Goal: Task Accomplishment & Management: Use online tool/utility

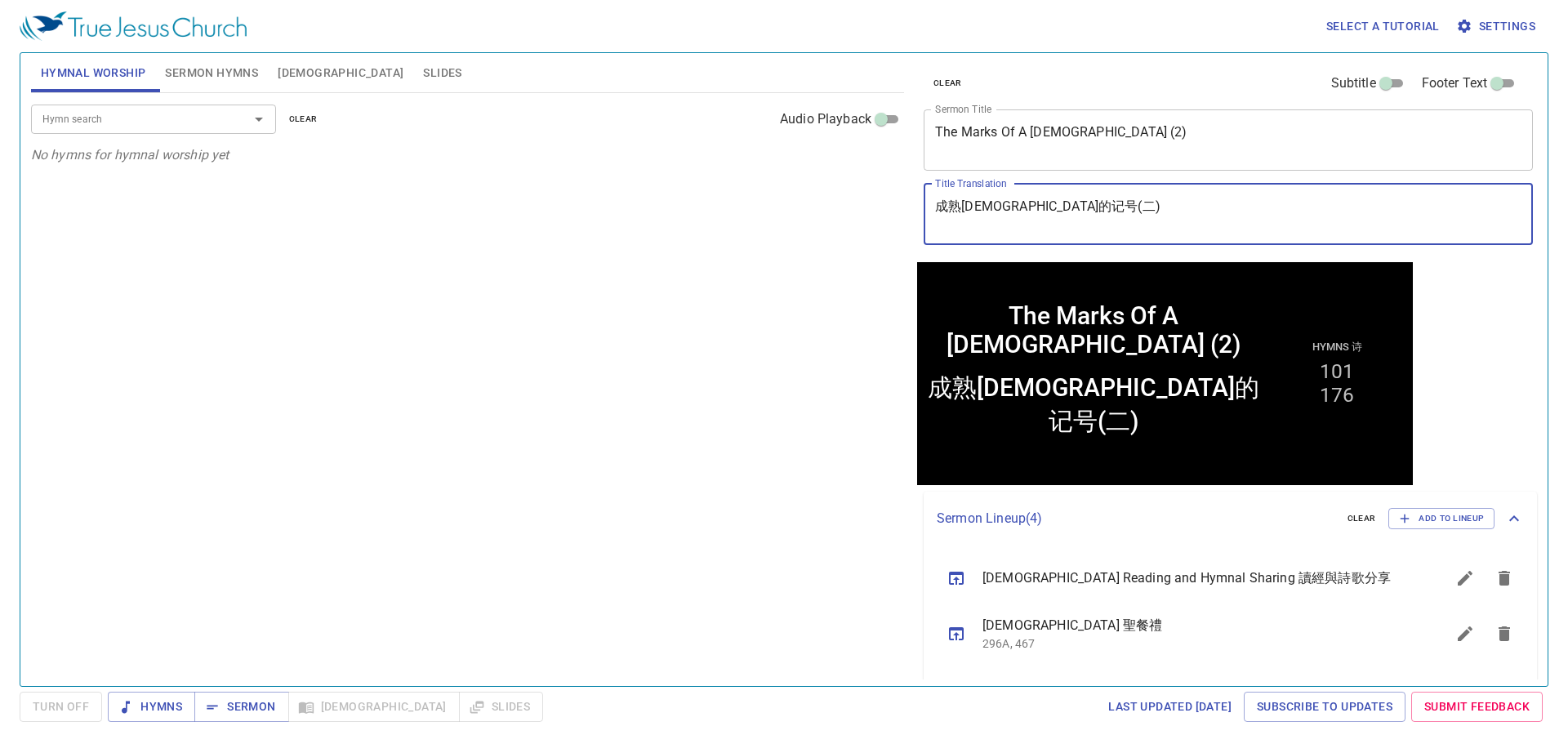
drag, startPoint x: 1161, startPoint y: 204, endPoint x: 258, endPoint y: 176, distance: 903.4
click at [258, 176] on div "Hymnal Worship Sermon Hymns [DEMOGRAPHIC_DATA] Slides Hymn search Hymn search c…" at bounding box center [784, 362] width 1519 height 633
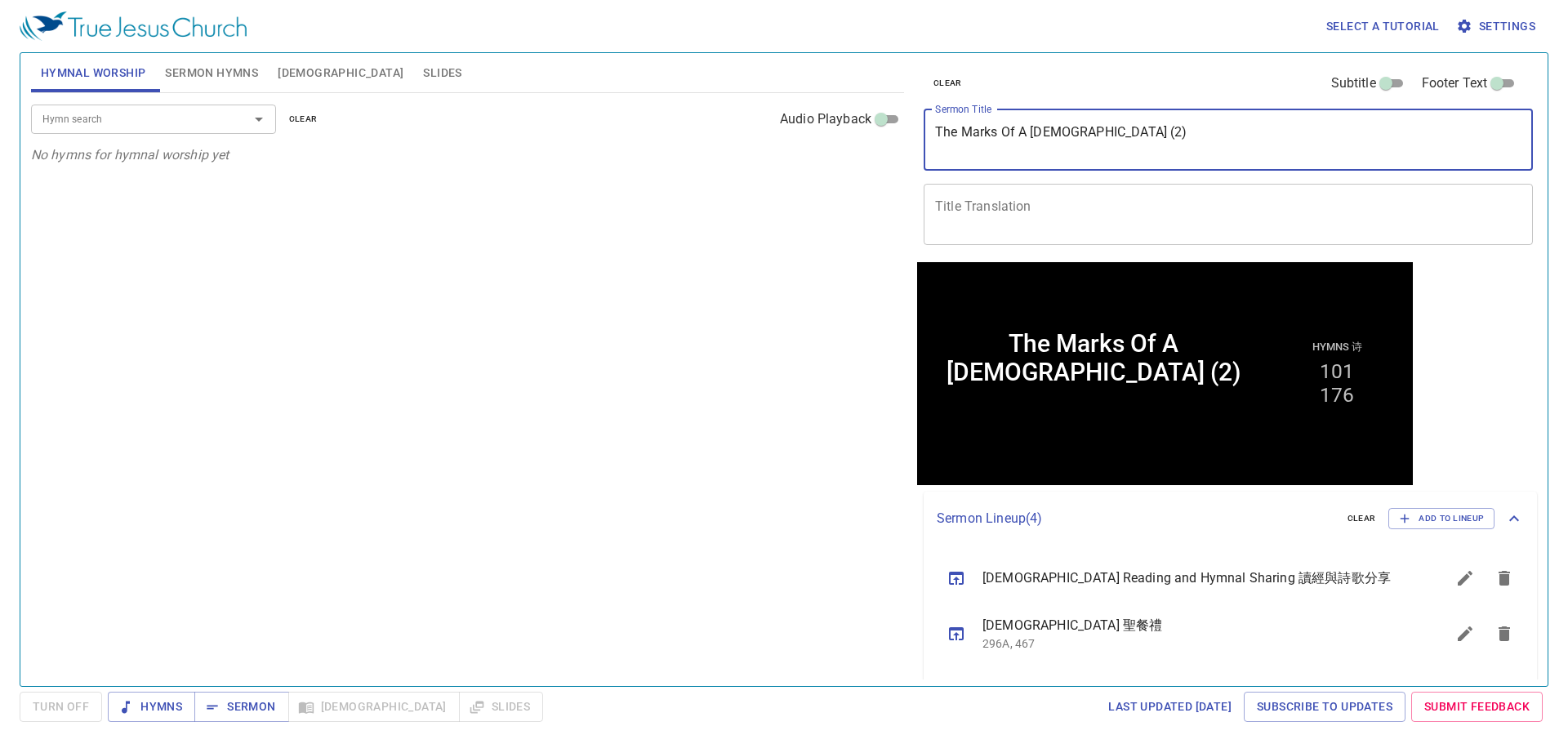
drag, startPoint x: 1021, startPoint y: 130, endPoint x: 468, endPoint y: 112, distance: 553.3
click at [468, 112] on div "Hymnal Worship Sermon Hymns [DEMOGRAPHIC_DATA] Slides Hymn search Hymn search c…" at bounding box center [784, 362] width 1519 height 633
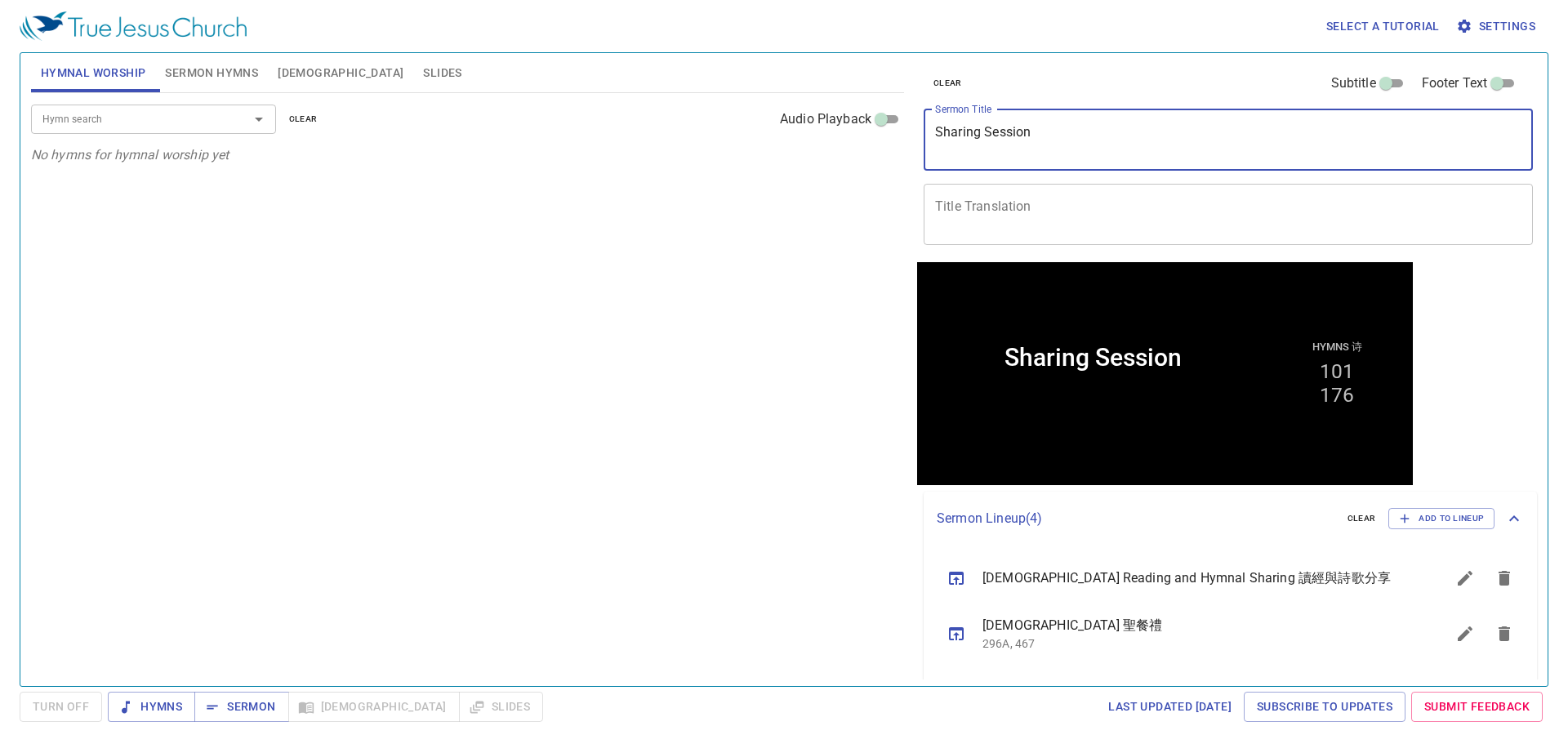
click at [293, 118] on span "clear" at bounding box center [303, 119] width 28 height 15
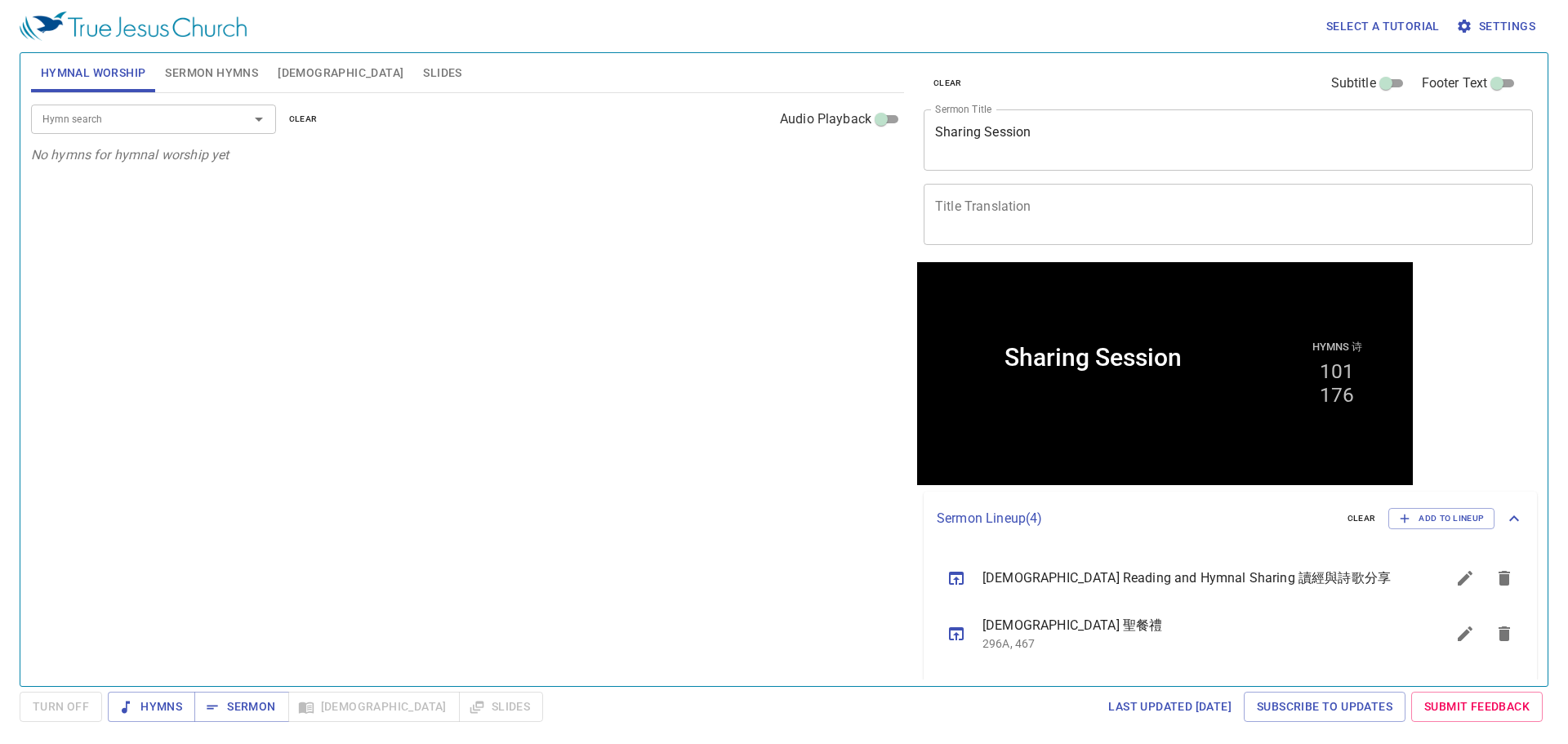
click at [241, 77] on span "Sermon Hymns" at bounding box center [211, 73] width 93 height 20
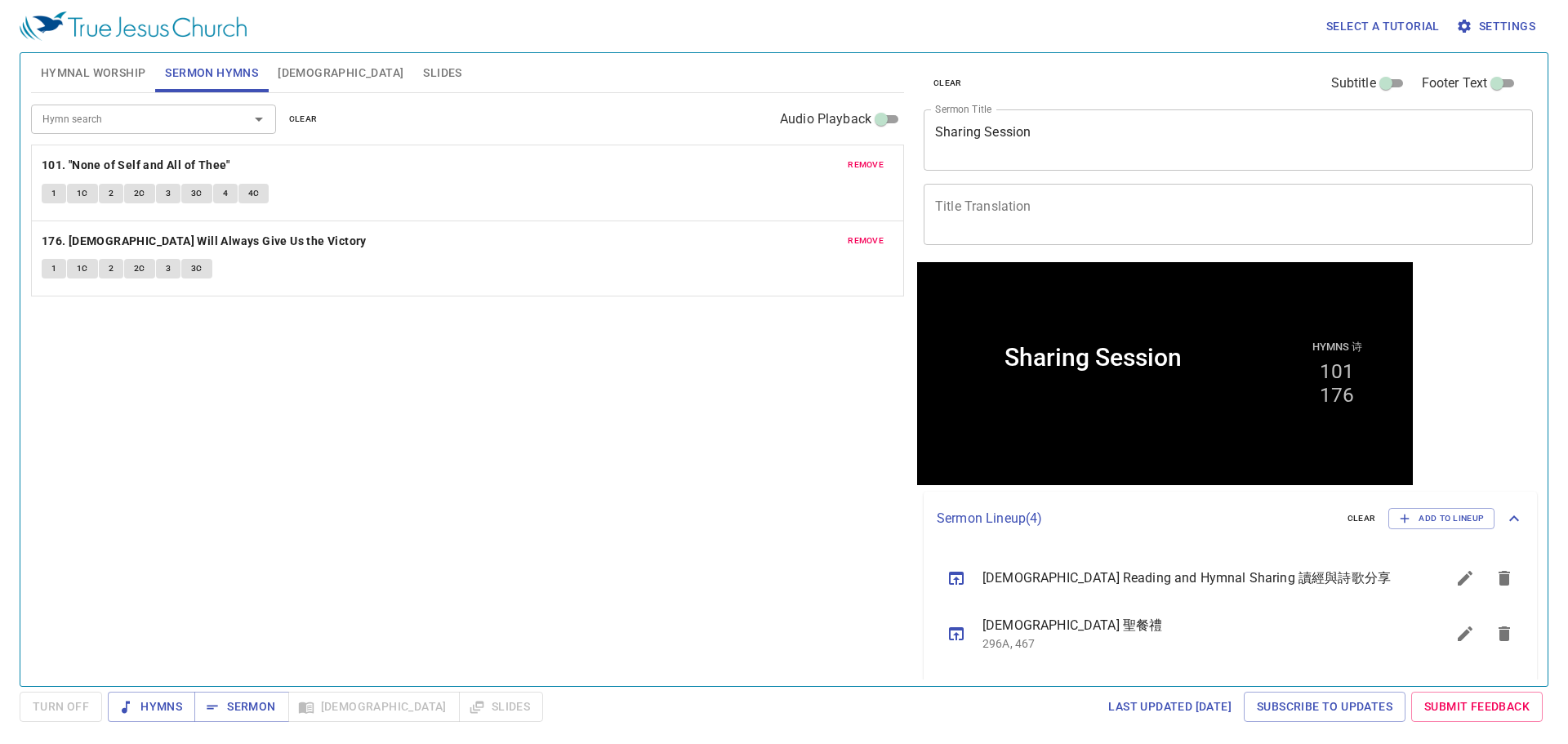
click at [317, 128] on button "clear" at bounding box center [303, 119] width 48 height 20
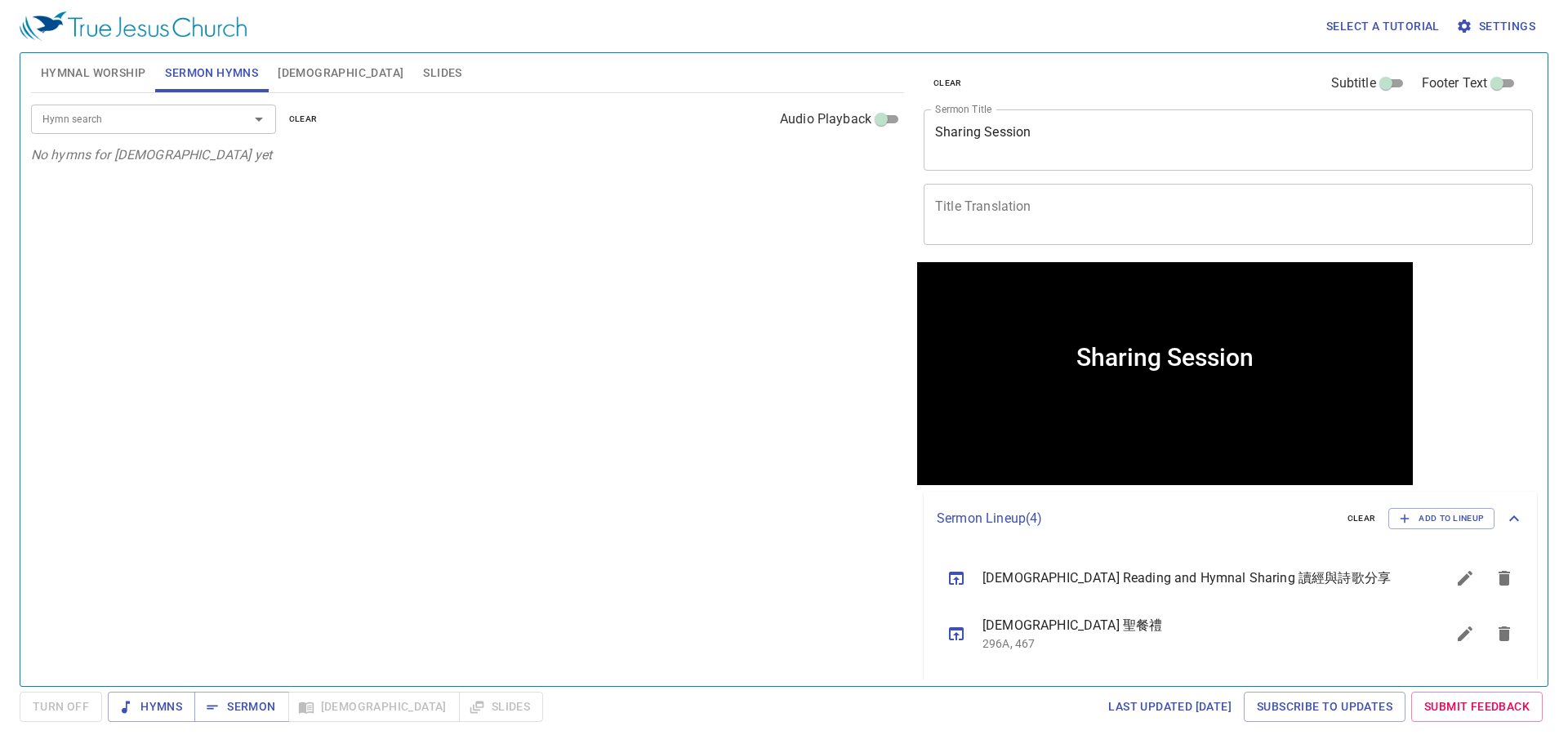
click at [554, 339] on div "Hymn search Hymn search clear Audio Playback No hymns for [DEMOGRAPHIC_DATA] yet" at bounding box center [468, 383] width 873 height 579
click at [554, 337] on div "Hymn search Hymn search clear Audio Playback No hymns for [DEMOGRAPHIC_DATA] yet" at bounding box center [468, 383] width 873 height 579
click at [670, 527] on div "Hymn search Hymn search clear Audio Playback No hymns for [DEMOGRAPHIC_DATA] yet" at bounding box center [468, 383] width 873 height 579
click at [669, 527] on div "Hymn search Hymn search clear Audio Playback No hymns for [DEMOGRAPHIC_DATA] yet" at bounding box center [468, 383] width 873 height 579
click at [698, 447] on div "Hymn search Hymn search clear Audio Playback No hymns for [DEMOGRAPHIC_DATA] yet" at bounding box center [468, 383] width 873 height 579
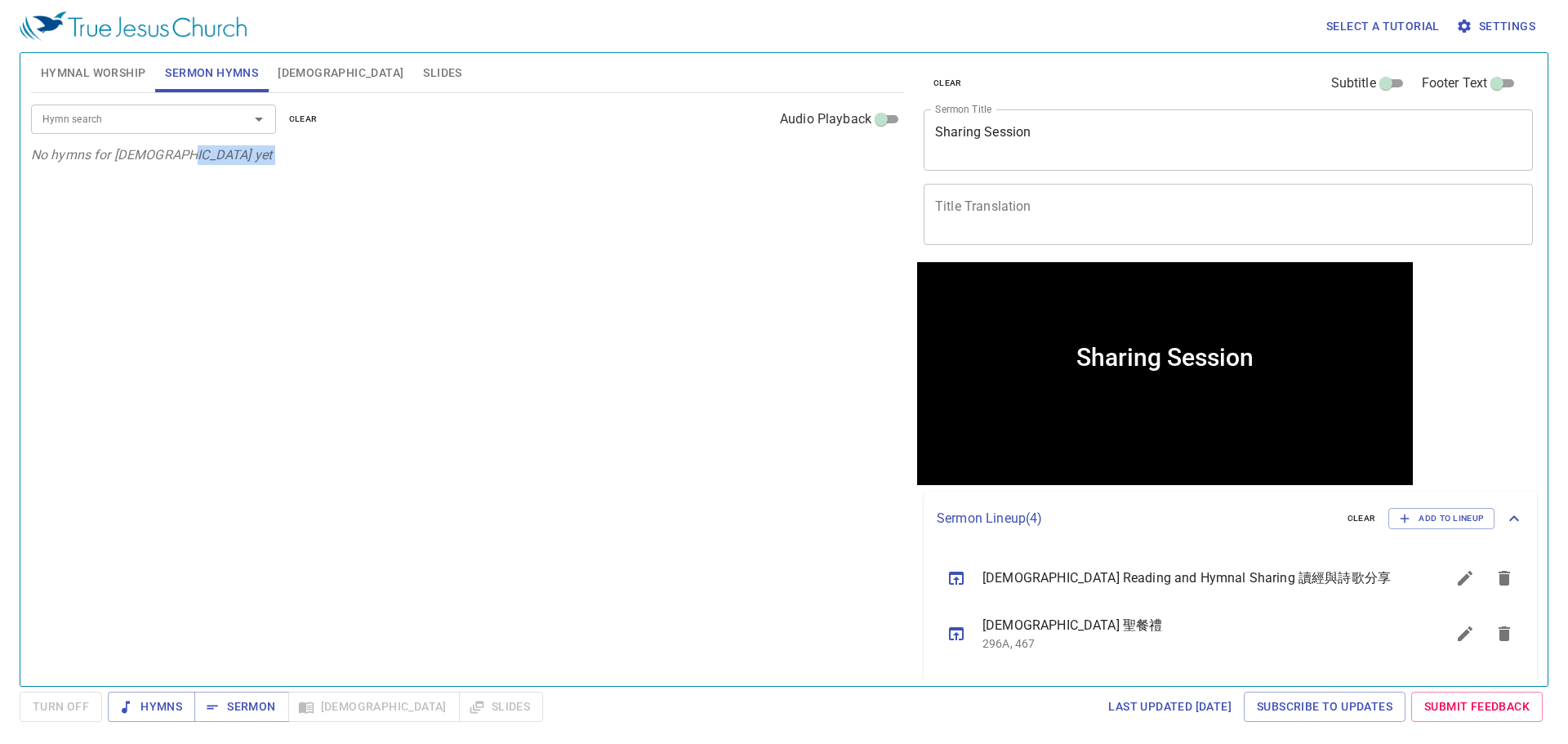
click at [657, 385] on div "Hymn search Hymn search clear Audio Playback No hymns for [DEMOGRAPHIC_DATA] yet" at bounding box center [468, 383] width 873 height 579
click at [544, 307] on div "Hymn search Hymn search clear Audio Playback No hymns for [DEMOGRAPHIC_DATA] yet" at bounding box center [468, 383] width 873 height 579
click at [545, 307] on div "Hymn search Hymn search clear Audio Playback No hymns for [DEMOGRAPHIC_DATA] yet" at bounding box center [468, 383] width 873 height 579
click at [226, 710] on span "Sermon" at bounding box center [241, 707] width 67 height 20
click at [527, 346] on div "Hymn search Hymn search clear Audio Playback No hymns for [DEMOGRAPHIC_DATA] yet" at bounding box center [468, 383] width 873 height 579
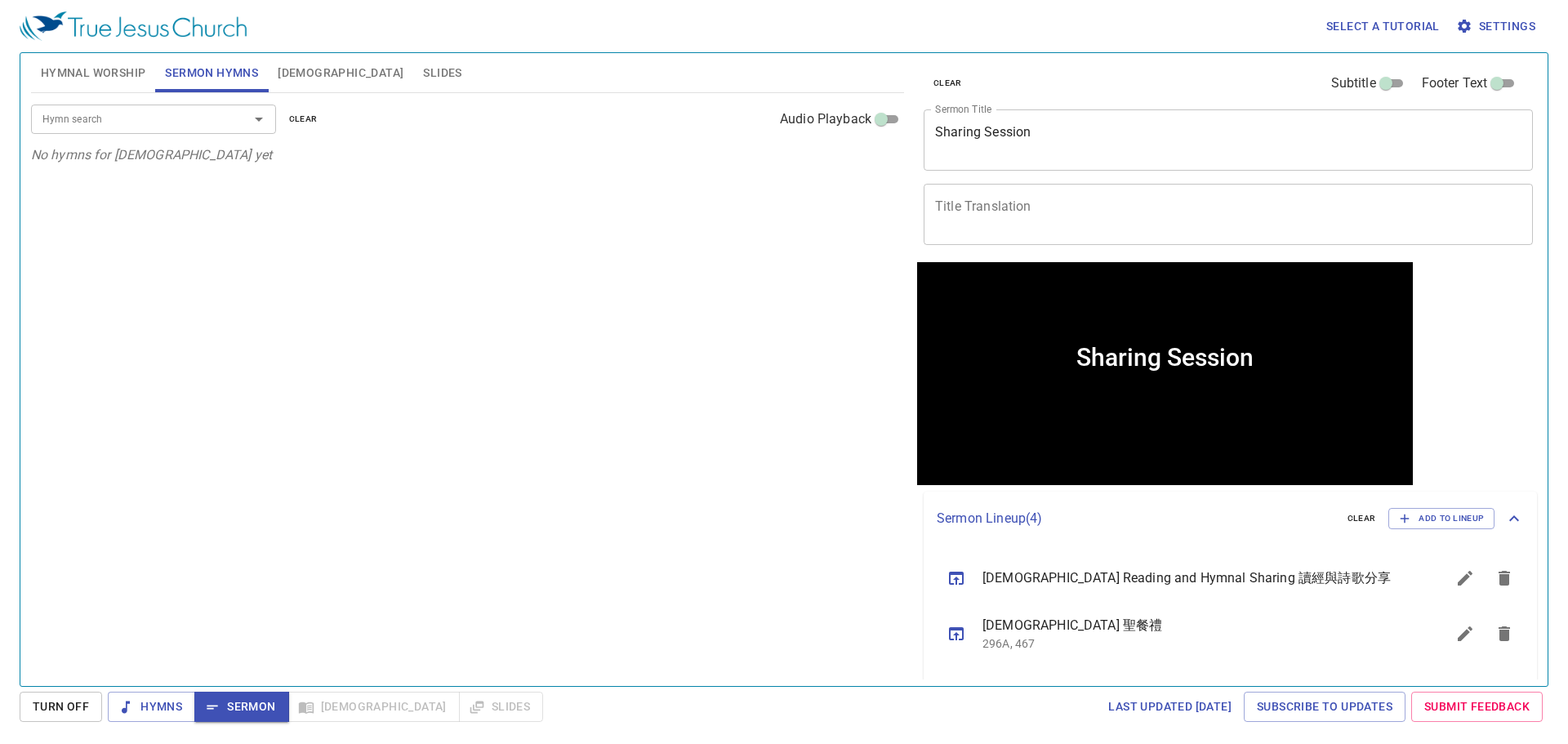
click at [437, 548] on div "Hymn search Hymn search clear Audio Playback No hymns for [DEMOGRAPHIC_DATA] yet" at bounding box center [468, 383] width 873 height 579
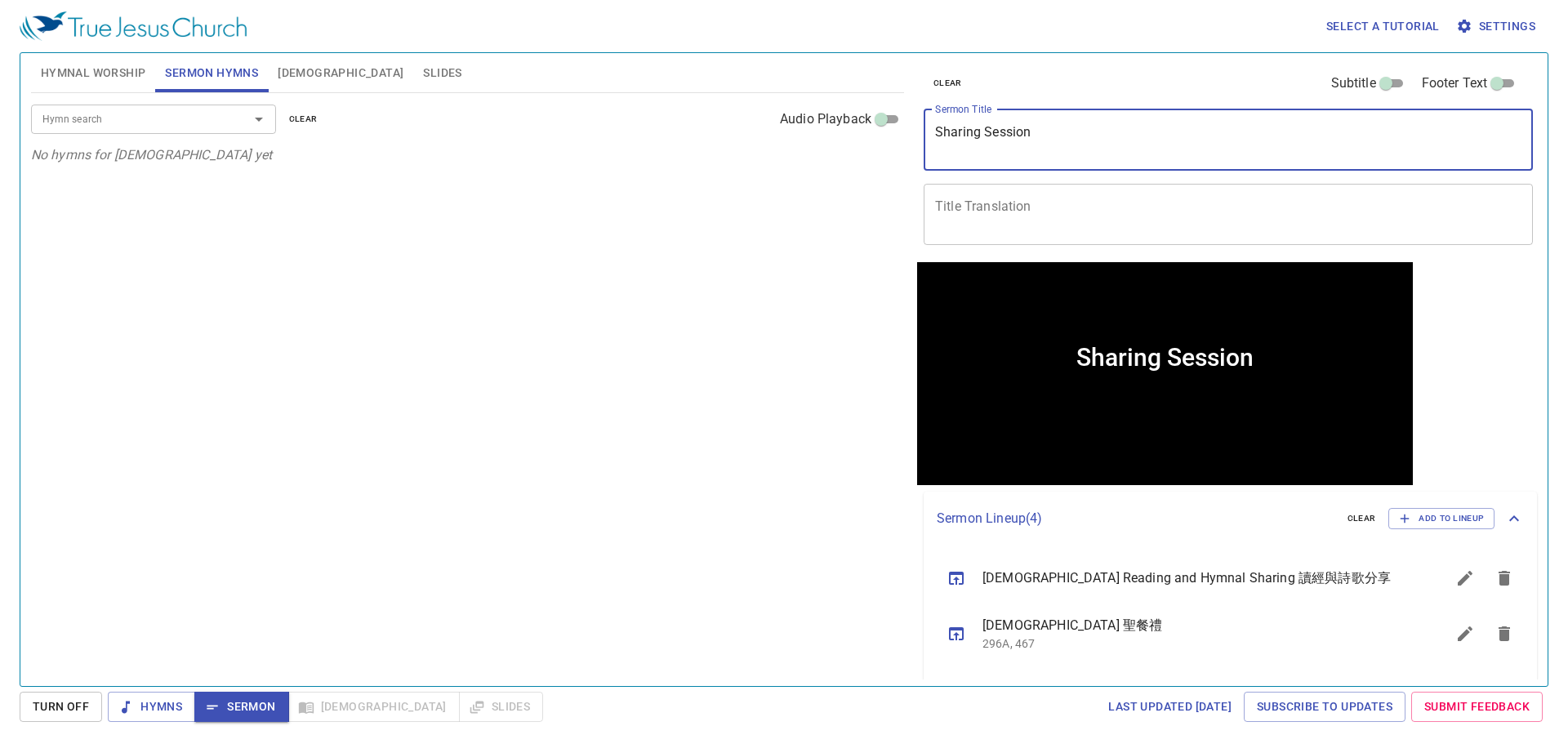
click at [1031, 139] on textarea "Sharing Session" at bounding box center [1228, 139] width 587 height 31
paste textarea "Befriender & [PERSON_NAME] Training陪谈和接待员的培训"
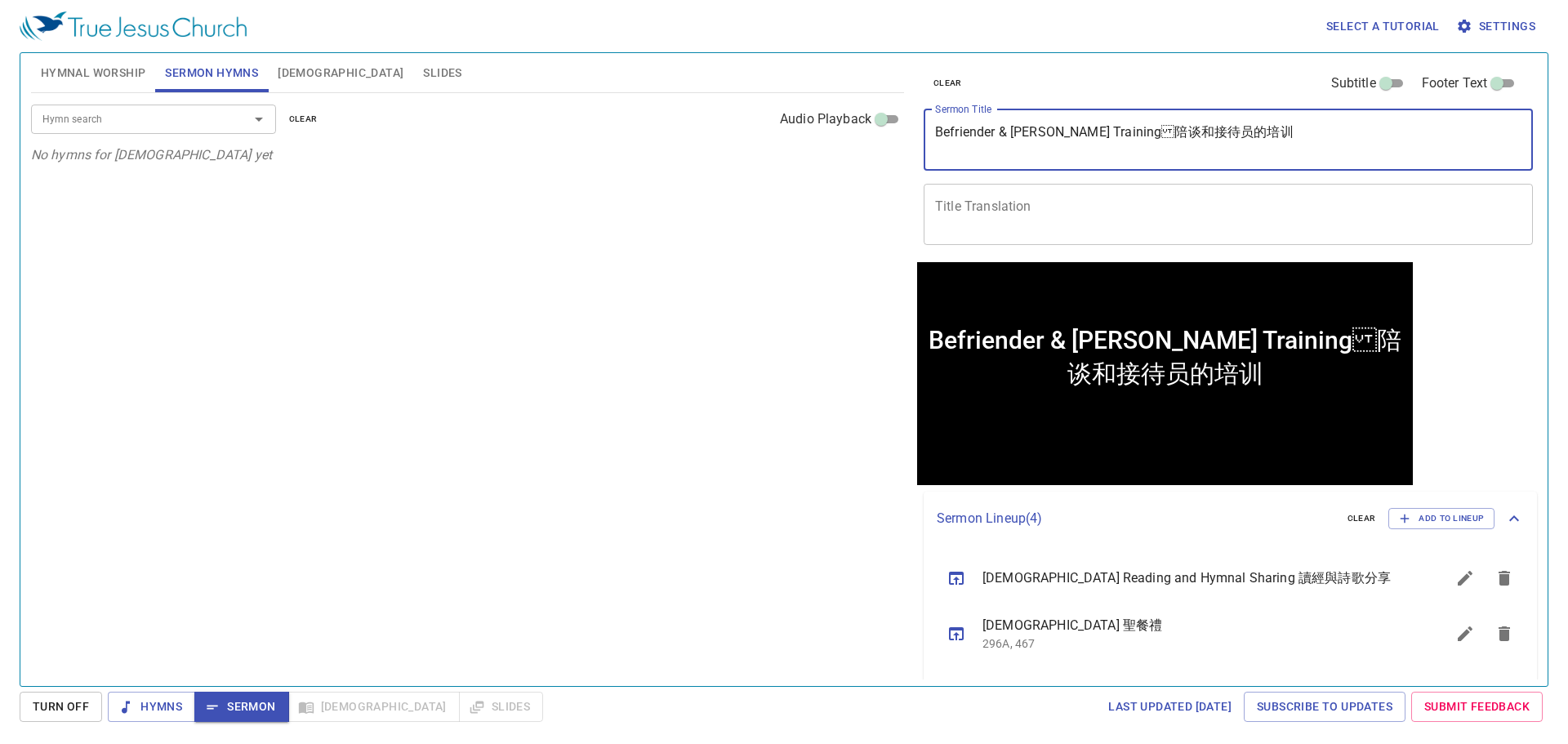
click at [1097, 129] on textarea "Befriender & [PERSON_NAME] Training陪谈和接待员的培训" at bounding box center [1228, 139] width 587 height 31
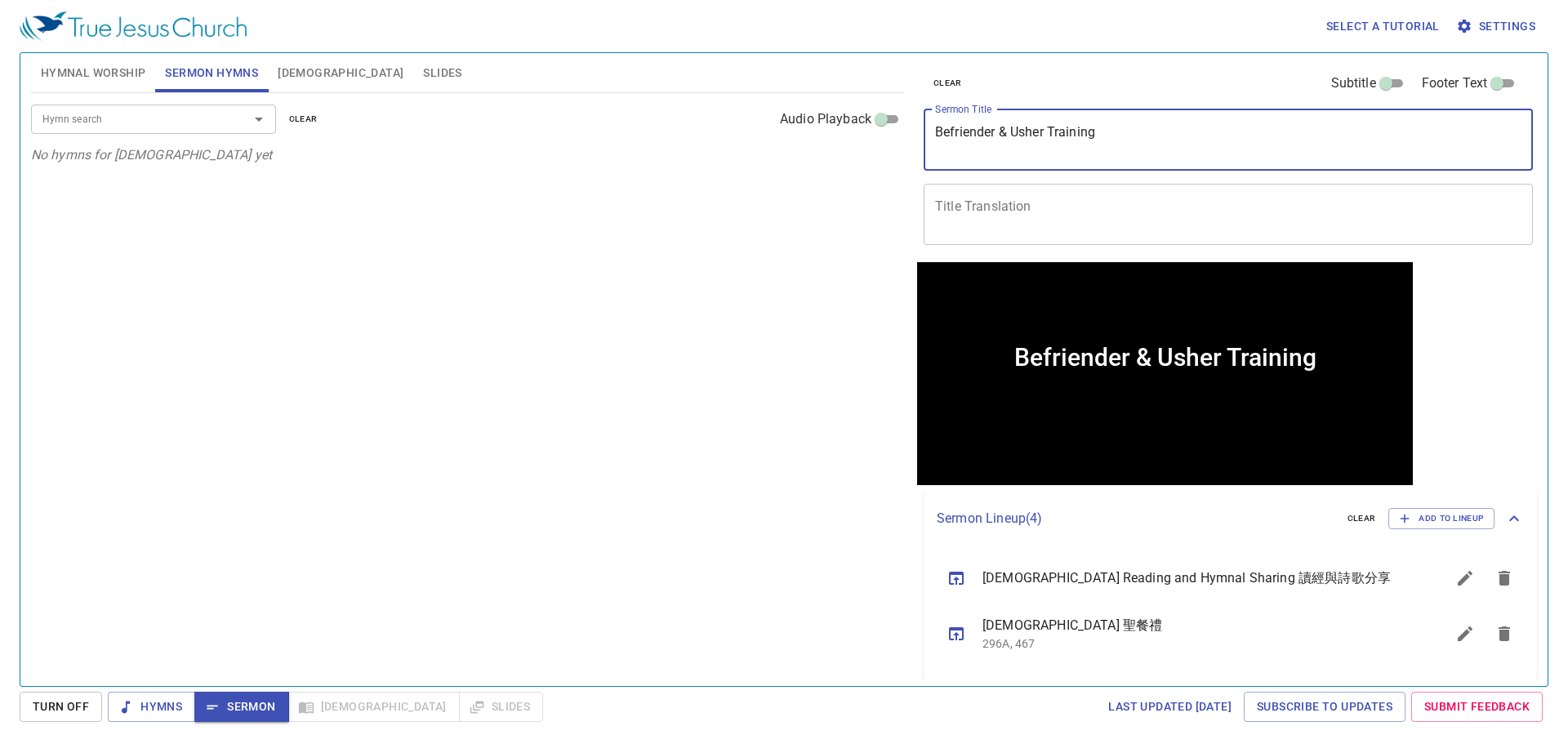
type textarea "Befriender & Usher Training"
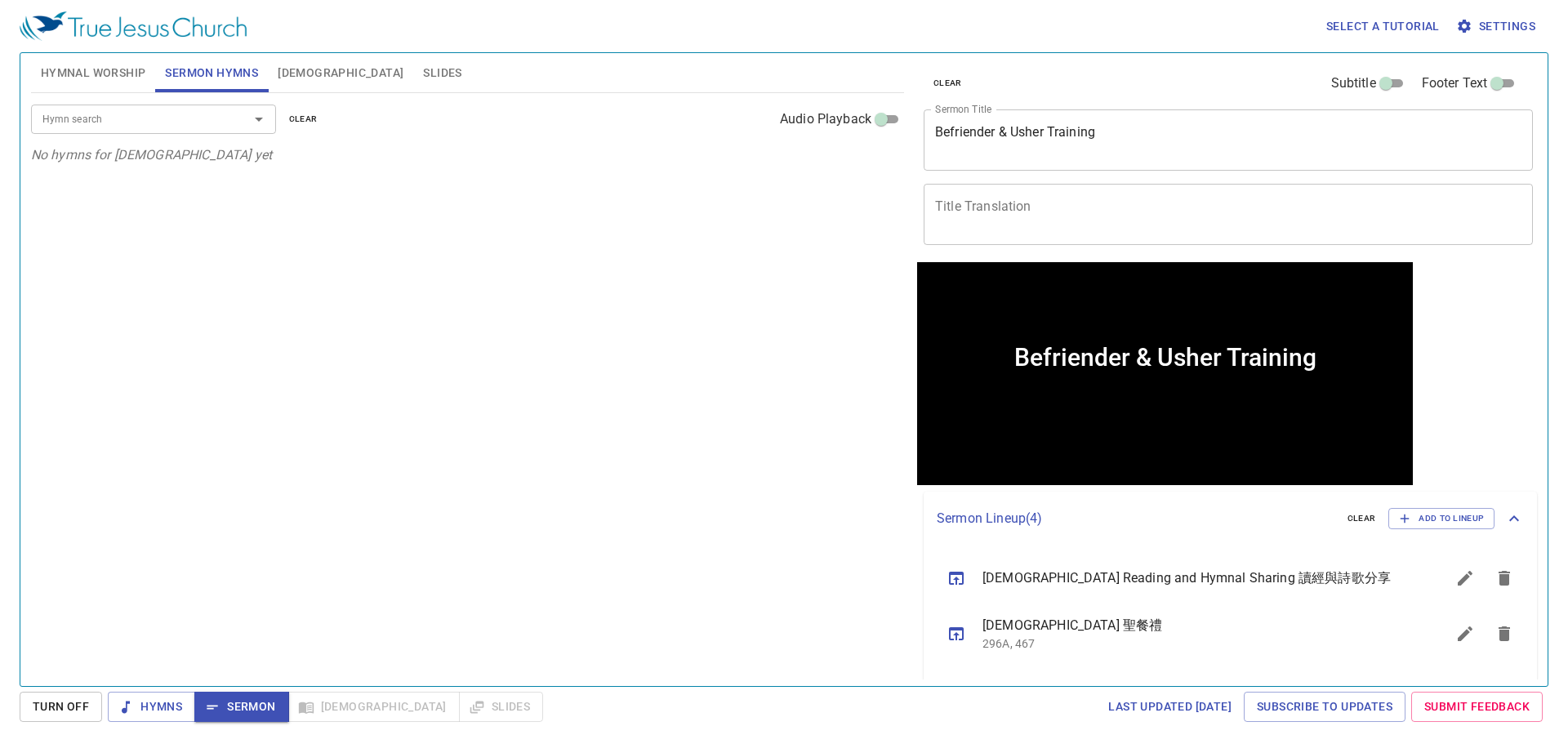
click at [1036, 198] on div "x Title Translation" at bounding box center [1228, 214] width 610 height 61
paste textarea "陪谈和接待员的培训"
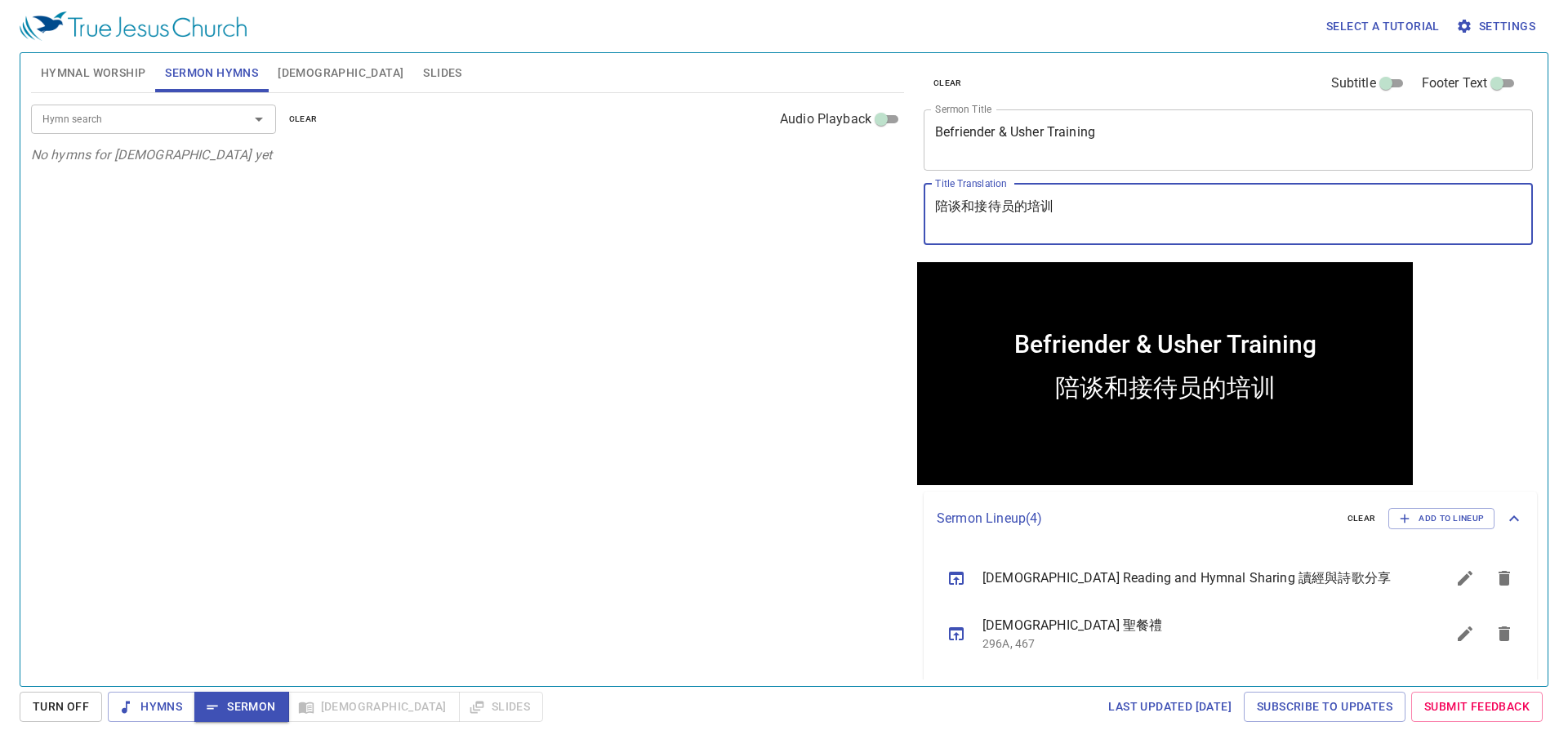
type textarea "陪谈和接待员的培训"
click at [791, 304] on div "Hymn search Hymn search clear Audio Playback No hymns for [DEMOGRAPHIC_DATA] yet" at bounding box center [468, 383] width 873 height 579
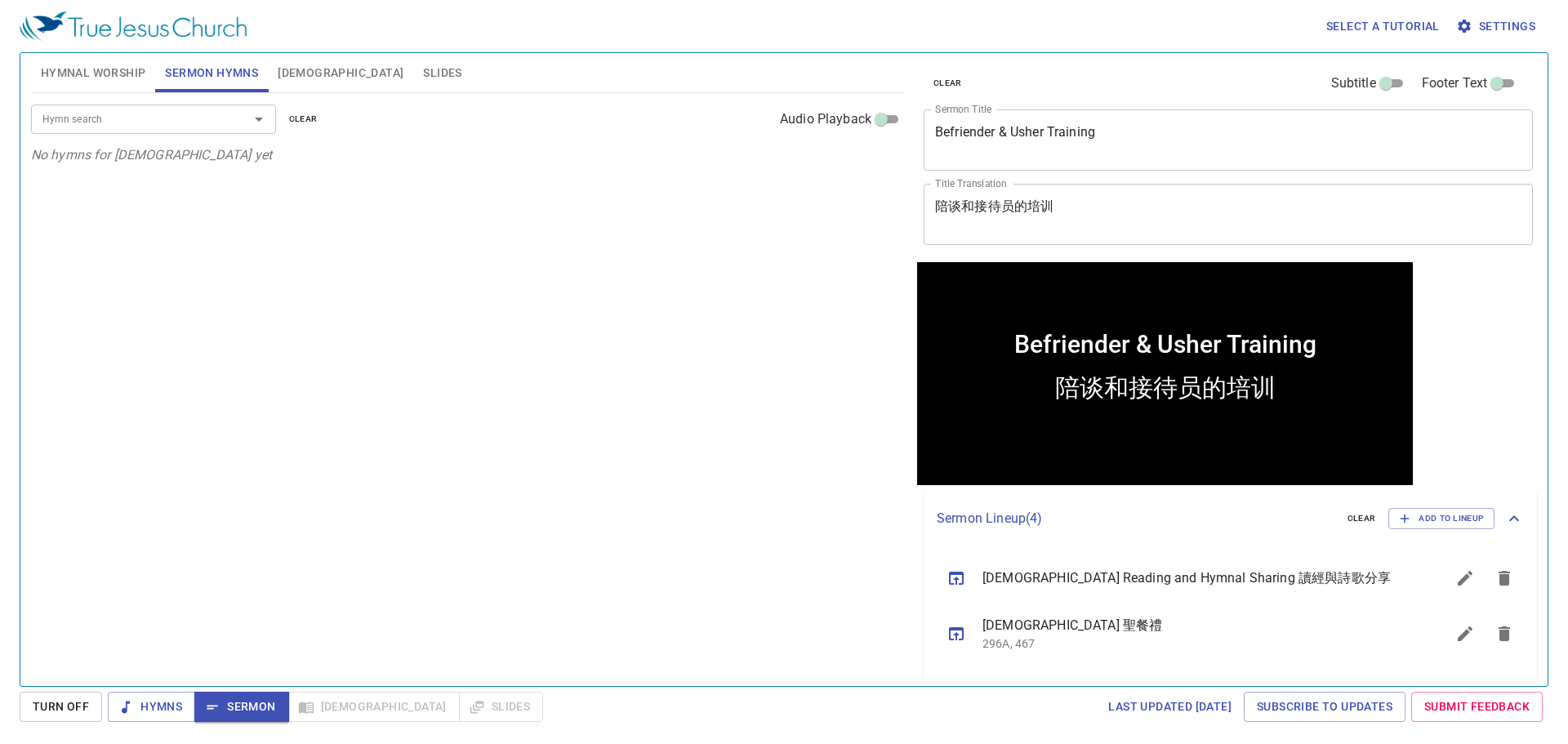
click at [791, 303] on div "Hymn search Hymn search clear Audio Playback No hymns for [DEMOGRAPHIC_DATA] yet" at bounding box center [468, 383] width 873 height 579
click at [526, 307] on div "Hymn search Hymn search clear Audio Playback No hymns for [DEMOGRAPHIC_DATA] yet" at bounding box center [468, 383] width 873 height 579
drag, startPoint x: 524, startPoint y: 302, endPoint x: 617, endPoint y: 314, distance: 93.8
click at [524, 302] on div "Hymn search Hymn search clear Audio Playback No hymns for [DEMOGRAPHIC_DATA] yet" at bounding box center [468, 383] width 873 height 579
click at [517, 440] on div "Hymn search Hymn search clear Audio Playback No hymns for [DEMOGRAPHIC_DATA] yet" at bounding box center [468, 383] width 873 height 579
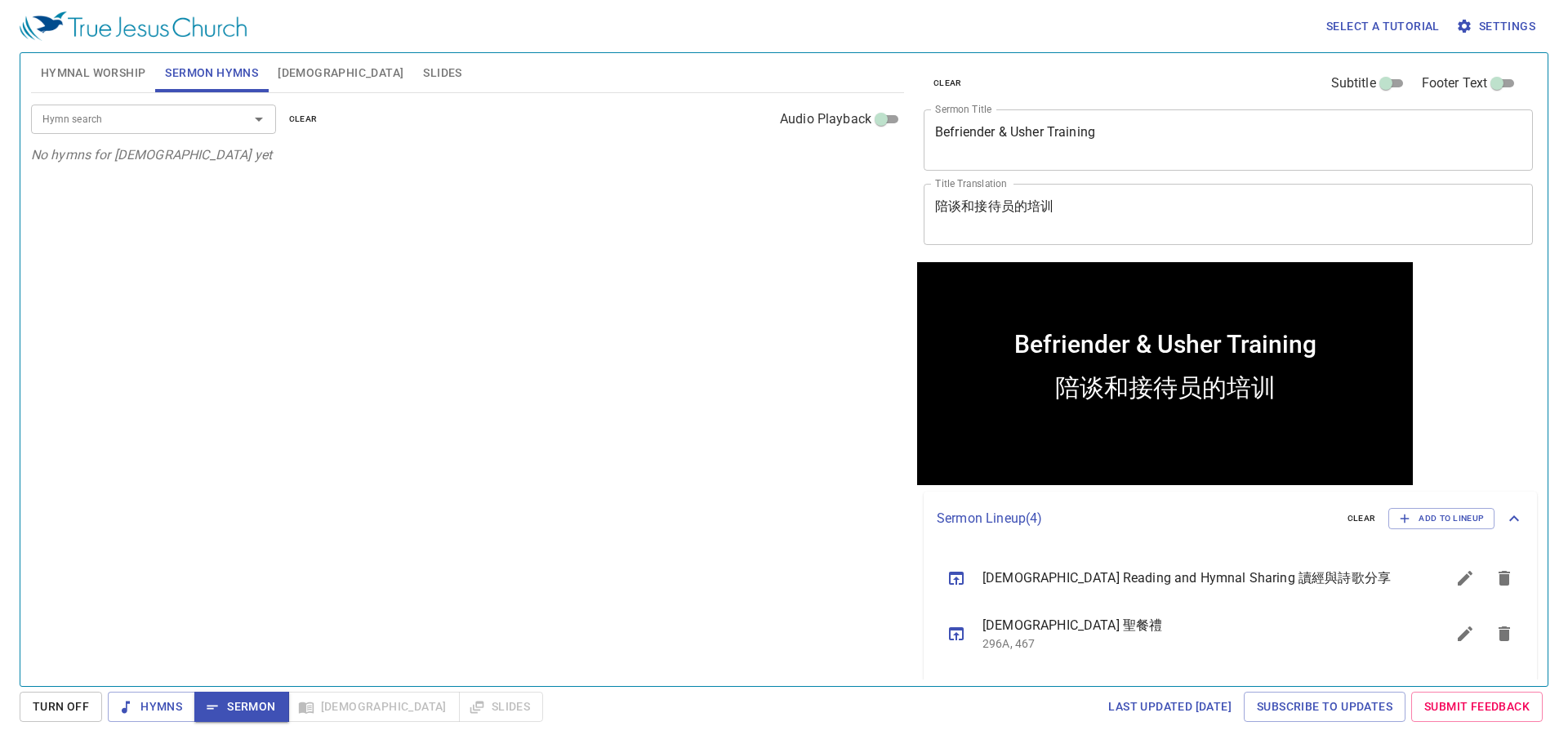
click at [525, 440] on div "Hymn search Hymn search clear Audio Playback No hymns for [DEMOGRAPHIC_DATA] yet" at bounding box center [468, 383] width 873 height 579
click at [353, 508] on div "Hymn search Hymn search clear Audio Playback No hymns for [DEMOGRAPHIC_DATA] yet" at bounding box center [468, 383] width 873 height 579
click at [394, 400] on div "Hymn search Hymn search clear Audio Playback No hymns for [DEMOGRAPHIC_DATA] yet" at bounding box center [468, 383] width 873 height 579
click at [792, 289] on div "Hymn search Hymn search clear Audio Playback No hymns for [DEMOGRAPHIC_DATA] yet" at bounding box center [468, 383] width 873 height 579
click at [607, 505] on div "Hymn search Hymn search clear Audio Playback No hymns for [DEMOGRAPHIC_DATA] yet" at bounding box center [468, 383] width 873 height 579
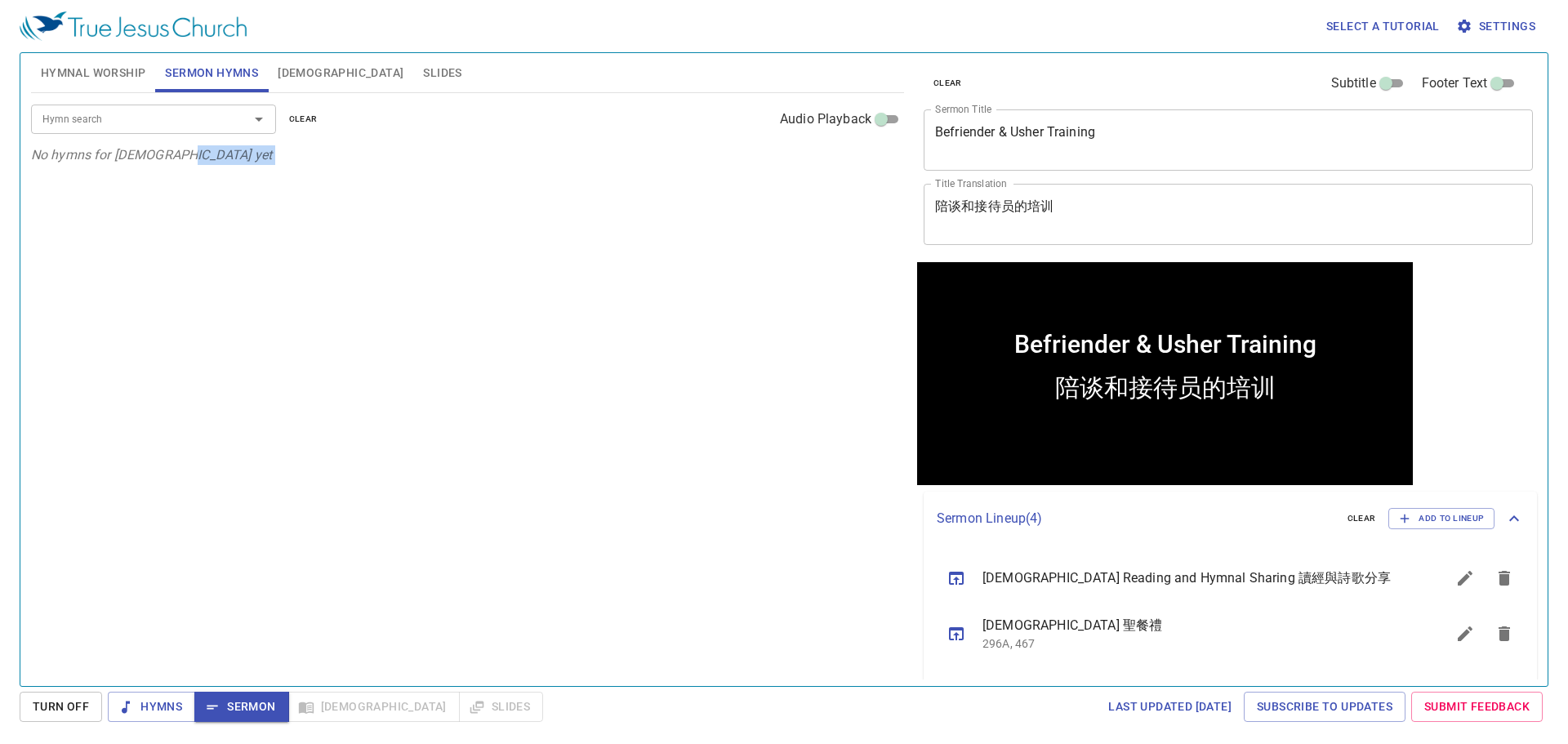
click at [607, 505] on div "Hymn search Hymn search clear Audio Playback No hymns for [DEMOGRAPHIC_DATA] yet" at bounding box center [468, 383] width 873 height 579
drag, startPoint x: 607, startPoint y: 505, endPoint x: 594, endPoint y: 552, distance: 48.8
click at [595, 552] on div "Hymn search Hymn search clear Audio Playback No hymns for [DEMOGRAPHIC_DATA] yet" at bounding box center [468, 383] width 873 height 579
click at [594, 552] on div "Hymn search Hymn search clear Audio Playback No hymns for [DEMOGRAPHIC_DATA] yet" at bounding box center [468, 383] width 873 height 579
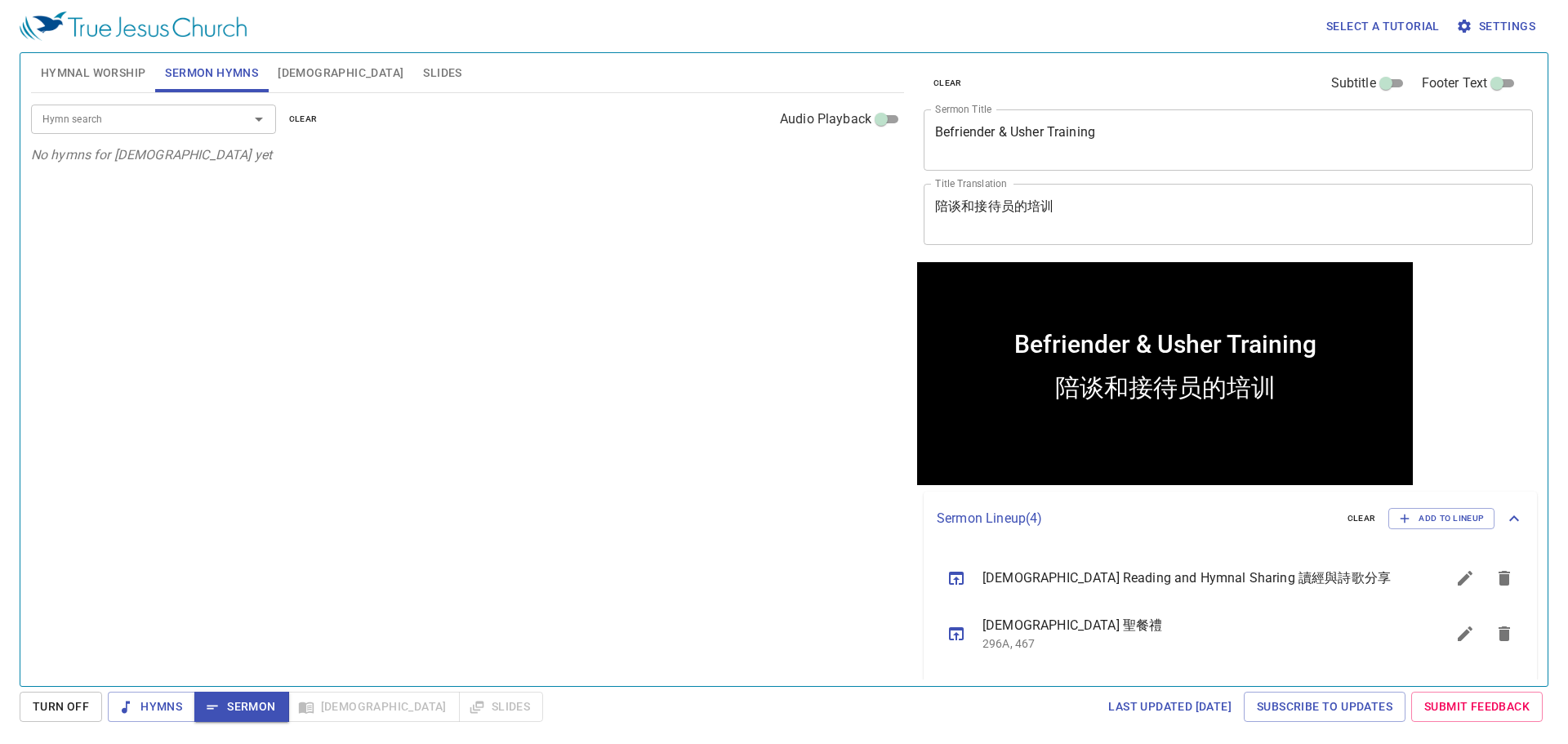
drag, startPoint x: 793, startPoint y: 455, endPoint x: 714, endPoint y: 503, distance: 92.4
click at [714, 503] on div "Hymn search Hymn search clear Audio Playback No hymns for [DEMOGRAPHIC_DATA] yet" at bounding box center [468, 383] width 873 height 579
drag, startPoint x: 714, startPoint y: 503, endPoint x: 674, endPoint y: 511, distance: 40.8
drag, startPoint x: 674, startPoint y: 511, endPoint x: 629, endPoint y: 541, distance: 54.1
click at [629, 541] on div "Hymn search Hymn search clear Audio Playback No hymns for [DEMOGRAPHIC_DATA] yet" at bounding box center [468, 383] width 873 height 579
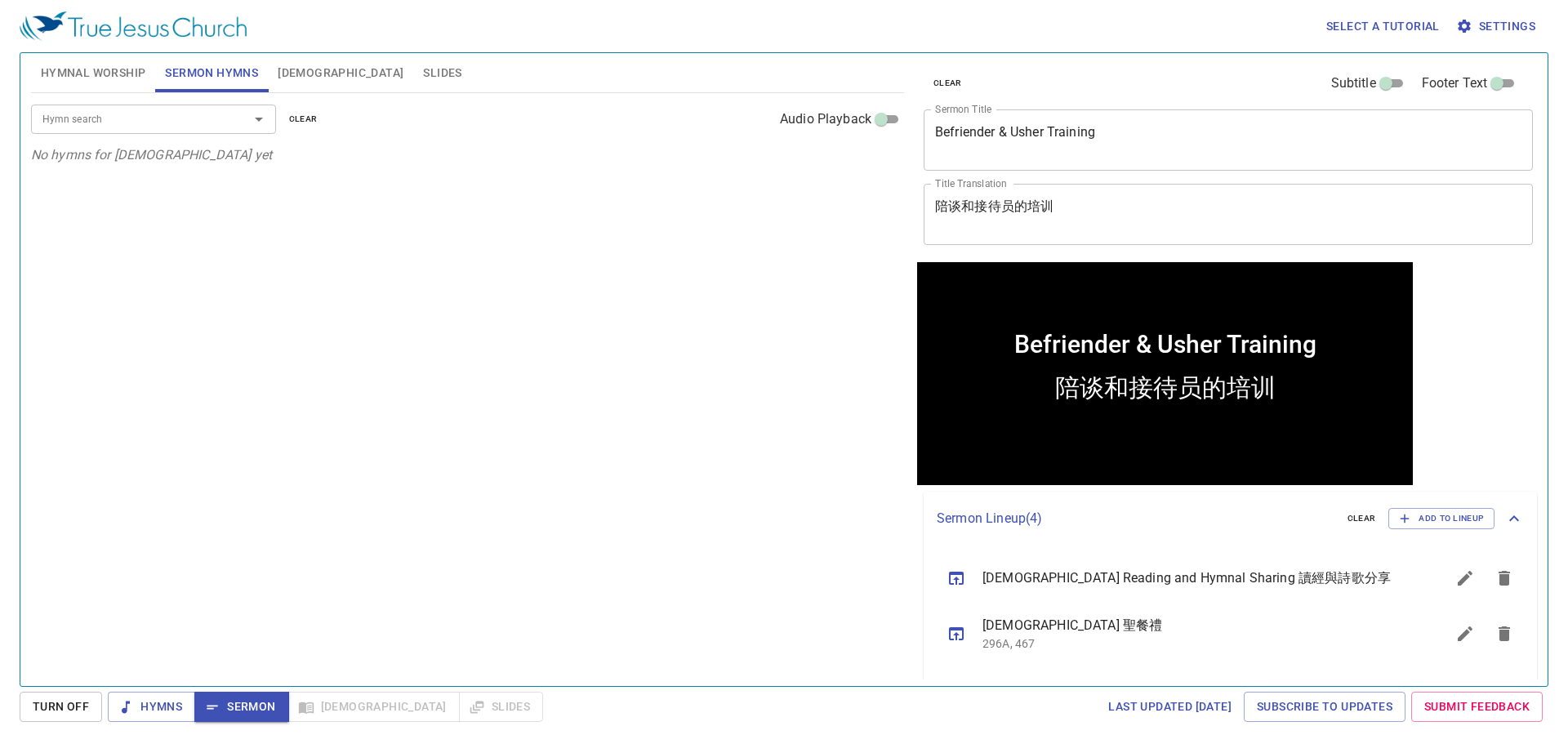
drag, startPoint x: 693, startPoint y: 454, endPoint x: 605, endPoint y: 487, distance: 94.0
drag, startPoint x: 605, startPoint y: 487, endPoint x: 570, endPoint y: 487, distance: 35.0
drag, startPoint x: 570, startPoint y: 487, endPoint x: 373, endPoint y: 518, distance: 199.4
drag, startPoint x: 373, startPoint y: 518, endPoint x: 272, endPoint y: 469, distance: 112.3
drag, startPoint x: 272, startPoint y: 469, endPoint x: 439, endPoint y: 547, distance: 184.3
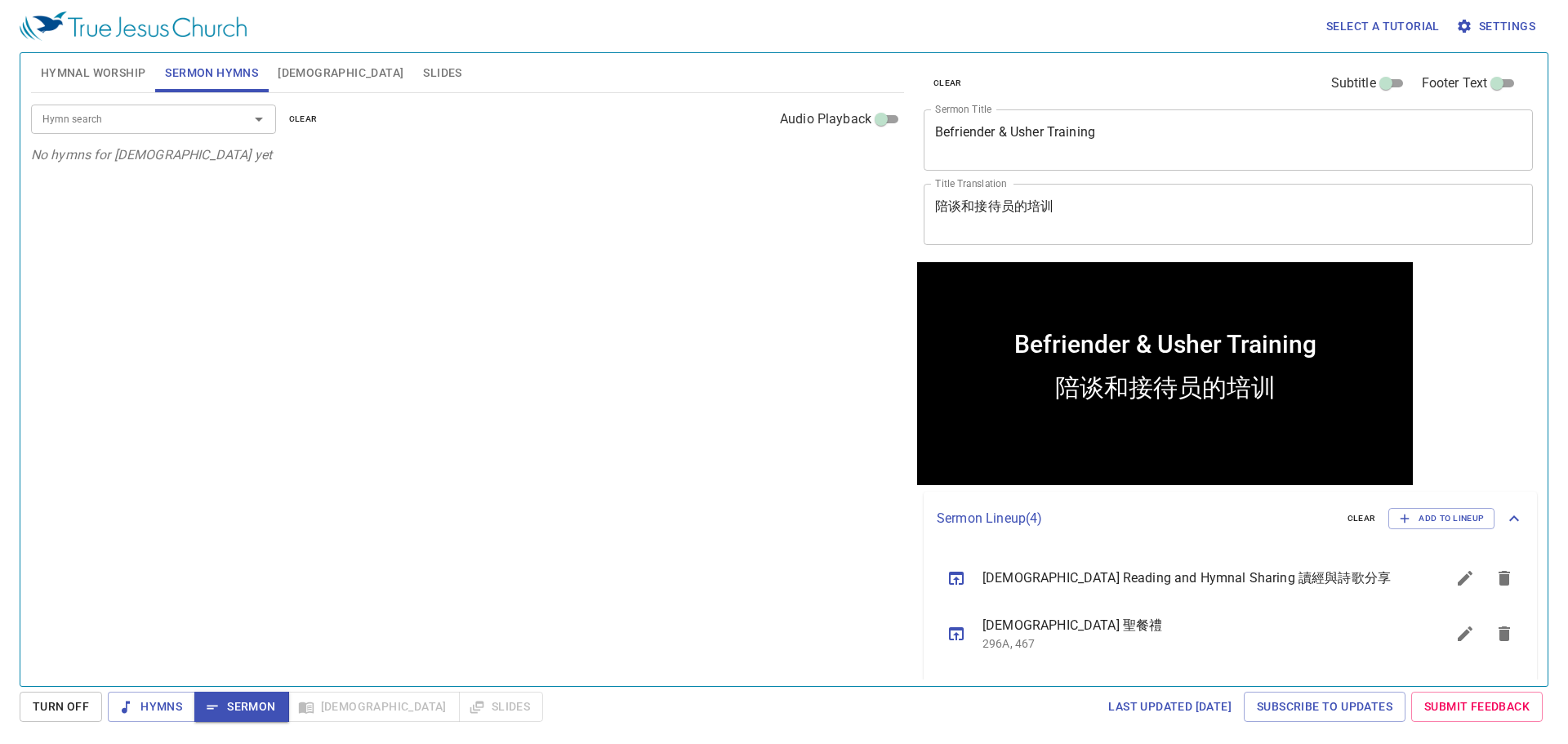
drag, startPoint x: 439, startPoint y: 547, endPoint x: 266, endPoint y: 502, distance: 178.8
drag, startPoint x: 266, startPoint y: 502, endPoint x: 225, endPoint y: 518, distance: 44.0
click at [225, 518] on div "Hymn search Hymn search clear Audio Playback No hymns for [DEMOGRAPHIC_DATA] yet" at bounding box center [468, 383] width 873 height 579
drag, startPoint x: 352, startPoint y: 603, endPoint x: 317, endPoint y: 615, distance: 37.0
click at [317, 615] on div "Hymn search Hymn search clear Audio Playback No hymns for [DEMOGRAPHIC_DATA] yet" at bounding box center [468, 383] width 873 height 579
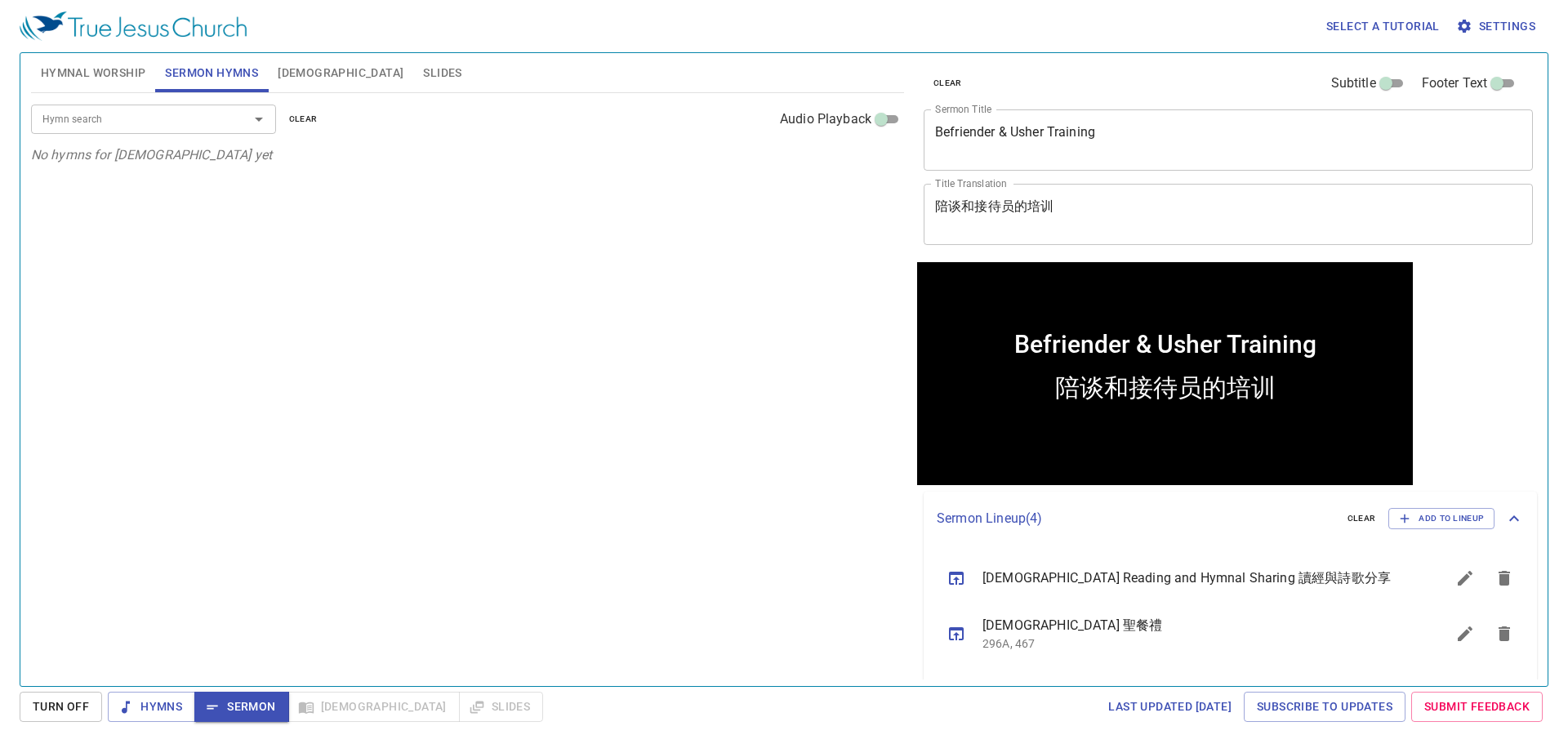
click at [299, 65] on span "[DEMOGRAPHIC_DATA]" at bounding box center [341, 73] width 126 height 20
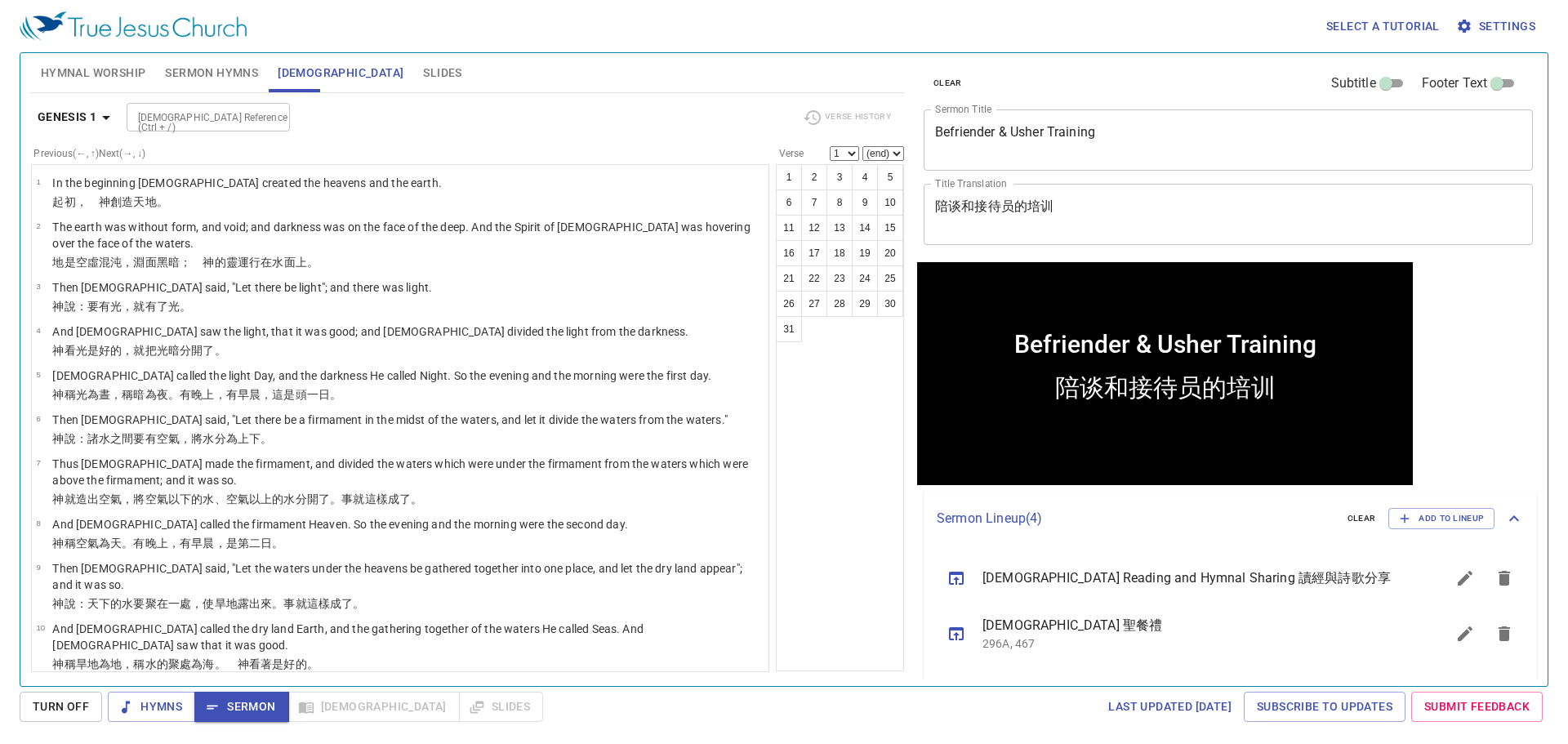
click at [225, 114] on input "[DEMOGRAPHIC_DATA] Reference (Ctrl + /)" at bounding box center [194, 116] width 127 height 19
type input "m"
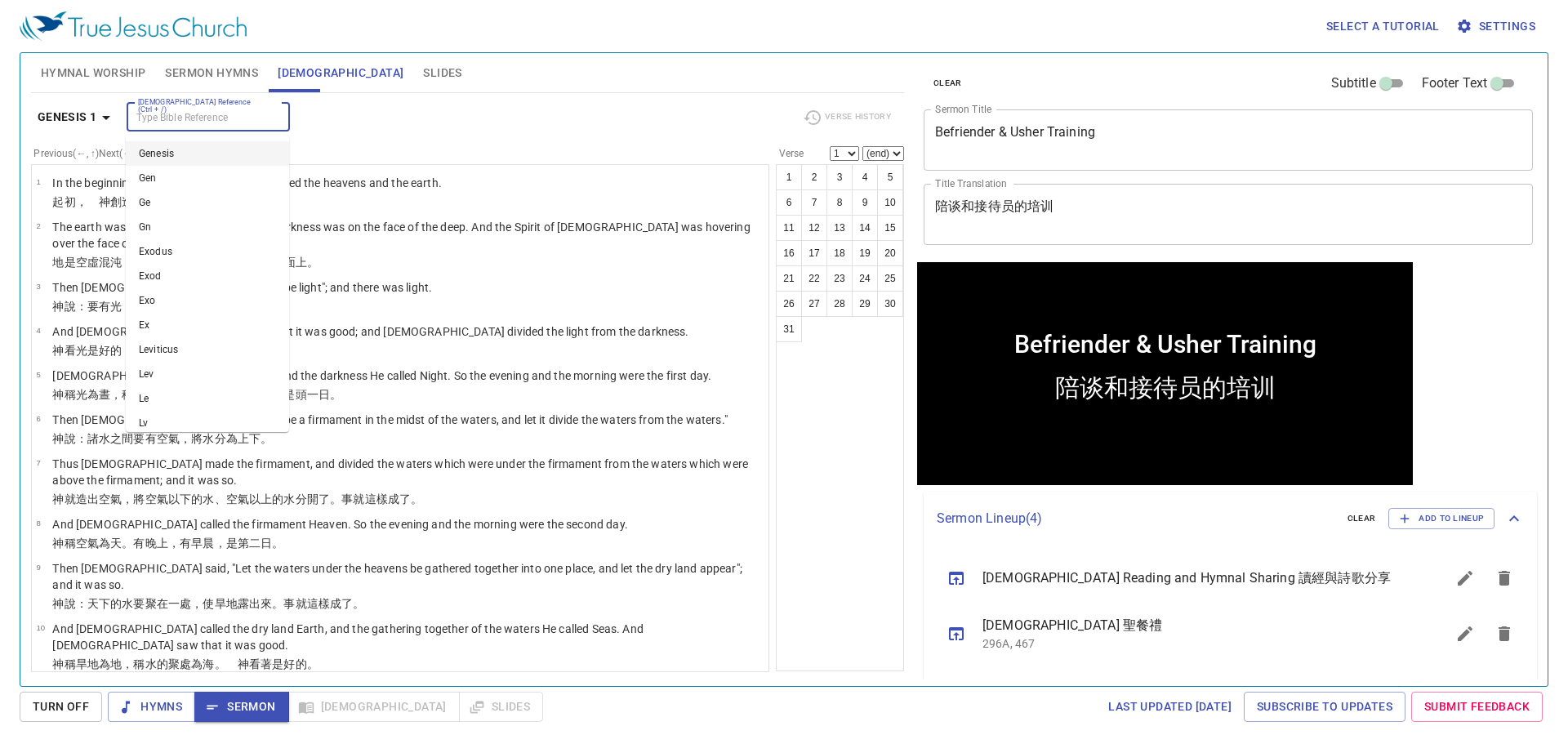
type input "x"
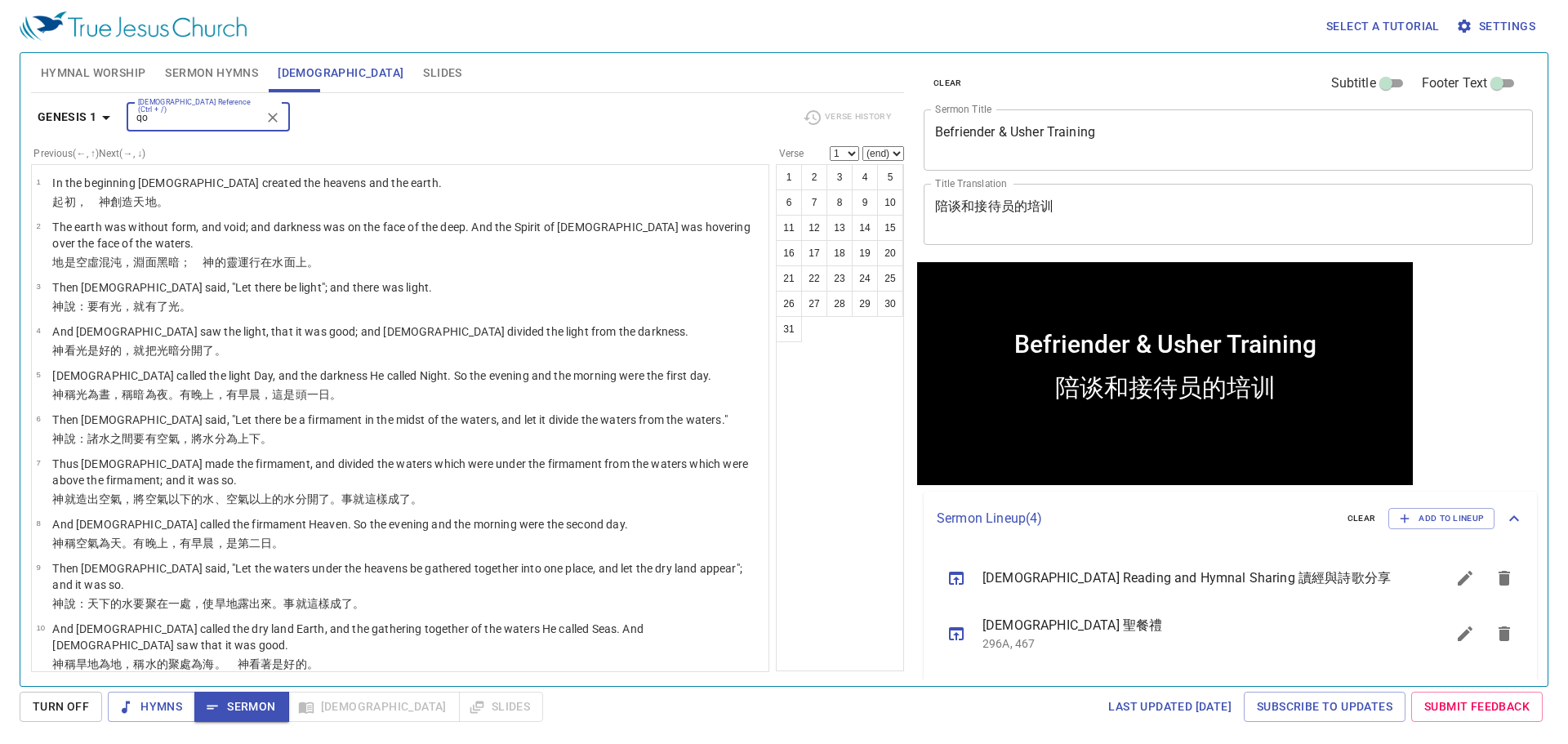
type input "q"
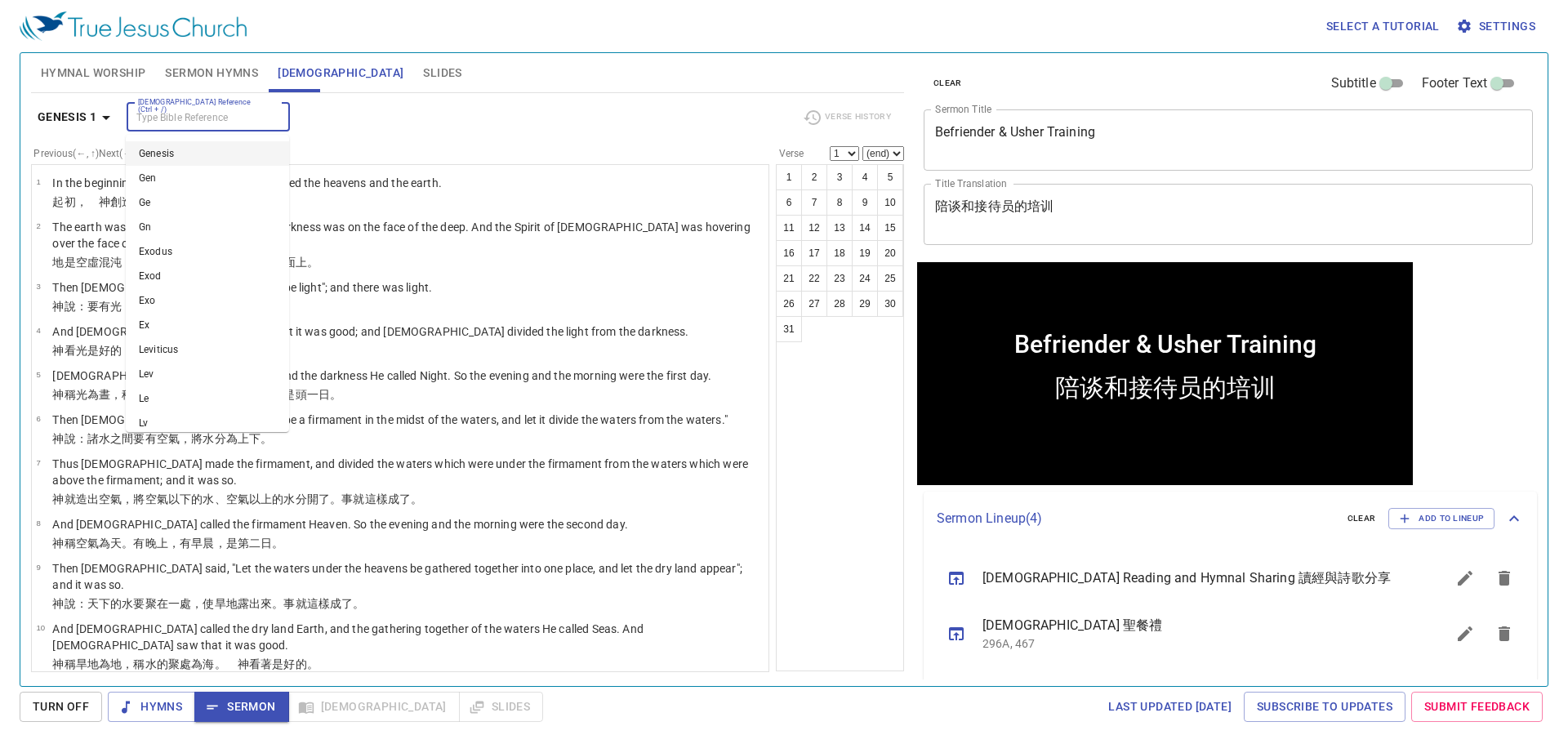
drag, startPoint x: 338, startPoint y: 107, endPoint x: 369, endPoint y: 122, distance: 34.4
click at [369, 122] on div "[DEMOGRAPHIC_DATA] Reference (Ctrl + /) [DEMOGRAPHIC_DATA] Reference (Ctrl + /)" at bounding box center [458, 117] width 663 height 28
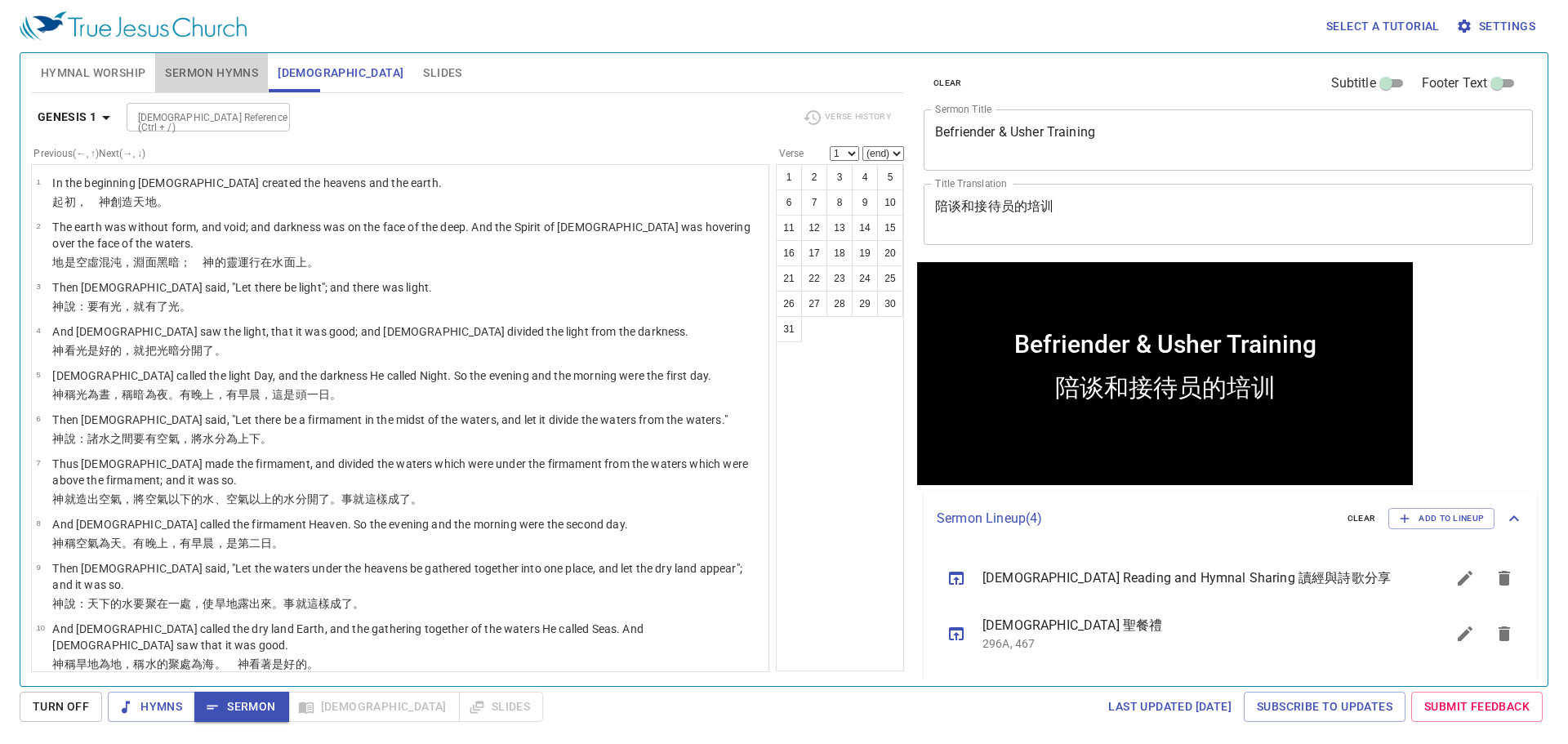
click at [201, 69] on span "Sermon Hymns" at bounding box center [211, 73] width 93 height 20
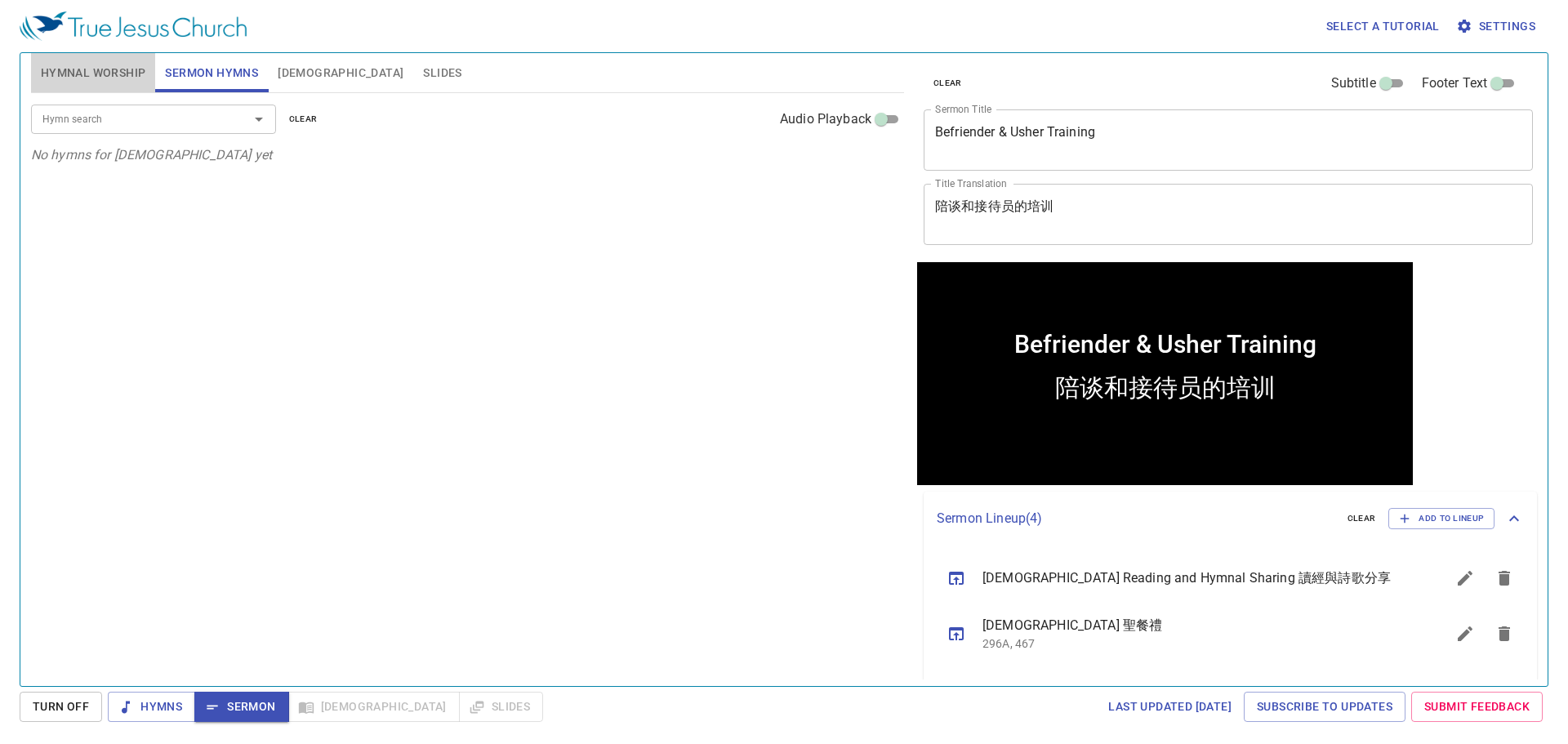
click at [100, 65] on span "Hymnal Worship" at bounding box center [93, 73] width 106 height 20
click at [498, 249] on div "Hymn search Hymn search clear Audio Playback No hymns for hymnal worship yet" at bounding box center [468, 383] width 873 height 579
drag, startPoint x: 238, startPoint y: 178, endPoint x: 200, endPoint y: 141, distance: 53.0
click at [211, 158] on p "No hymns for hymnal worship yet" at bounding box center [468, 155] width 873 height 20
click at [200, 141] on div "Hymn search Hymn search clear Audio Playback" at bounding box center [468, 119] width 873 height 52
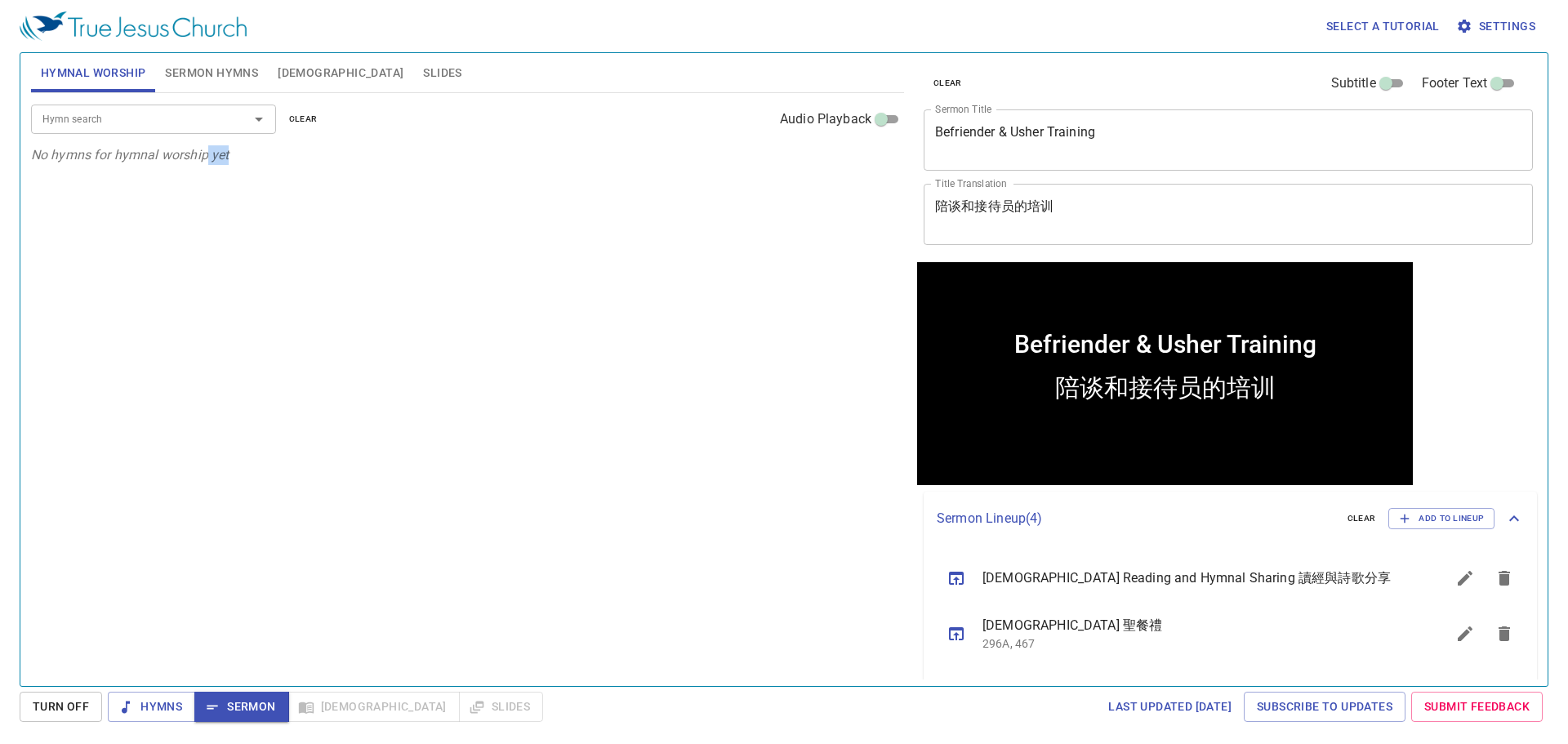
drag, startPoint x: 207, startPoint y: 154, endPoint x: 306, endPoint y: 207, distance: 112.3
click at [306, 207] on div "Hymn search Hymn search clear Audio Playback No hymns for hymnal worship yet" at bounding box center [468, 383] width 873 height 579
click at [305, 207] on div "Hymn search Hymn search clear Audio Playback No hymns for hymnal worship yet" at bounding box center [468, 383] width 873 height 579
click at [202, 87] on button "Sermon Hymns" at bounding box center [211, 73] width 113 height 39
click at [115, 80] on span "Hymnal Worship" at bounding box center [93, 73] width 106 height 20
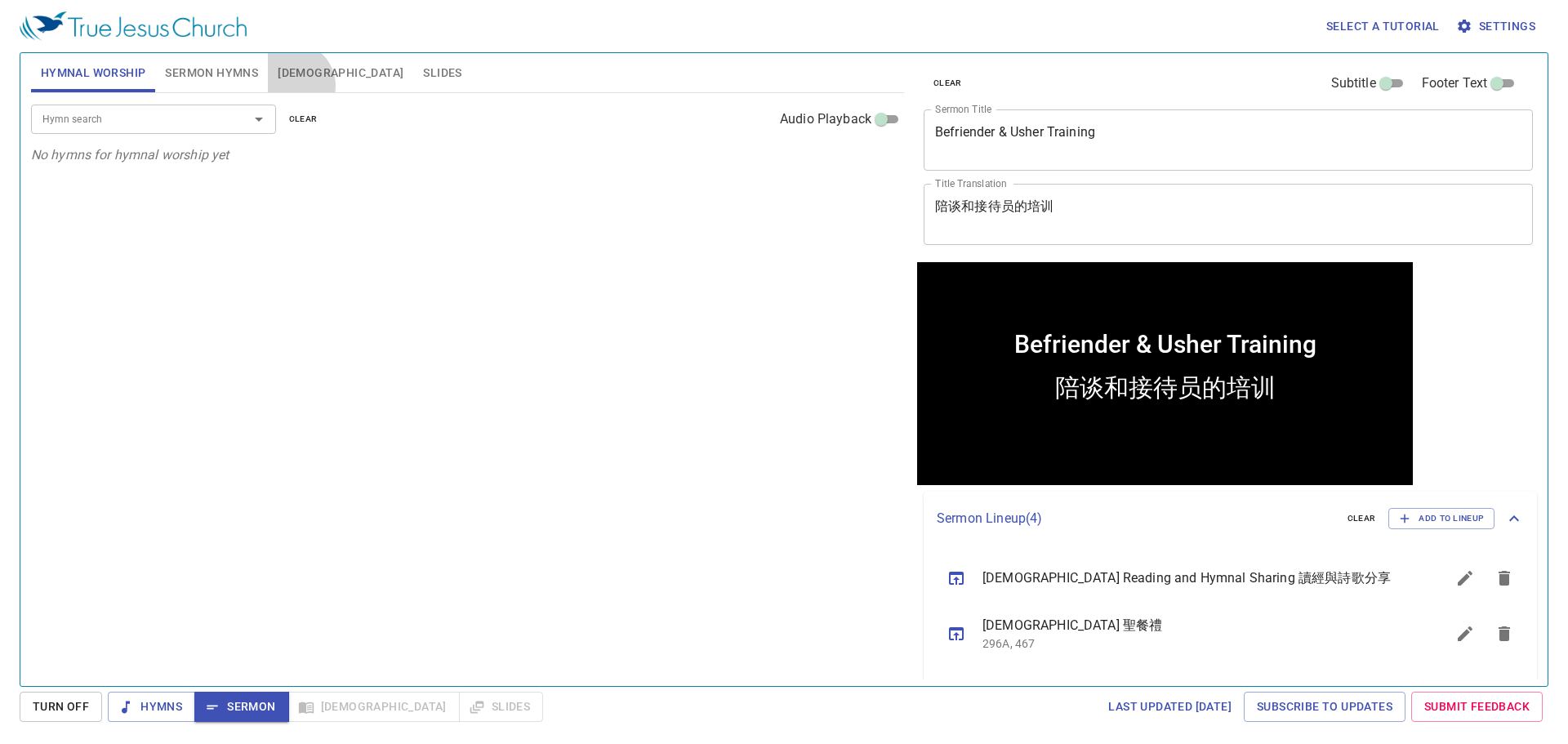
click at [292, 86] on button "[DEMOGRAPHIC_DATA]" at bounding box center [341, 73] width 146 height 39
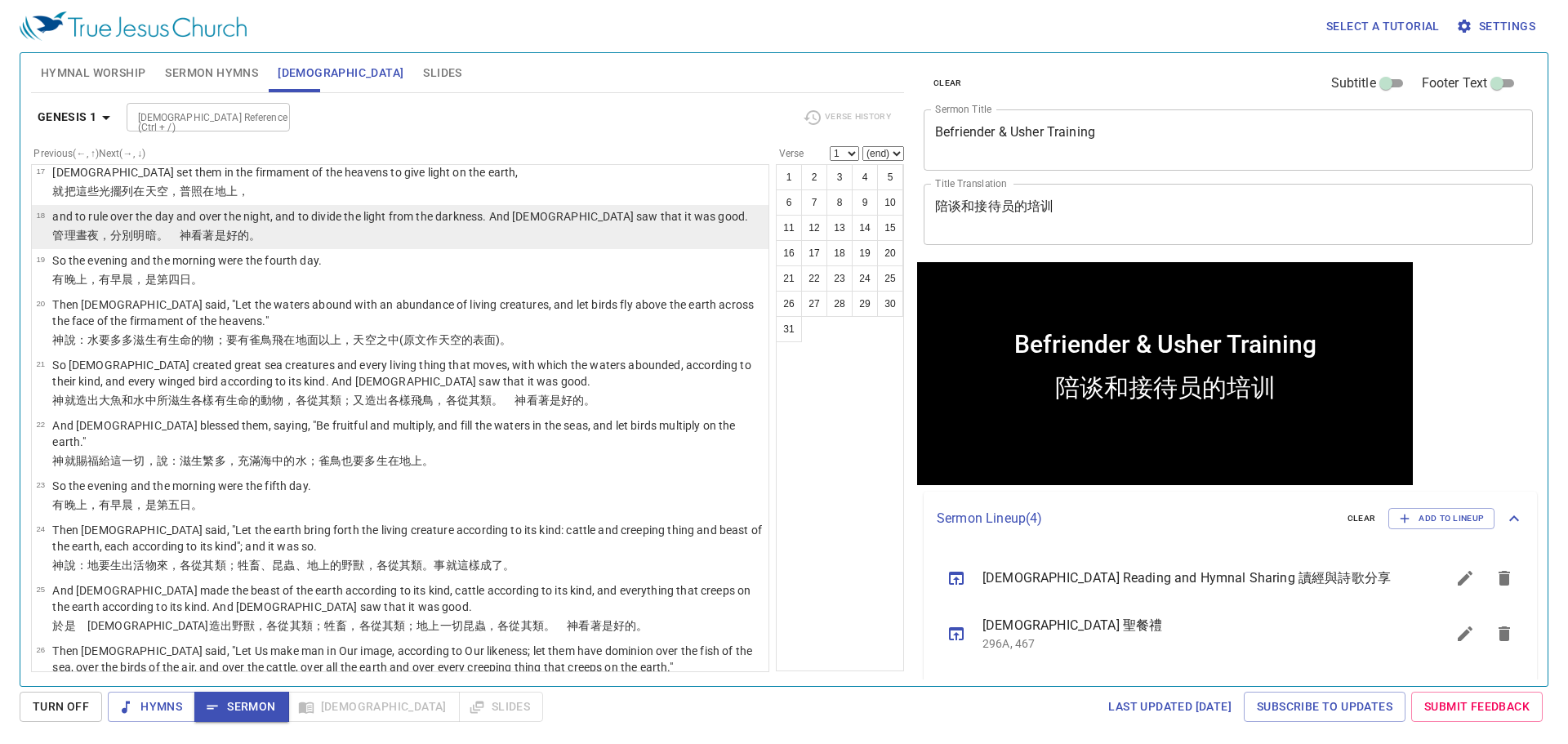
scroll to position [817, 0]
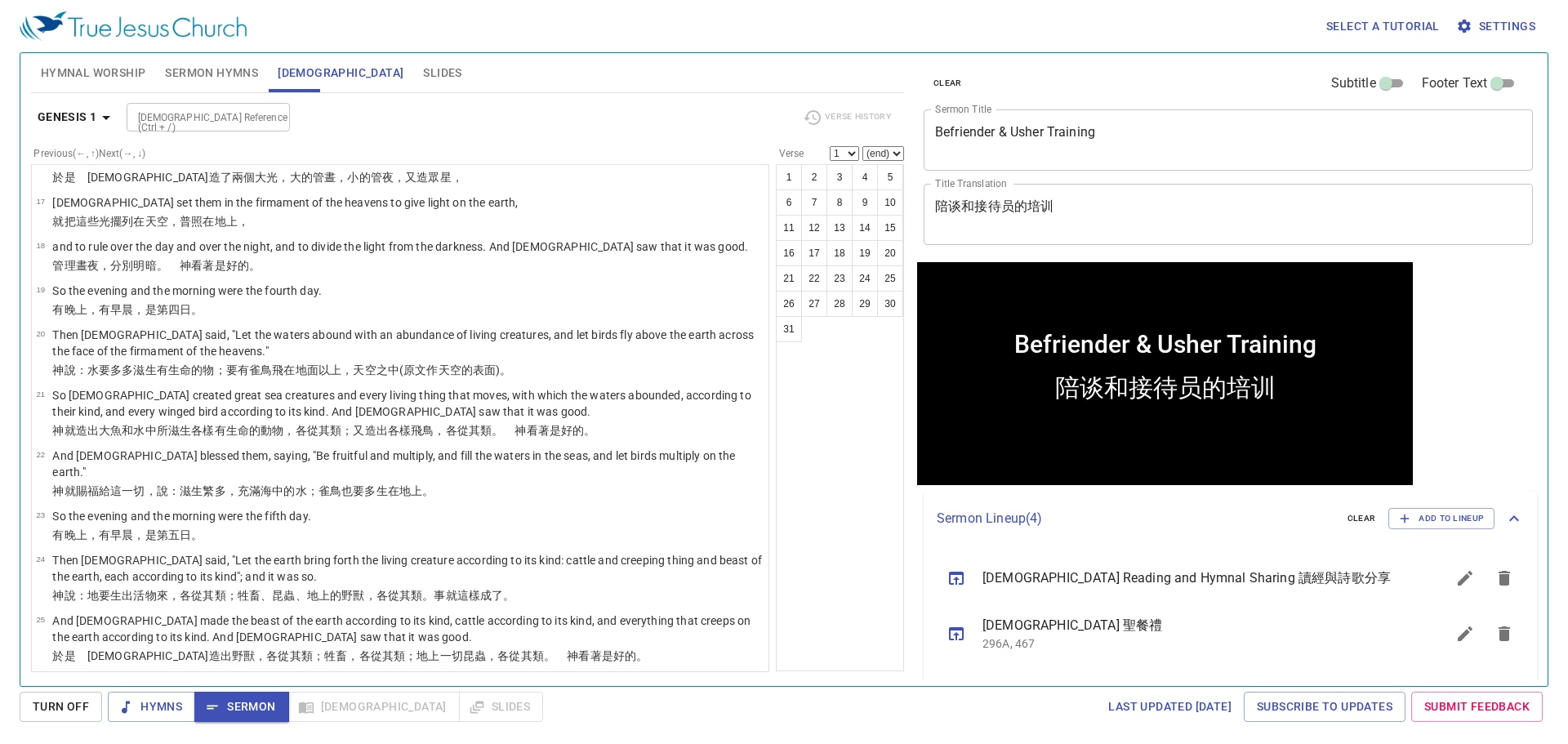
click at [824, 116] on div "Verse History" at bounding box center [847, 118] width 107 height 25
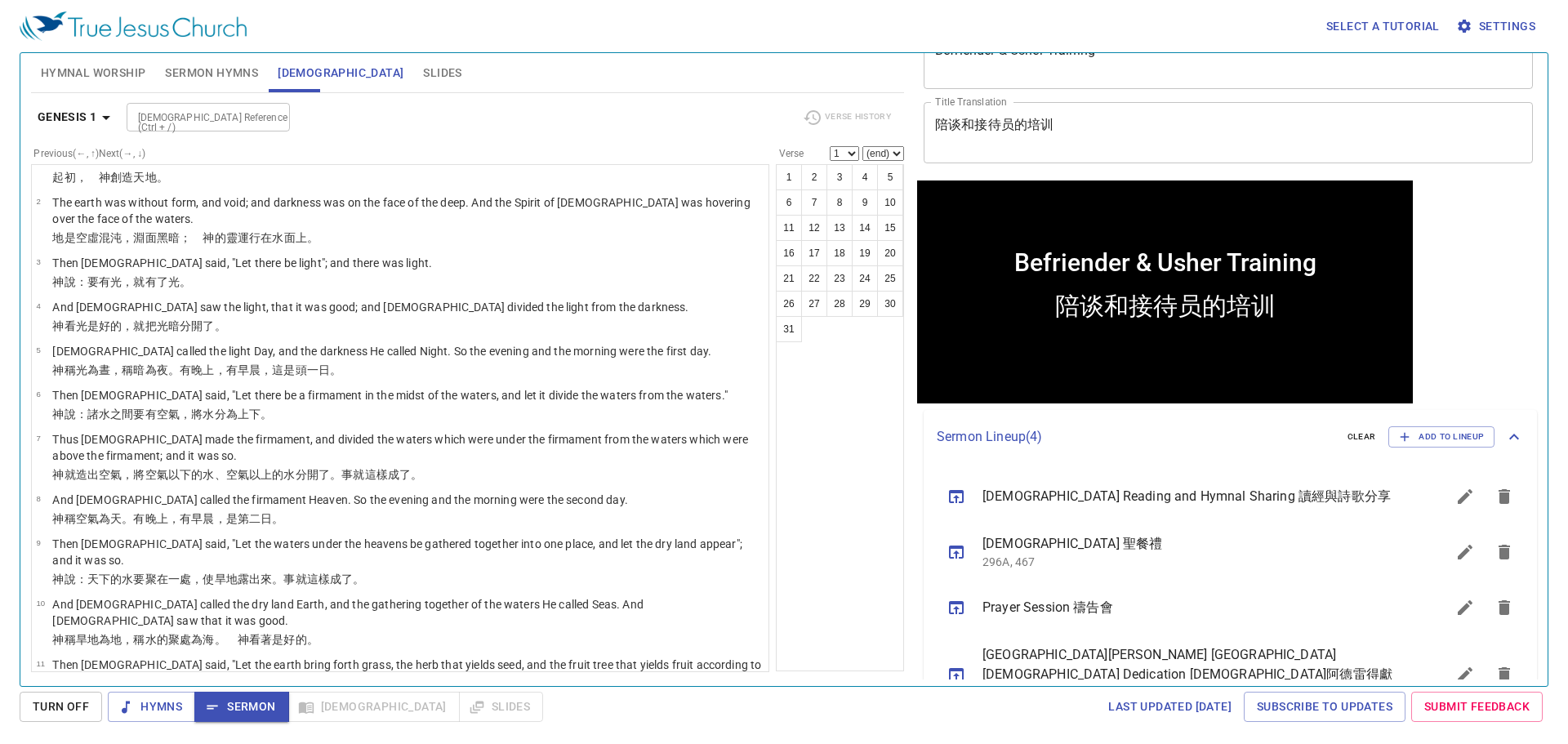
scroll to position [0, 0]
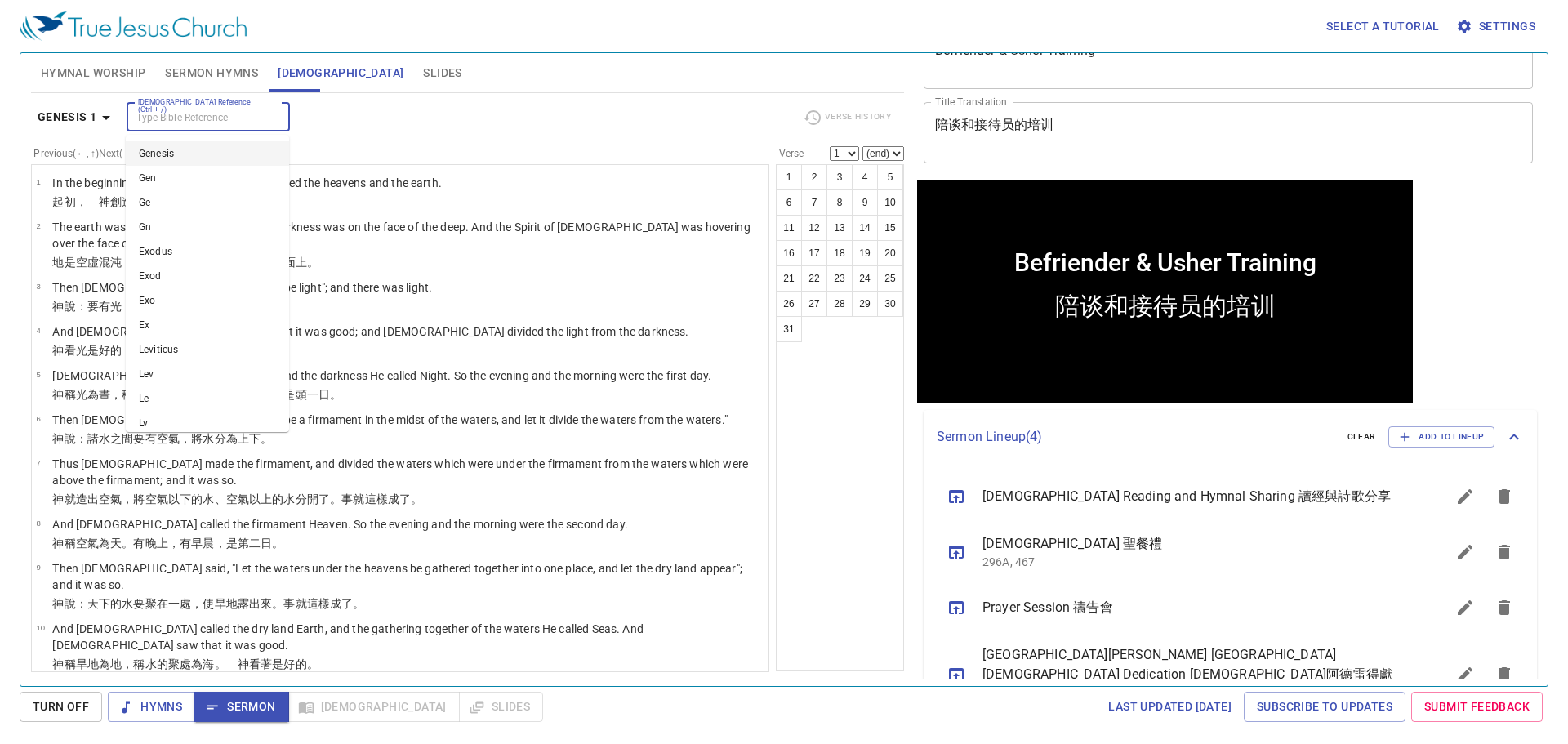
click at [245, 114] on input "[DEMOGRAPHIC_DATA] Reference (Ctrl + /)" at bounding box center [194, 116] width 127 height 19
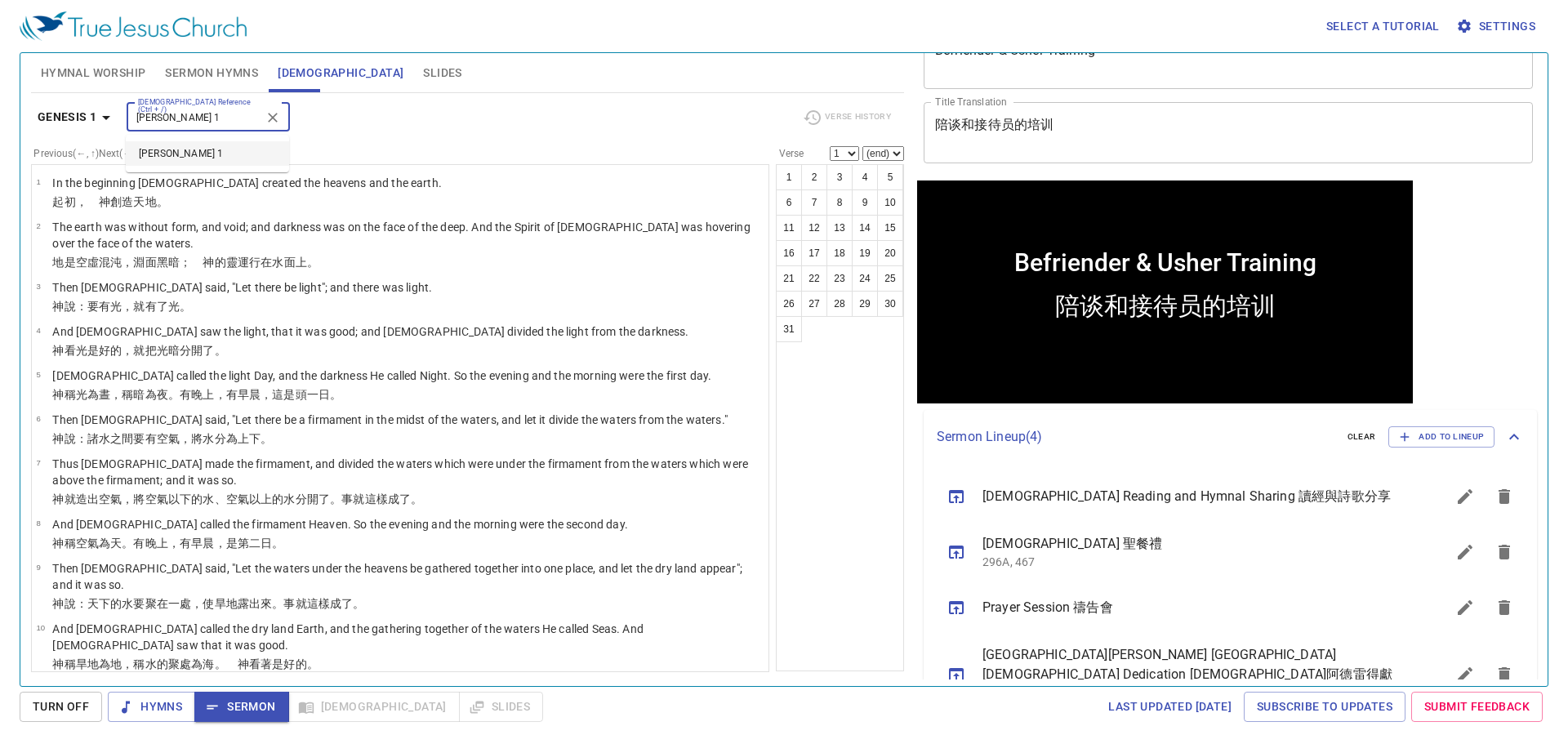
type input "[PERSON_NAME] 1"
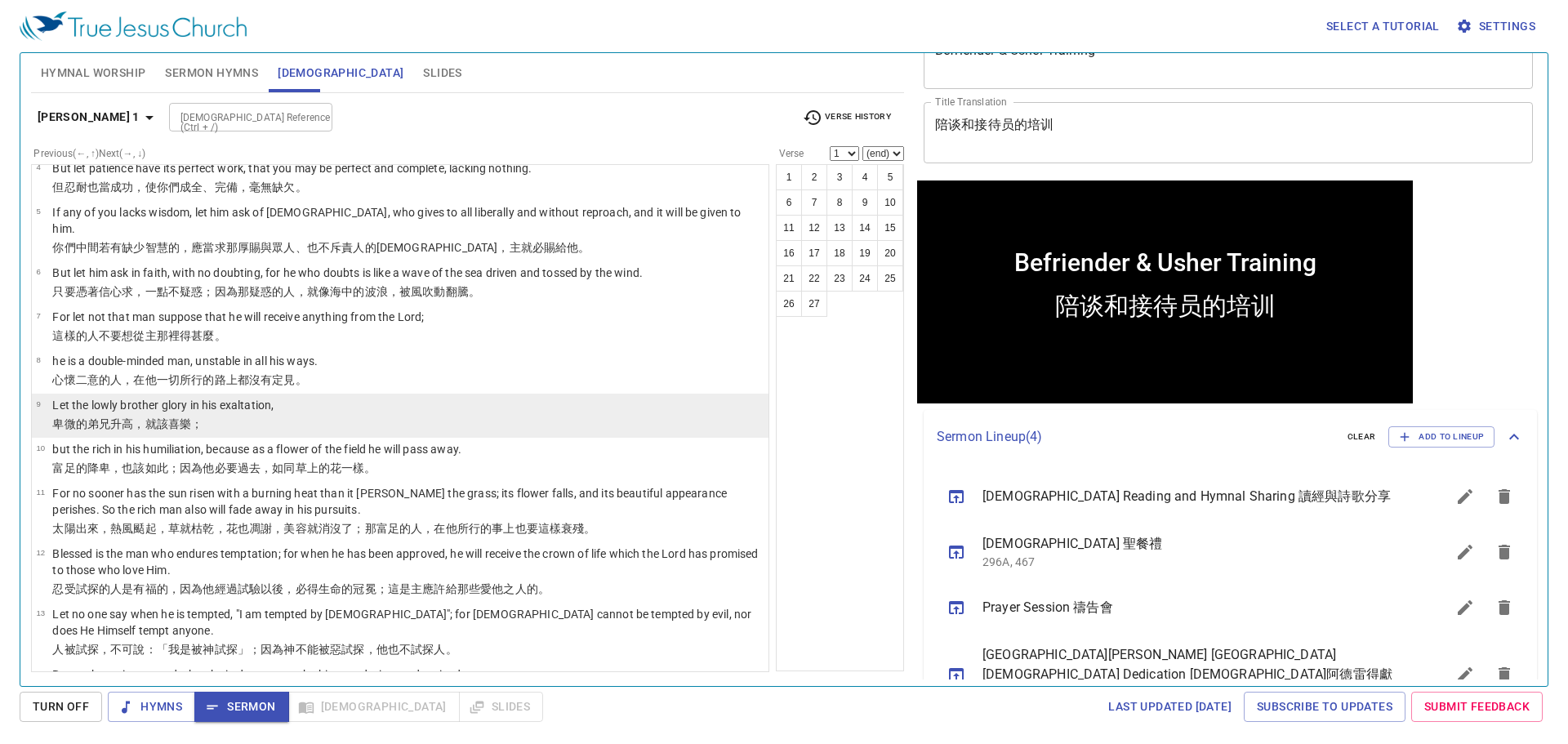
scroll to position [327, 0]
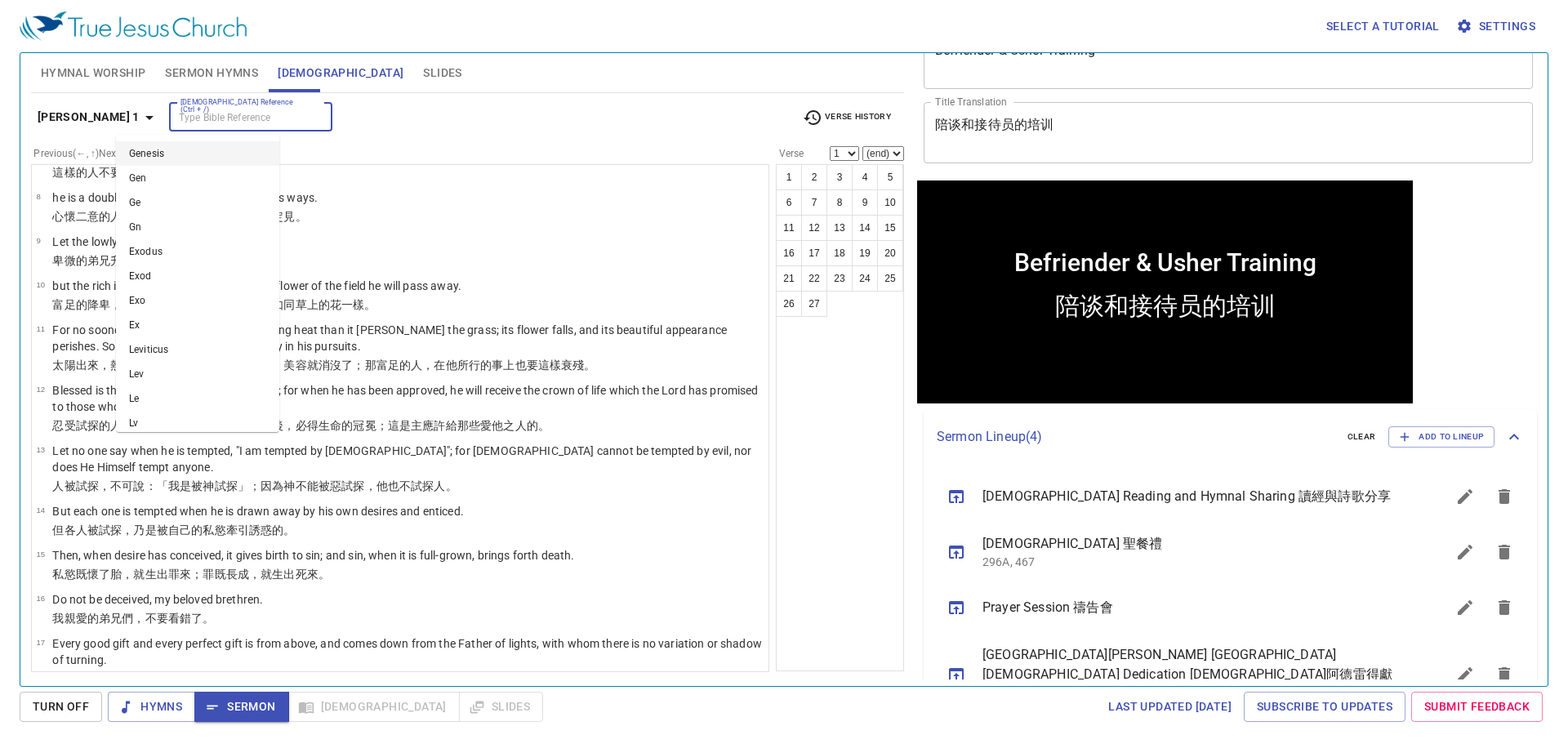
click at [240, 125] on input "[DEMOGRAPHIC_DATA] Reference (Ctrl + /)" at bounding box center [237, 116] width 127 height 19
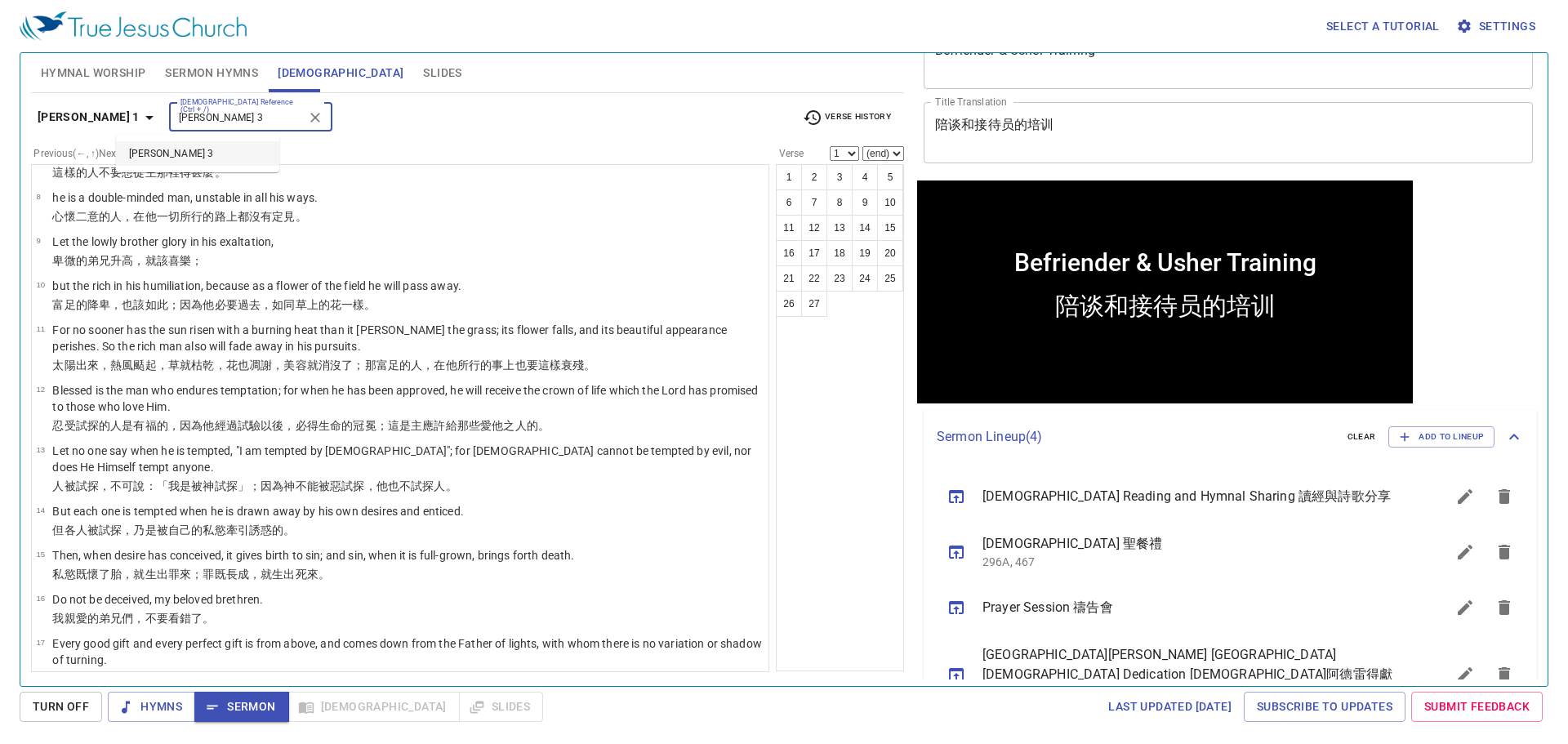
type input "[PERSON_NAME] 3"
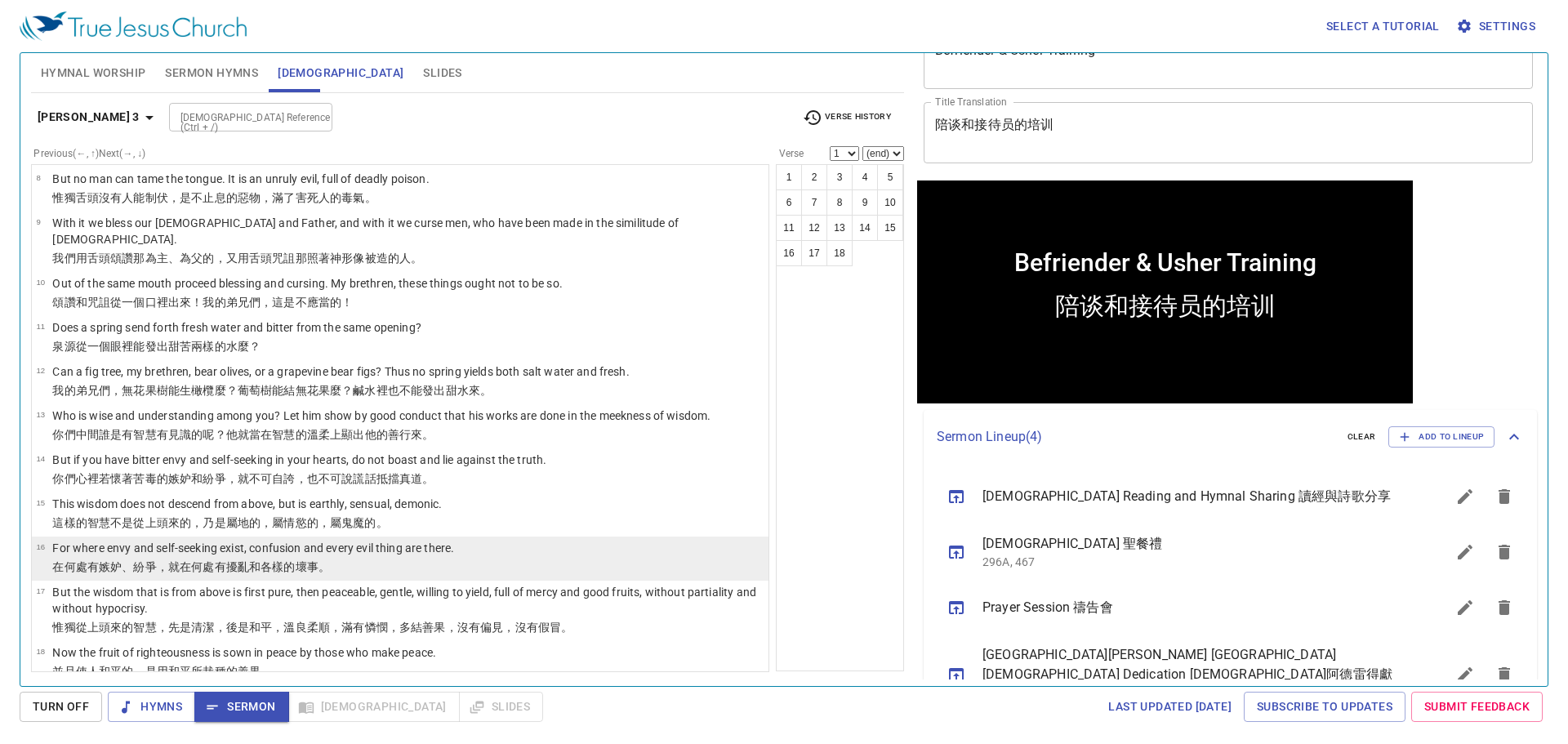
scroll to position [350, 0]
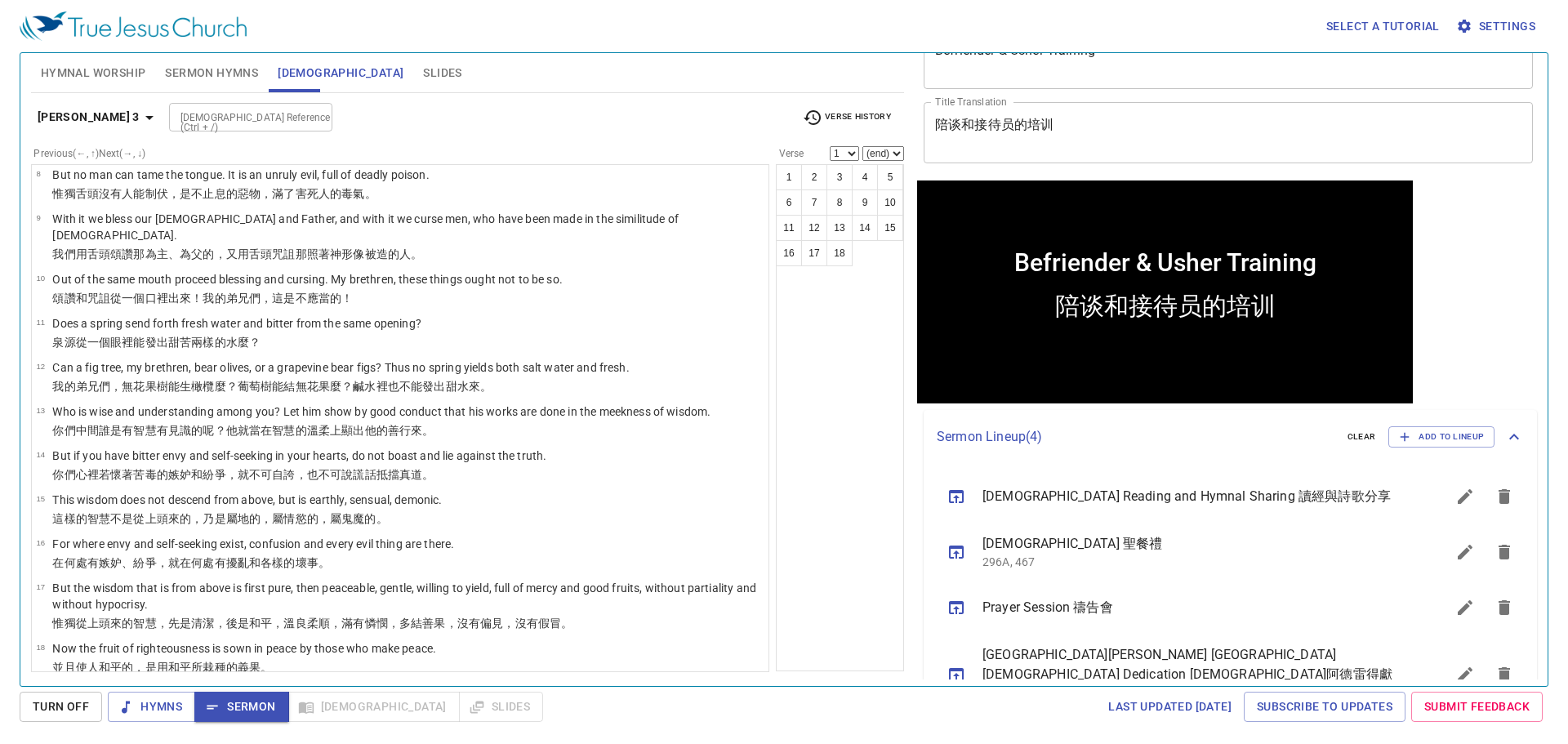
click at [892, 348] on div "1 2 3 4 5 6 7 8 9 10 11 12 13 14 15 16 17 18" at bounding box center [839, 417] width 128 height 507
click at [924, 364] on div at bounding box center [1164, 376] width 487 height 44
click at [894, 357] on div "1 2 3 4 5 6 7 8 9 10 11 12 13 14 15 16 17 18" at bounding box center [839, 417] width 128 height 507
drag, startPoint x: 1018, startPoint y: 368, endPoint x: 986, endPoint y: 356, distance: 34.2
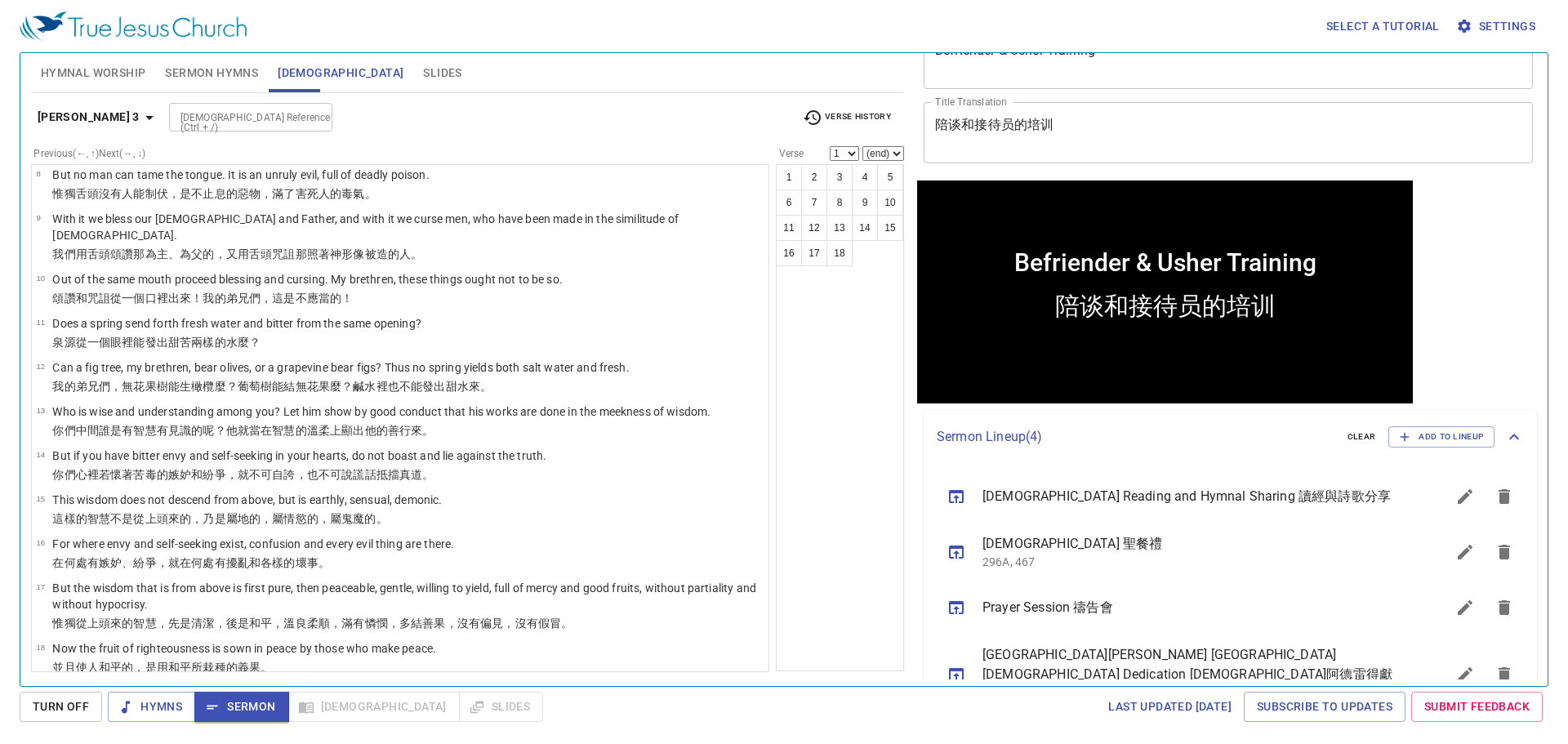
click at [1015, 367] on div at bounding box center [1164, 376] width 487 height 44
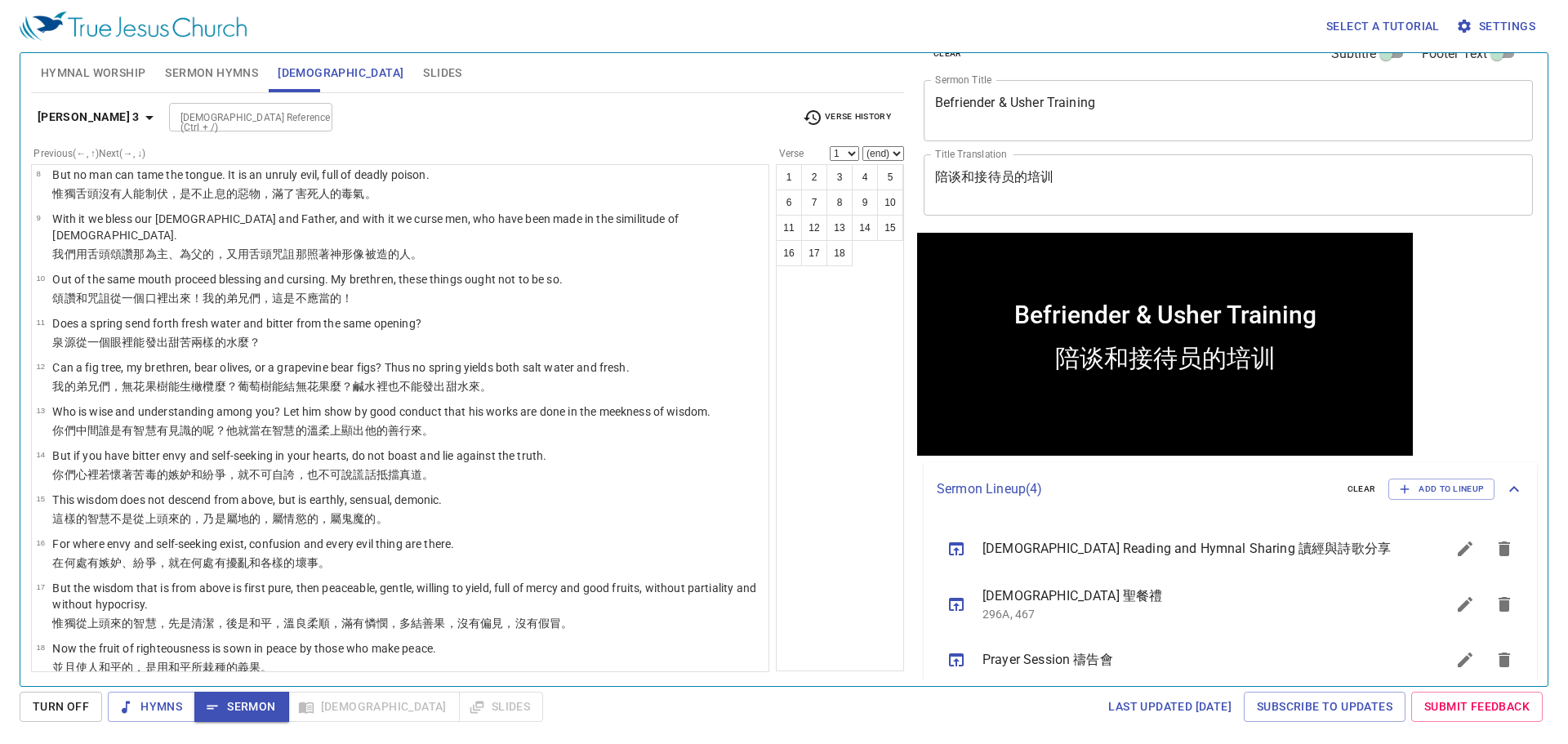
scroll to position [0, 0]
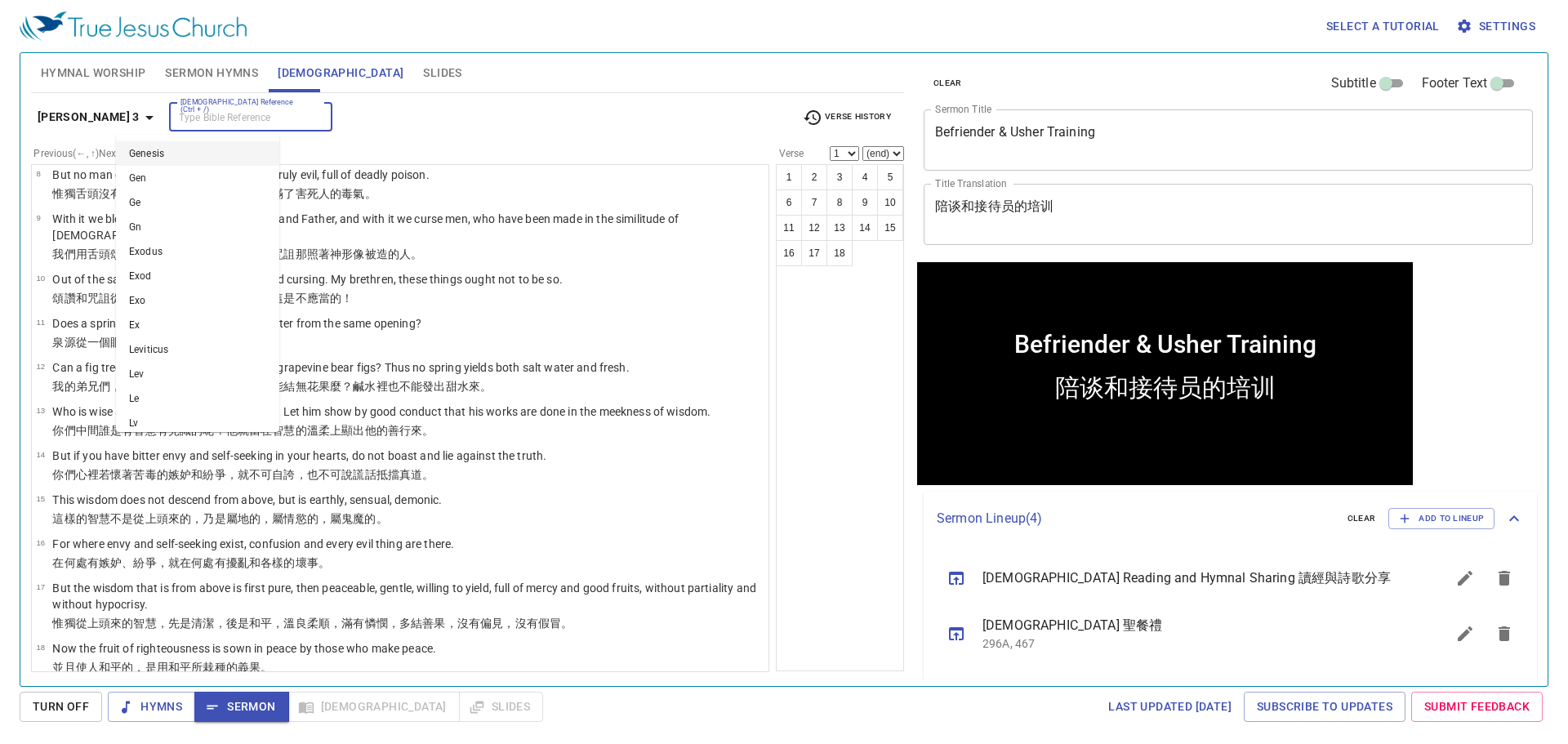
drag, startPoint x: 240, startPoint y: 107, endPoint x: 209, endPoint y: 100, distance: 31.8
click at [232, 107] on input "[DEMOGRAPHIC_DATA] Reference (Ctrl + /)" at bounding box center [237, 116] width 127 height 19
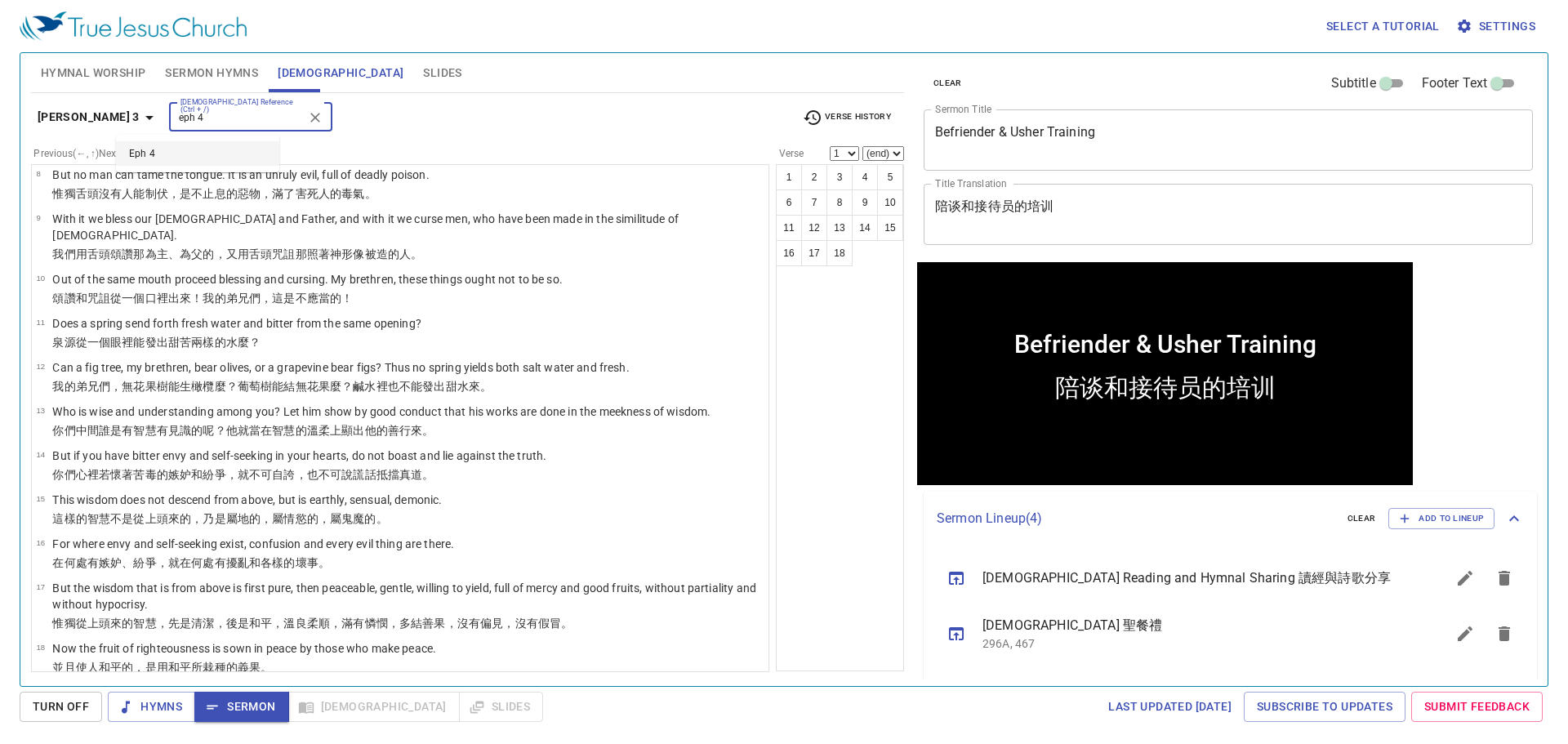
type input "eph 4"
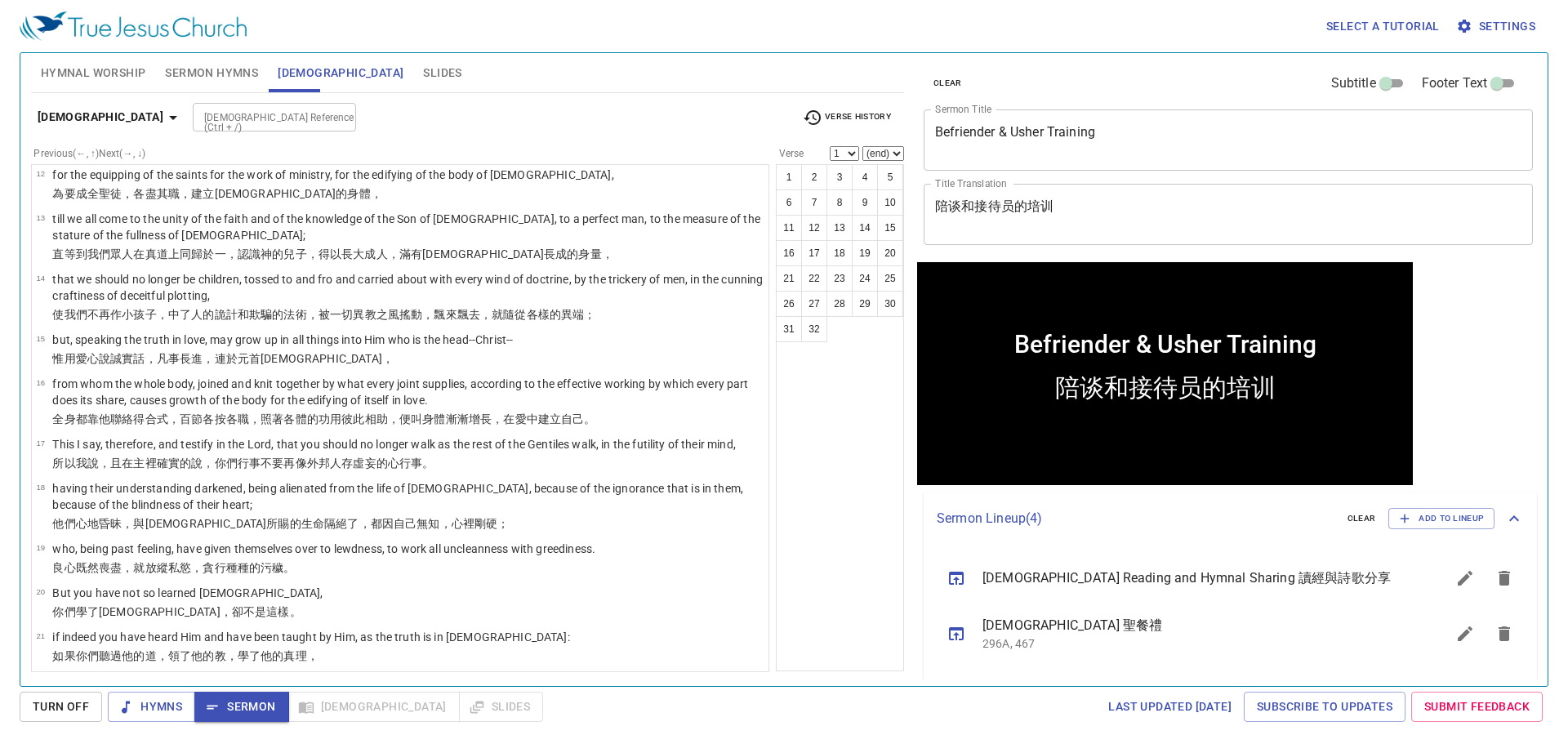
click at [327, 115] on div at bounding box center [338, 118] width 21 height 23
click at [199, 107] on input "revelations 2" at bounding box center [261, 100] width 127 height 19
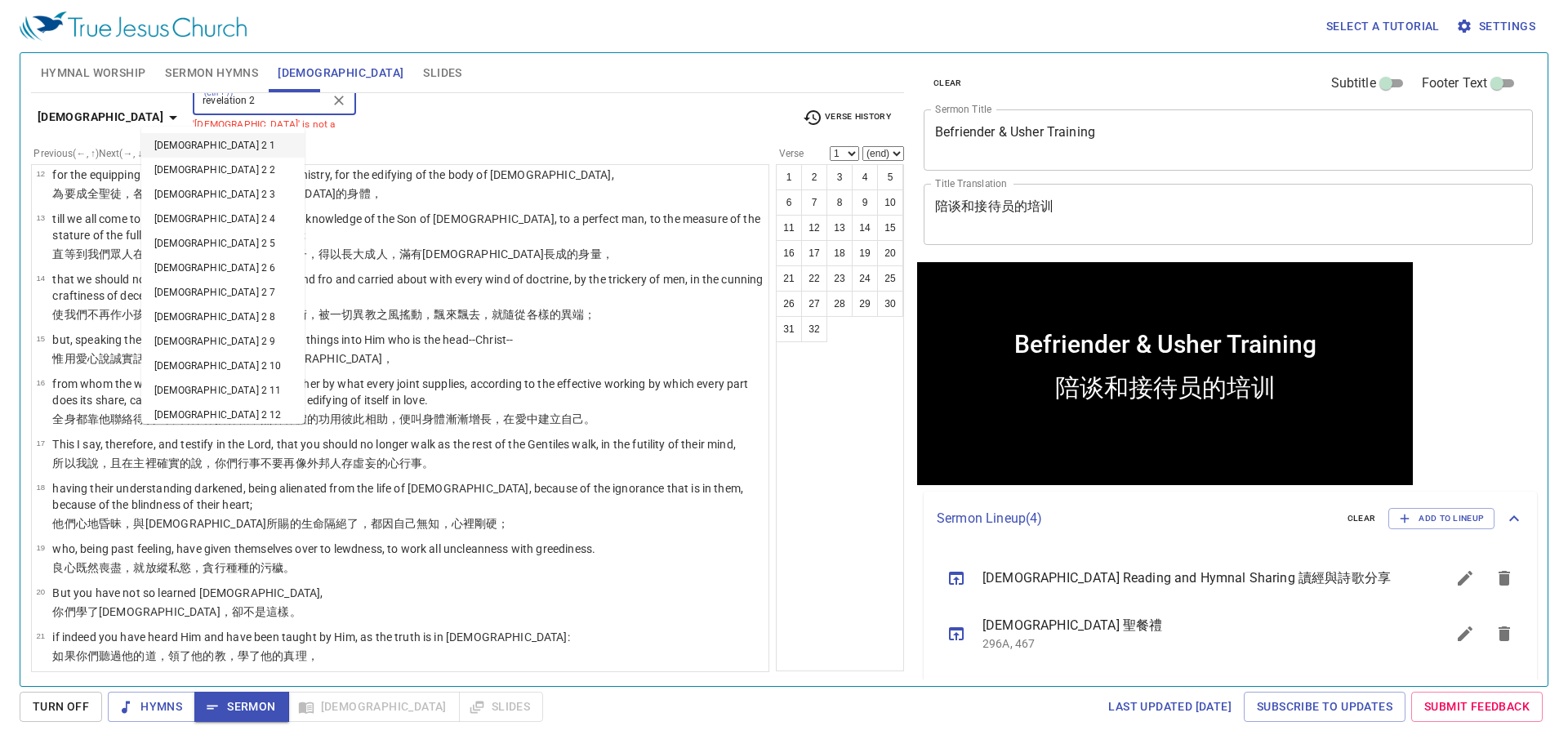
type input "revelation 2"
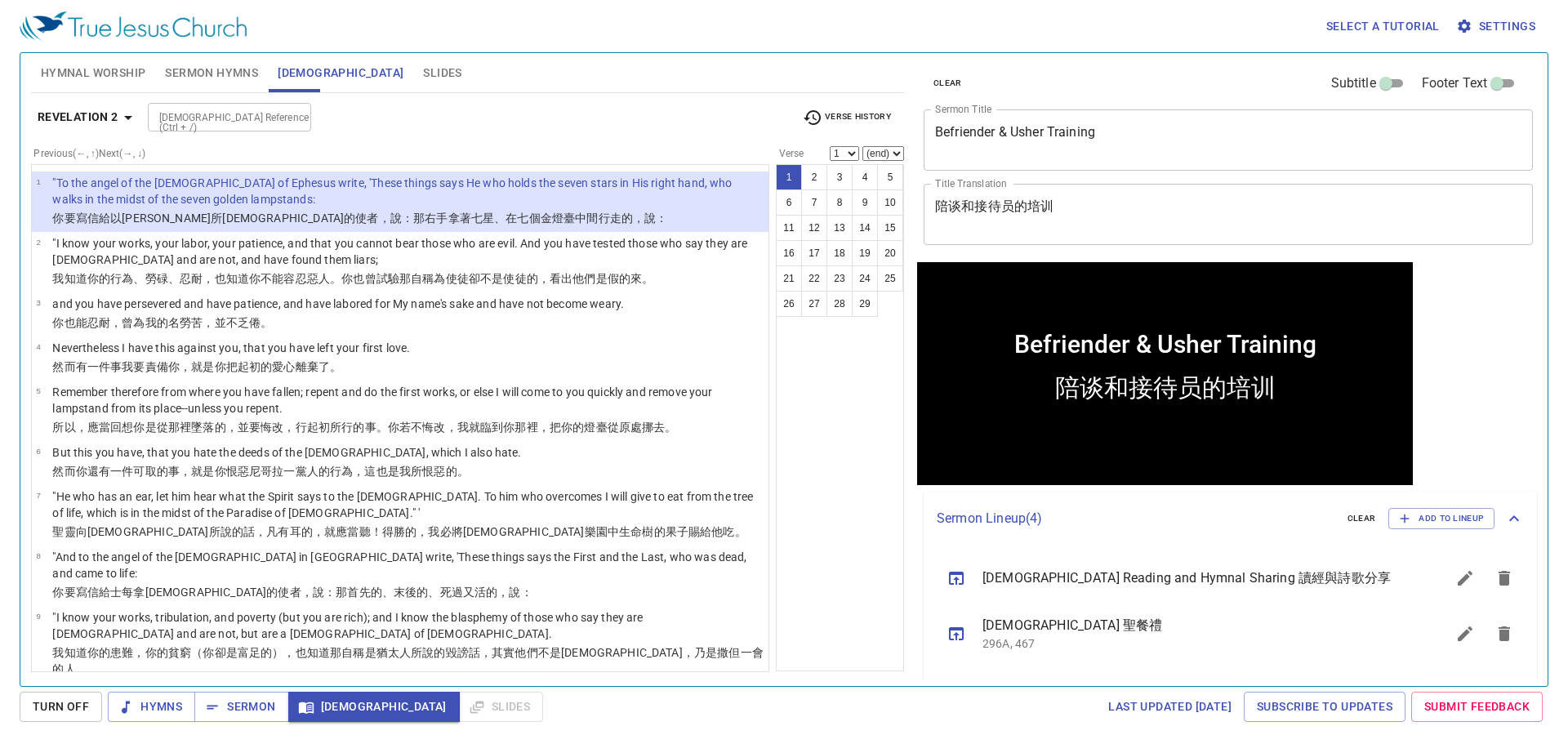
click at [281, 91] on span at bounding box center [295, 91] width 51 height 4
click at [305, 125] on div "[DEMOGRAPHIC_DATA] Reference (Ctrl + /)" at bounding box center [230, 117] width 163 height 28
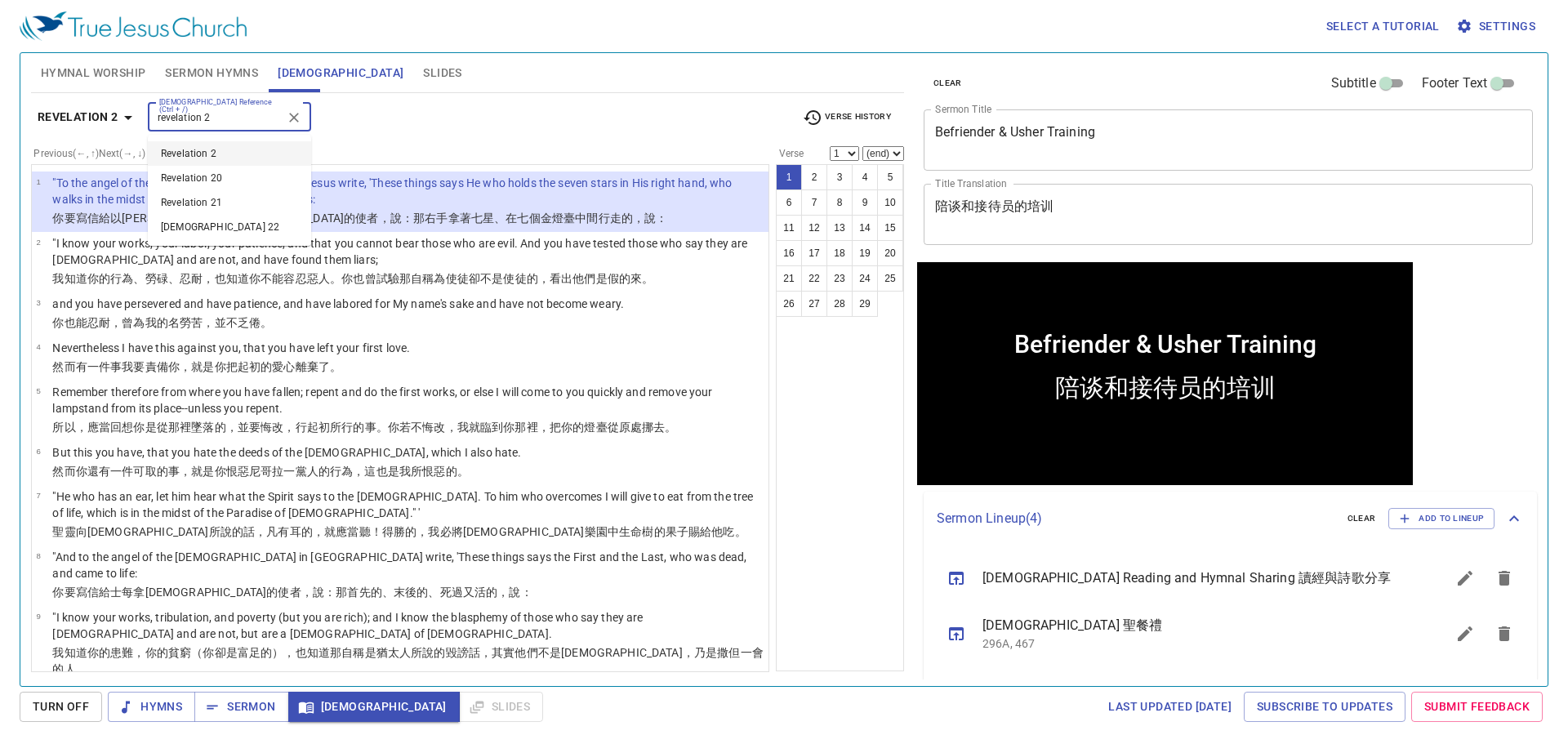
type input "revelation 2"
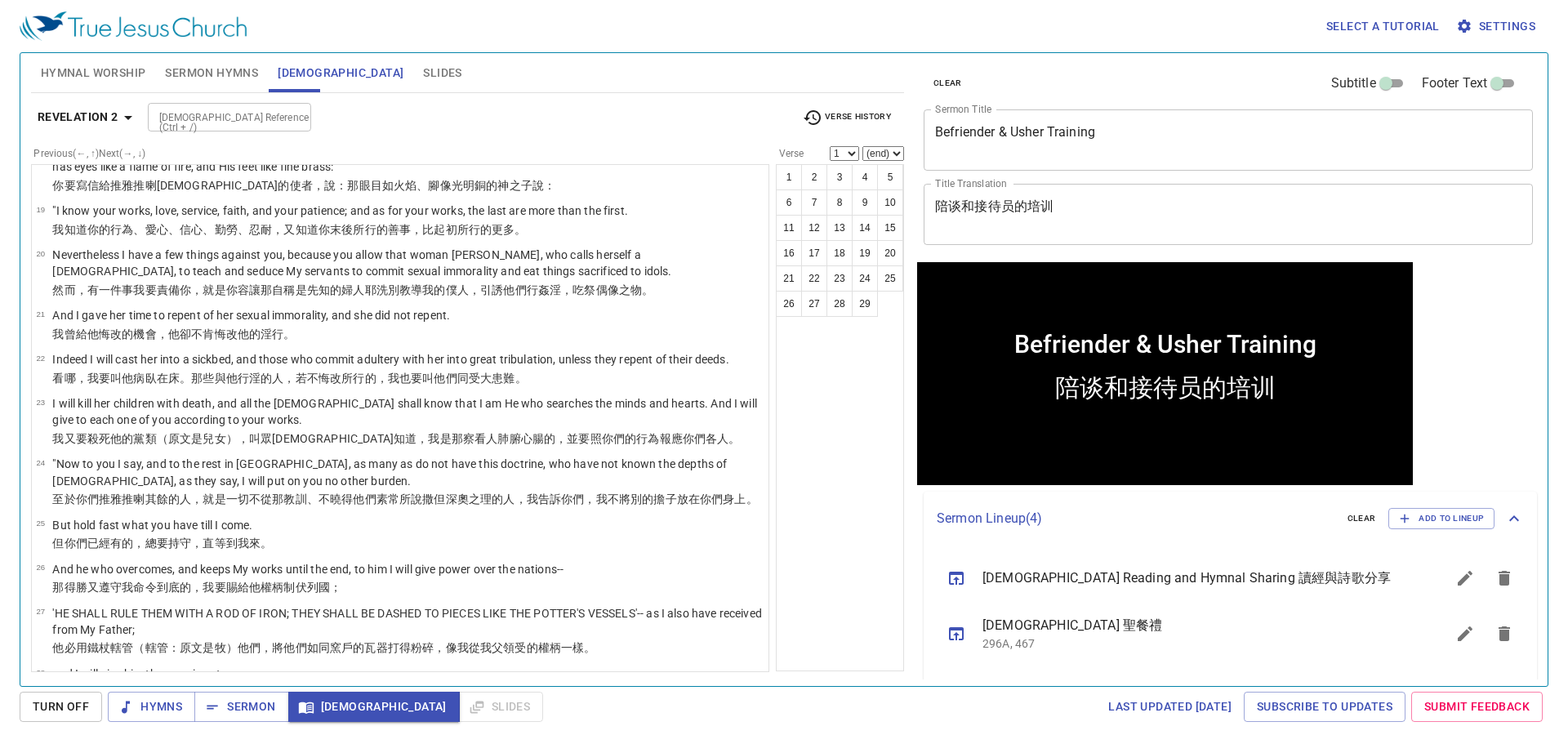
scroll to position [1015, 0]
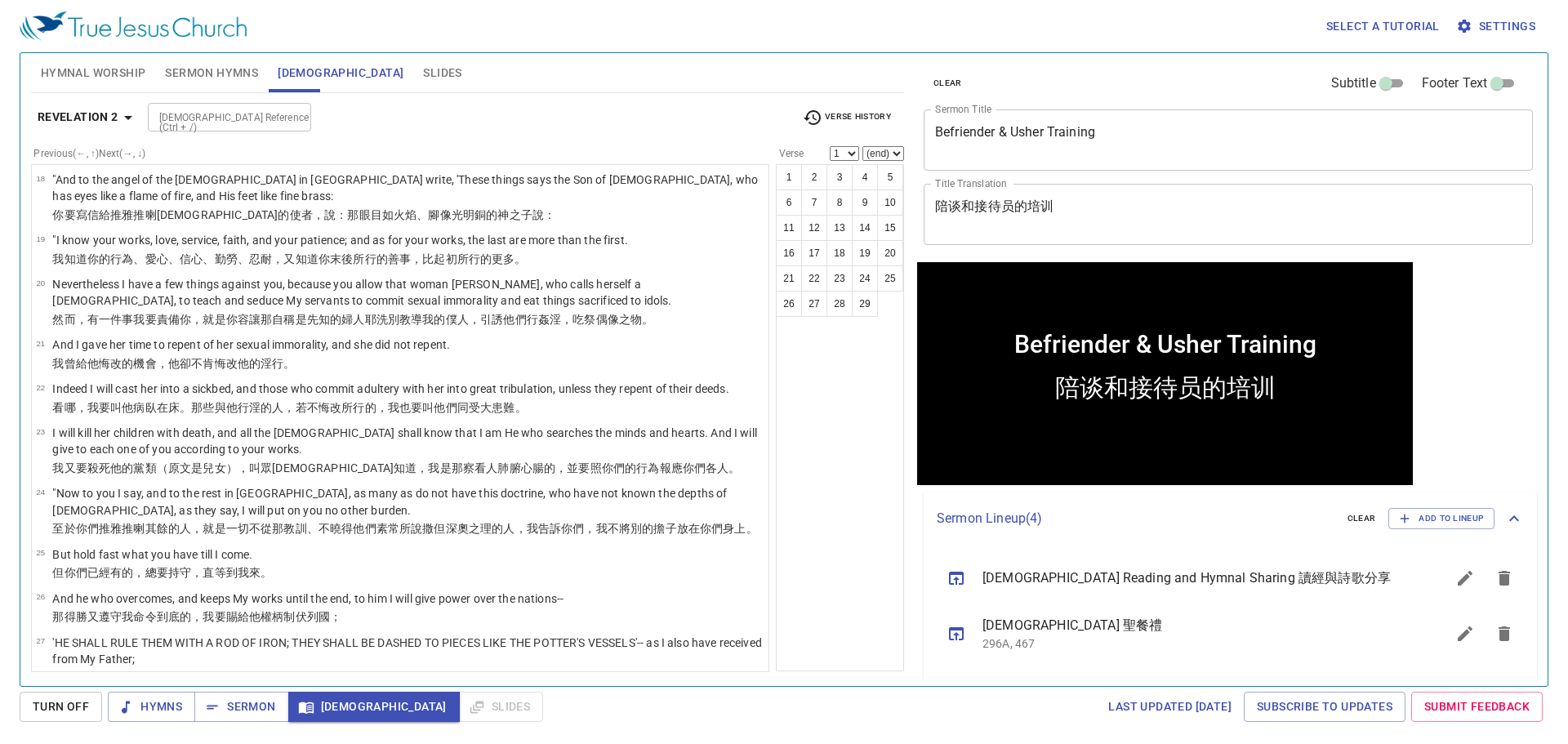
click at [273, 108] on input "[DEMOGRAPHIC_DATA] Reference (Ctrl + /)" at bounding box center [216, 116] width 127 height 19
type input "rev 22"
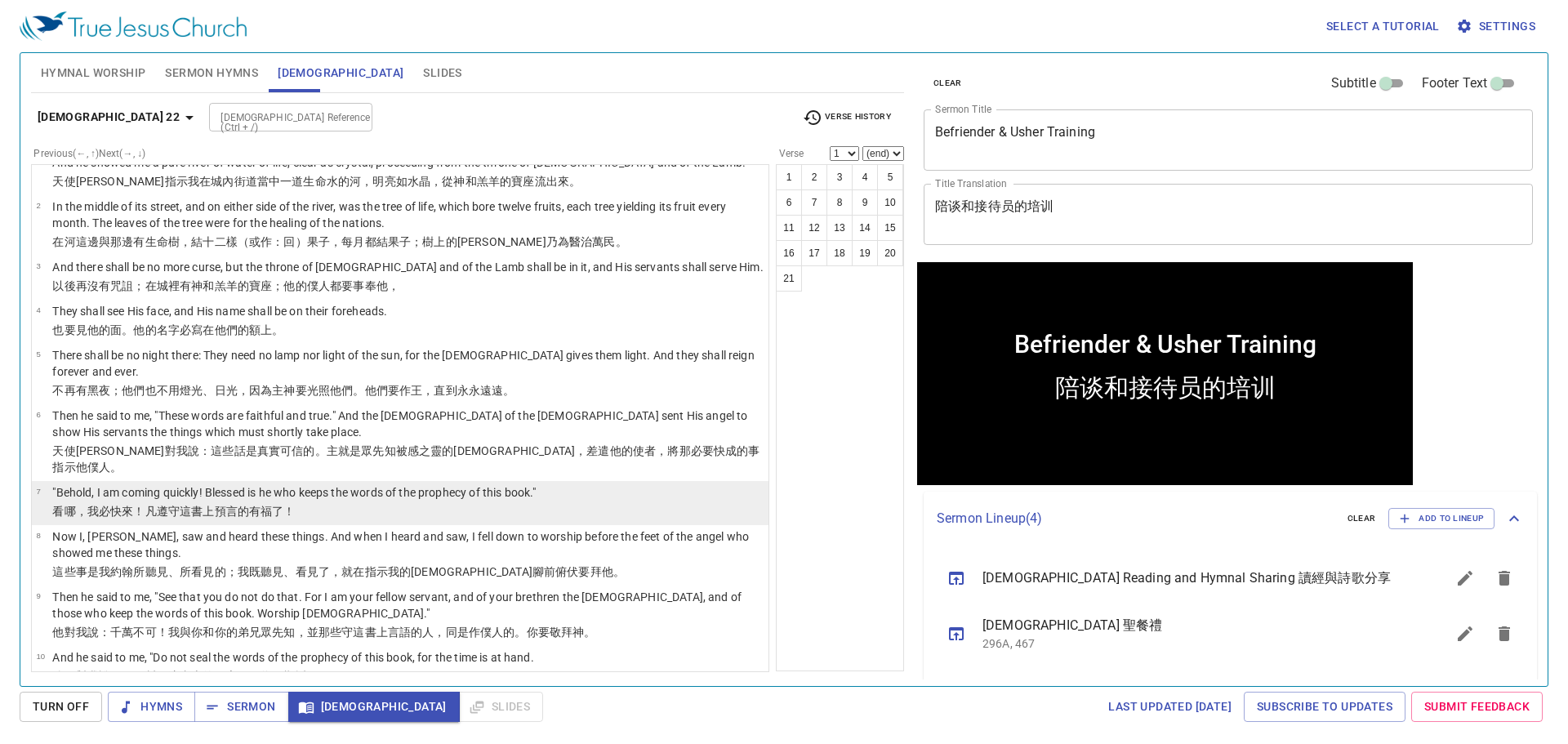
scroll to position [0, 0]
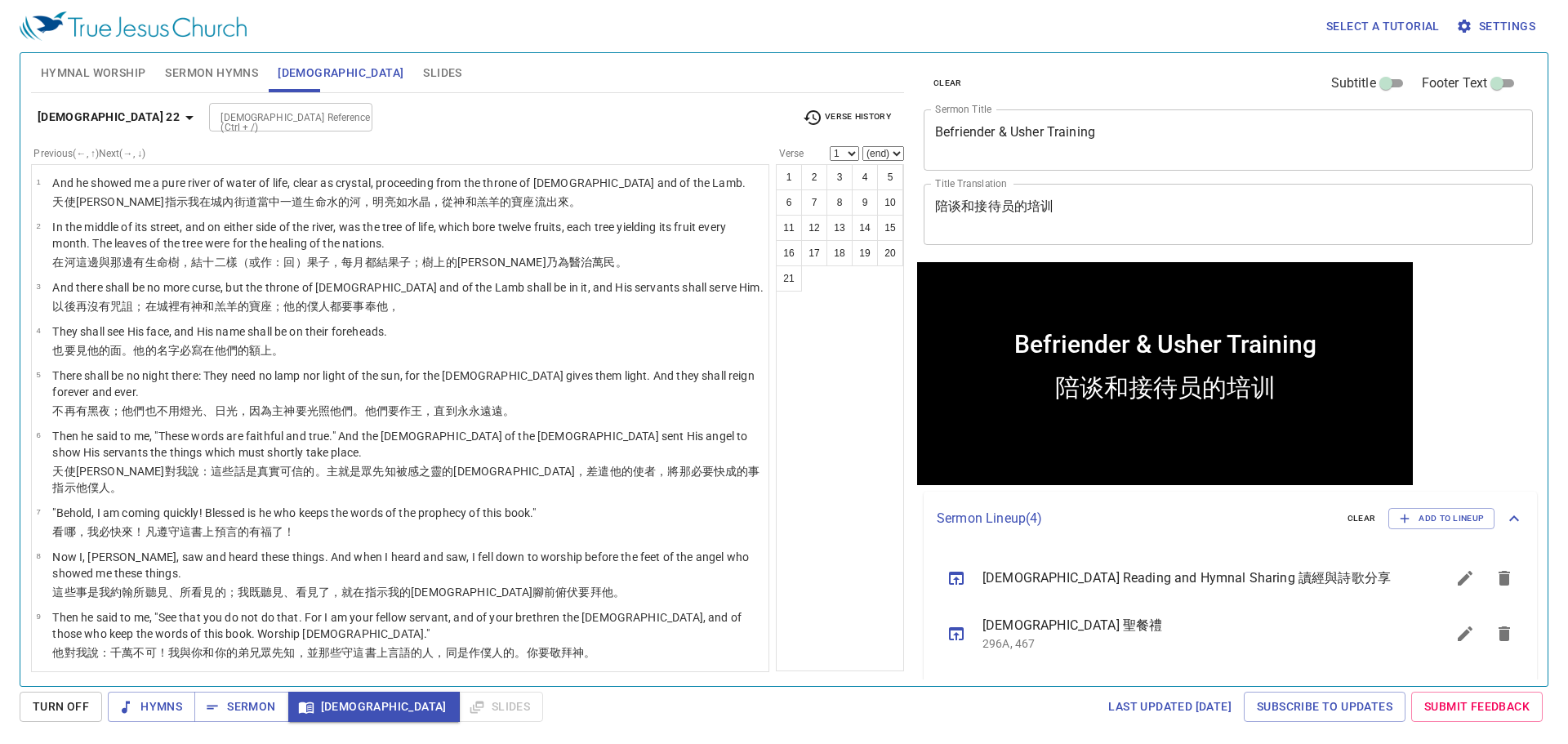
click at [397, 137] on div "[DEMOGRAPHIC_DATA] 22 [DEMOGRAPHIC_DATA] Reference (Ctrl + /) [DEMOGRAPHIC_DATA…" at bounding box center [468, 123] width 873 height 45
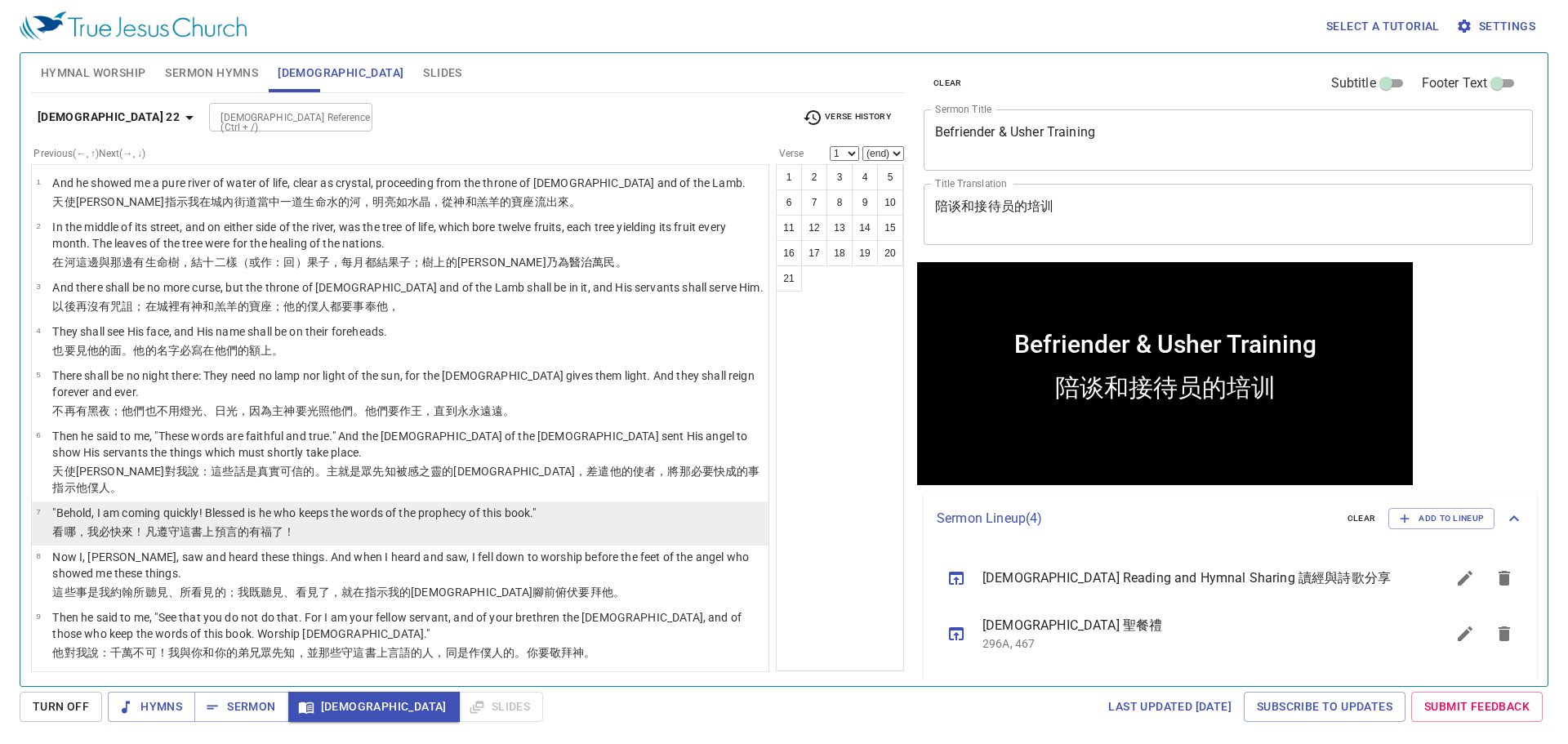
click at [383, 524] on p "看哪 ，我必快 來 ！凡遵守 這 書 上預言 的有福了 ！" at bounding box center [294, 532] width 484 height 16
select select "7"
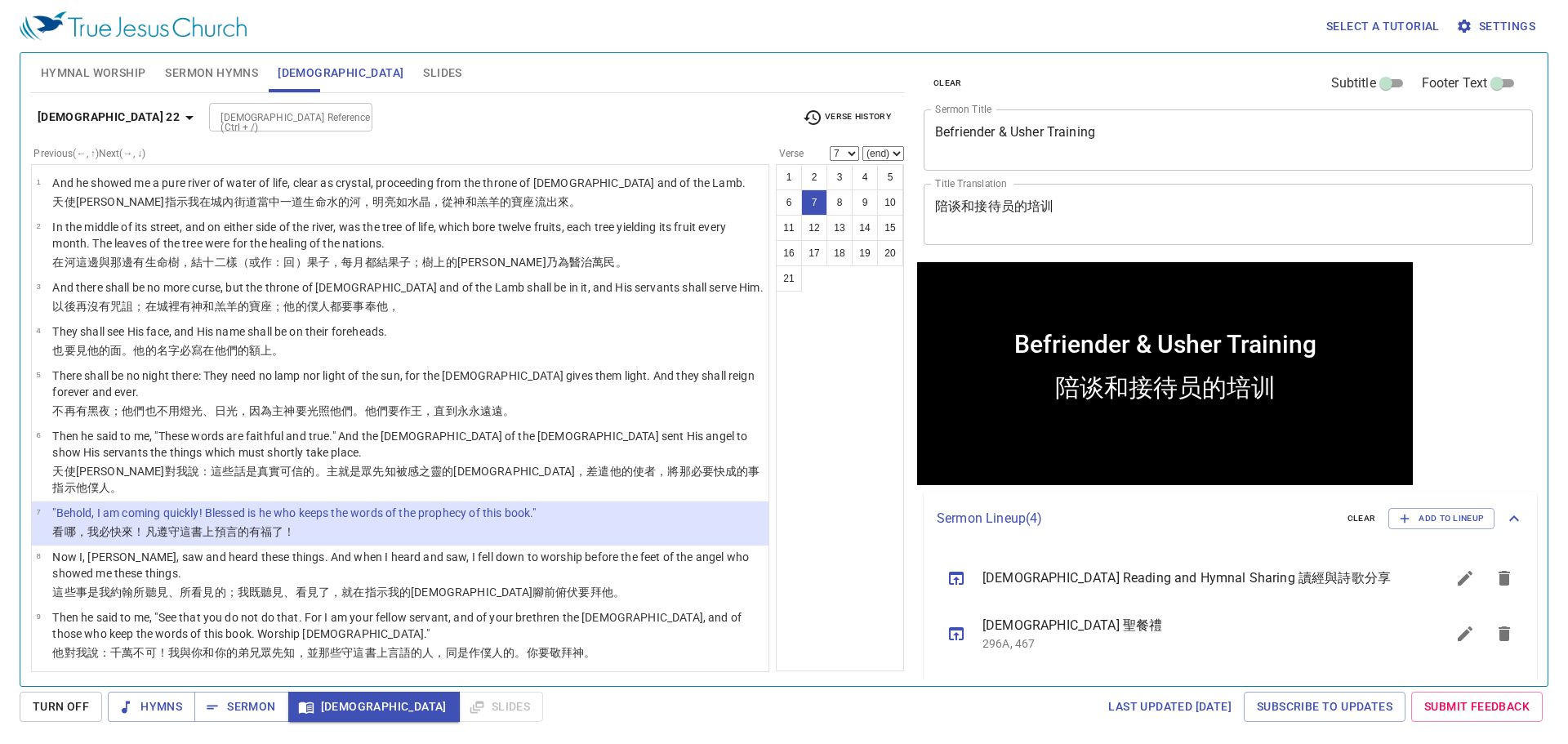
drag, startPoint x: 804, startPoint y: 565, endPoint x: 821, endPoint y: 341, distance: 224.6
click at [820, 344] on div "1 2 3 4 5 6 7 8 9 10 11 12 13 14 15 16 17 18 19 20 21" at bounding box center [839, 417] width 128 height 507
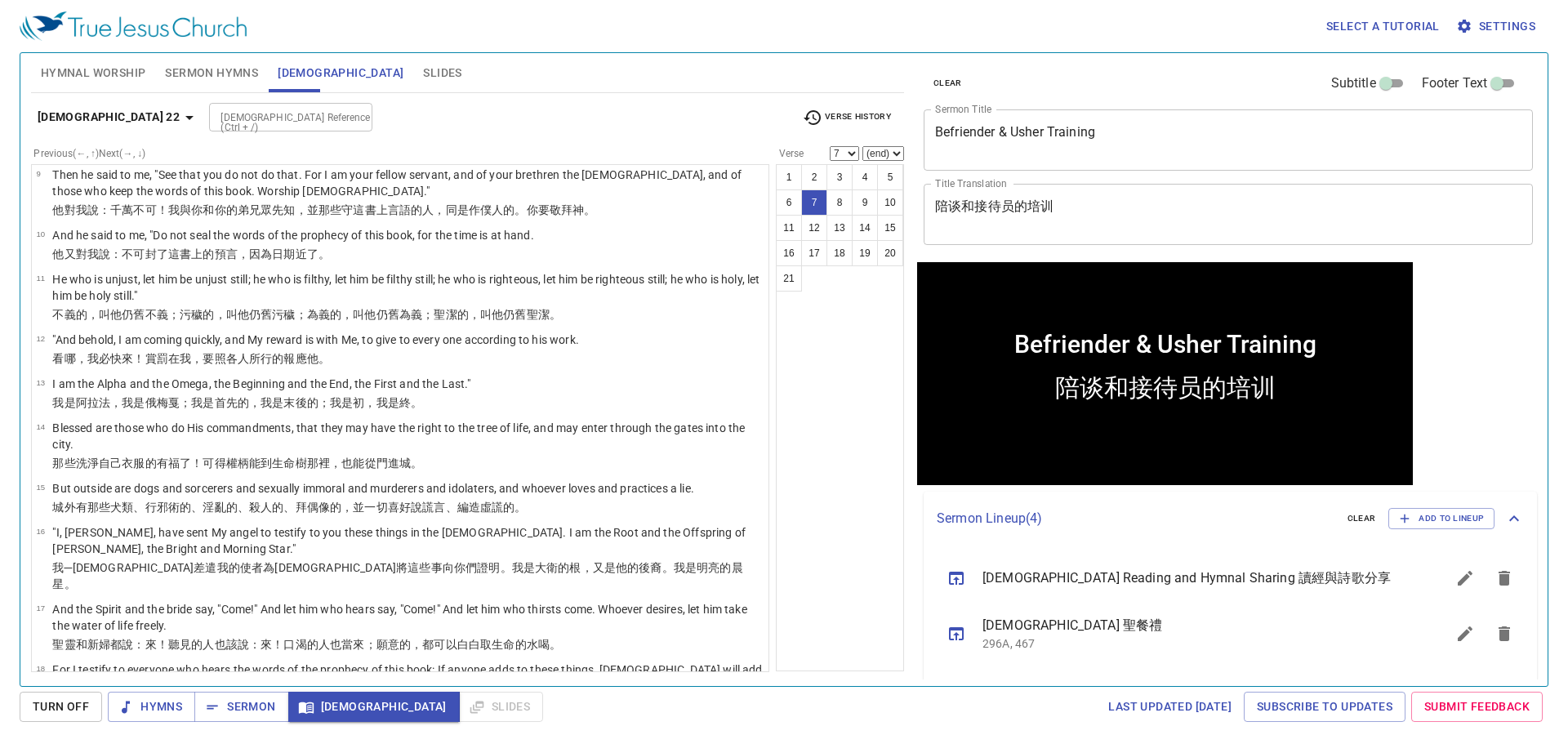
click at [841, 424] on div "1 2 3 4 5 6 7 8 9 10 11 12 13 14 15 16 17 18 19 20 21" at bounding box center [839, 417] width 128 height 507
click at [611, 109] on div "[DEMOGRAPHIC_DATA] Reference (Ctrl + /) [DEMOGRAPHIC_DATA] Reference (Ctrl + /)" at bounding box center [499, 117] width 579 height 28
click at [593, 107] on div "[DEMOGRAPHIC_DATA] Reference (Ctrl + /) [DEMOGRAPHIC_DATA] Reference (Ctrl + /)" at bounding box center [499, 117] width 579 height 28
click at [451, 107] on div "[DEMOGRAPHIC_DATA] Reference (Ctrl + /) [DEMOGRAPHIC_DATA] Reference (Ctrl + /)" at bounding box center [499, 117] width 579 height 28
click at [269, 131] on div "[DEMOGRAPHIC_DATA] Reference (Ctrl + /)" at bounding box center [291, 117] width 163 height 28
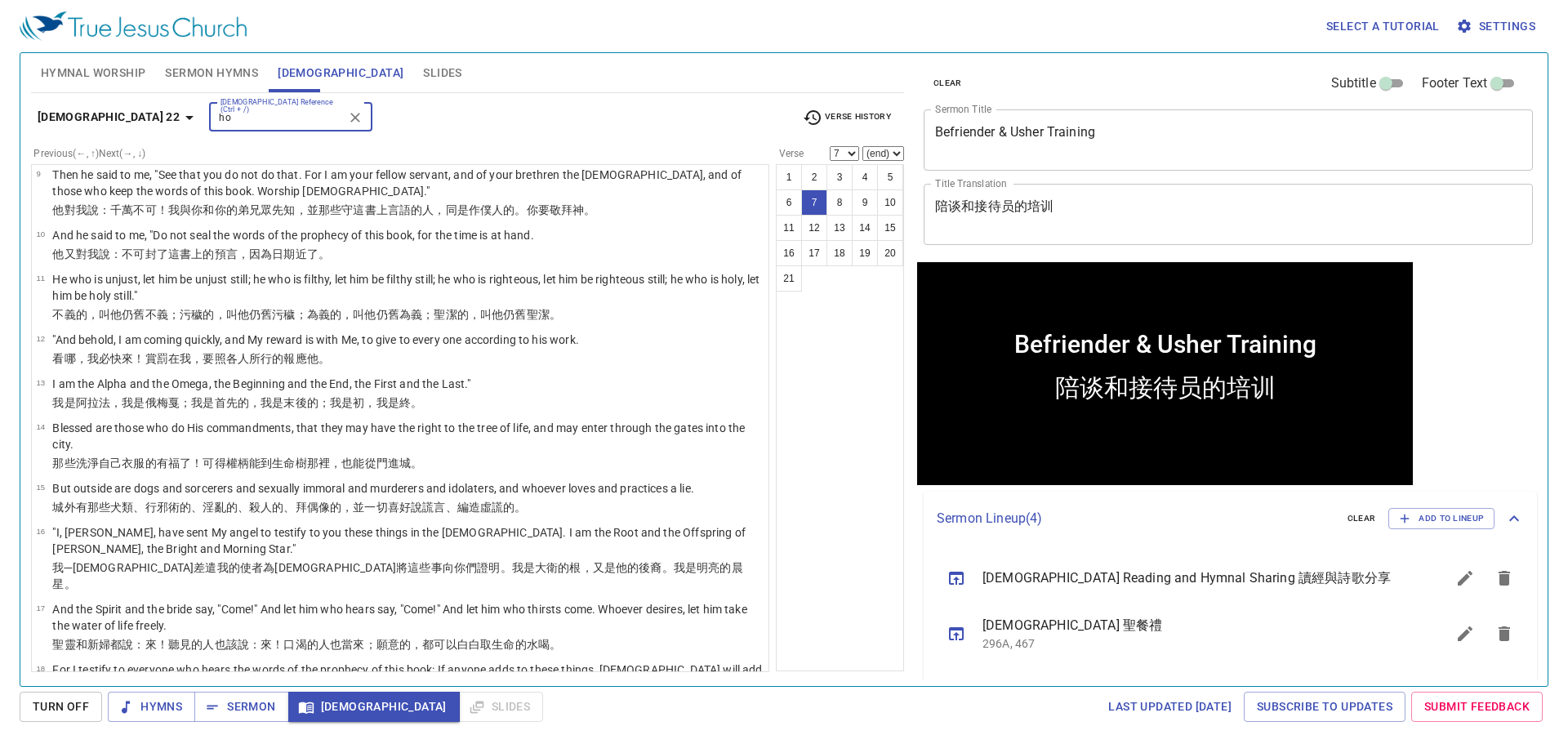
type input "h"
type input "[PERSON_NAME] 15"
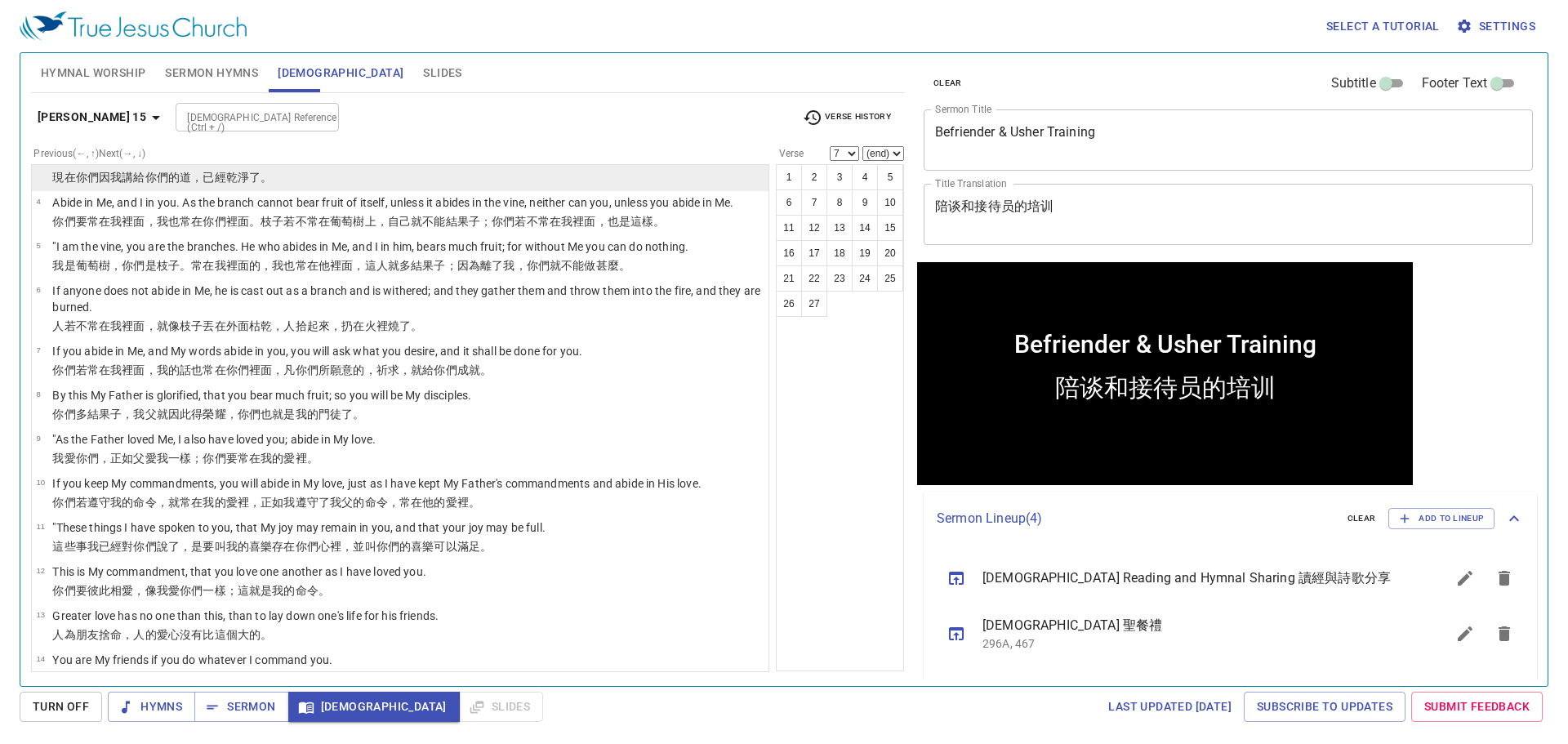
scroll to position [245, 0]
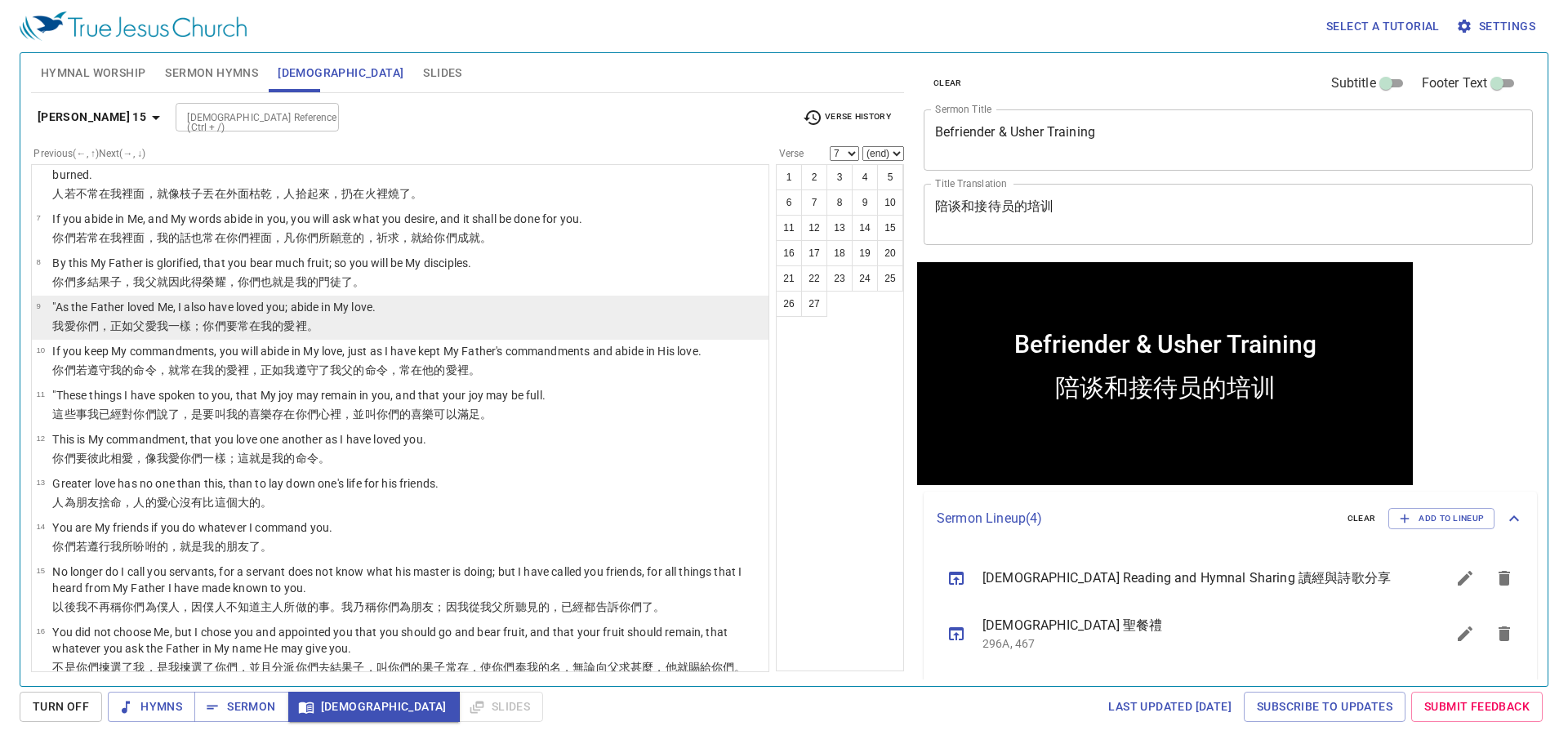
click at [262, 318] on p "我 愛 你們 ，正如 父 愛 我 一樣；你們 要常在我 的愛 裡 。" at bounding box center [214, 326] width 323 height 16
select select "9"
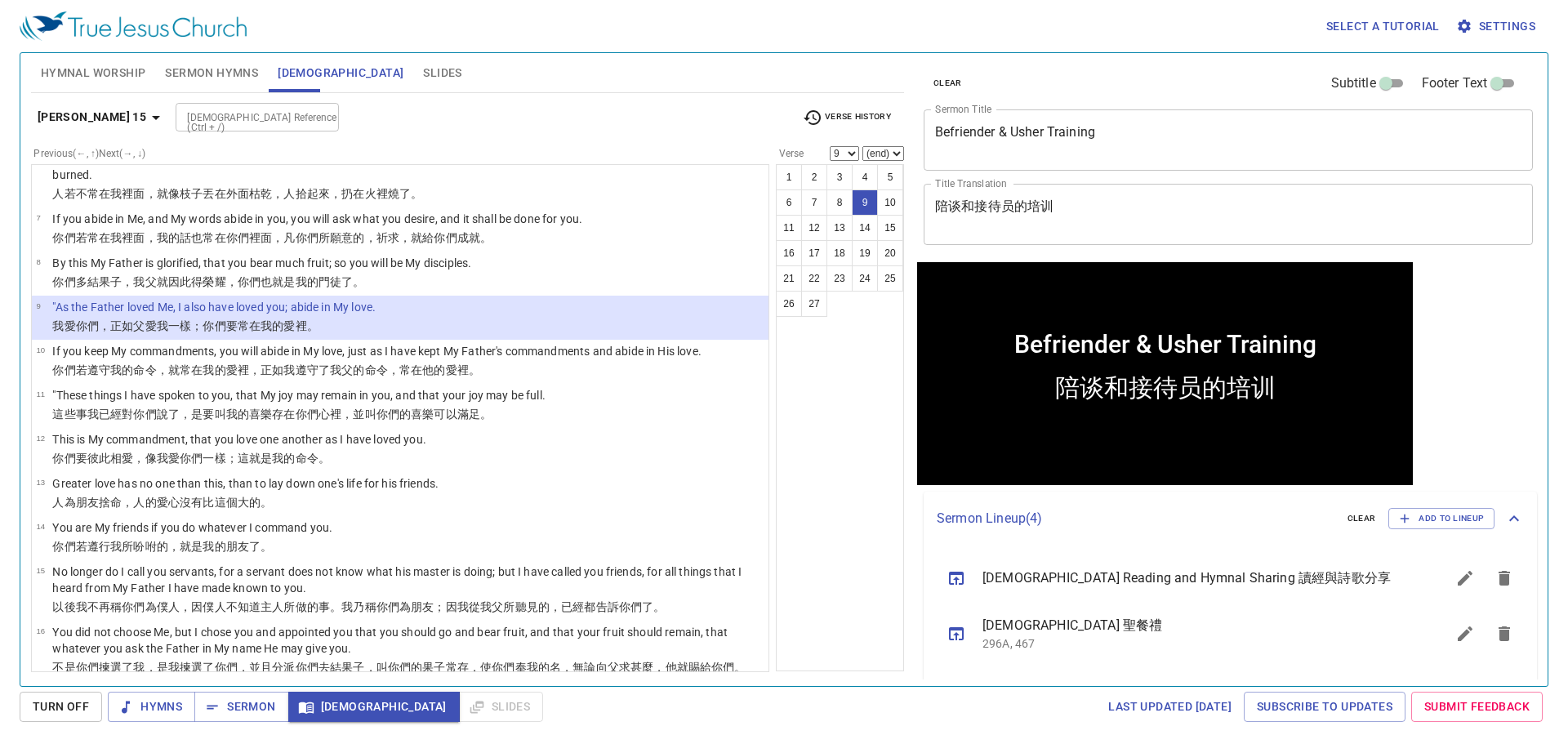
click at [484, 103] on div "[DEMOGRAPHIC_DATA] Reference (Ctrl + /) [DEMOGRAPHIC_DATA] Reference (Ctrl + /)" at bounding box center [482, 117] width 613 height 28
click at [230, 117] on input "[DEMOGRAPHIC_DATA] Reference (Ctrl + /)" at bounding box center [243, 116] width 127 height 19
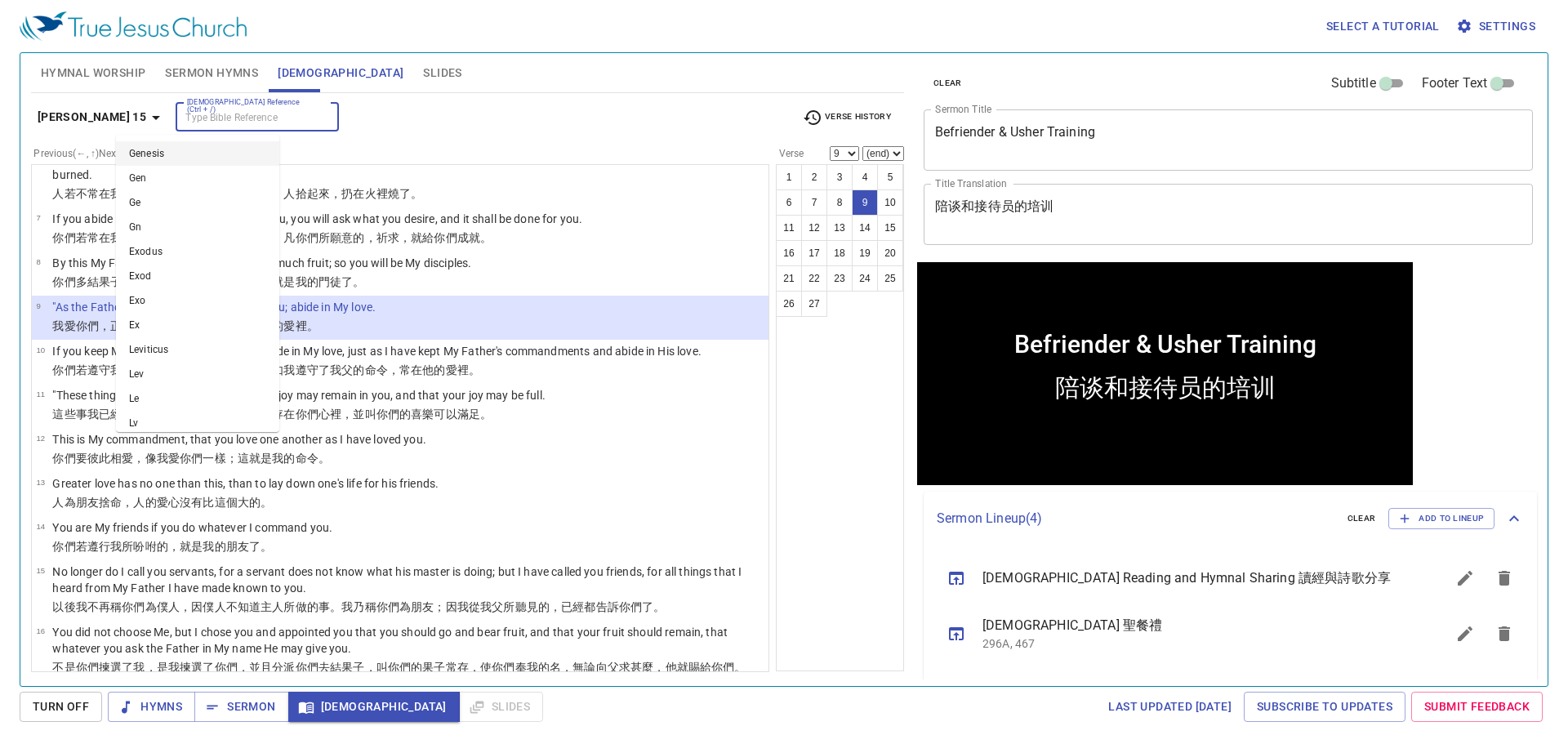
click at [196, 155] on li "Genesis" at bounding box center [198, 154] width 163 height 25
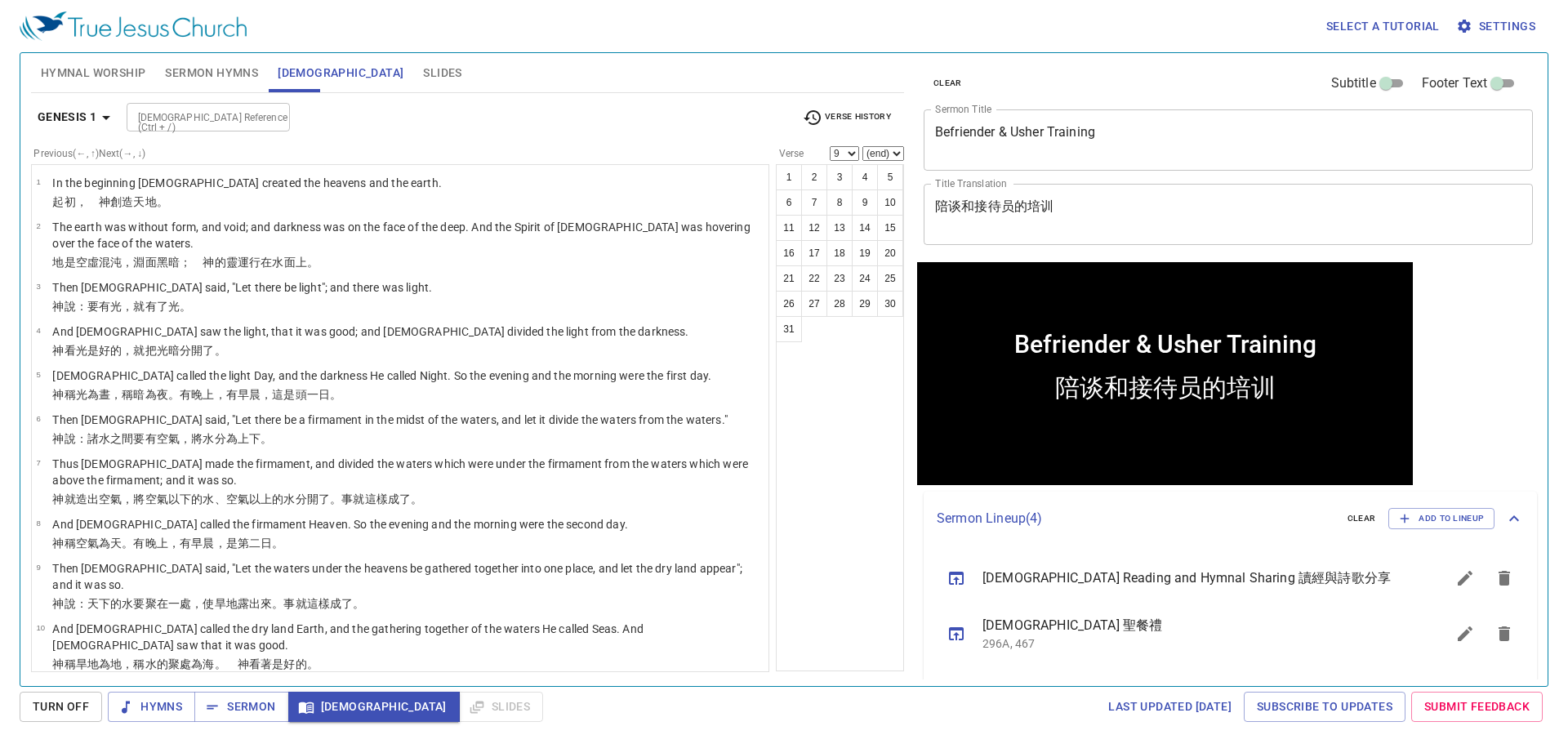
click at [209, 115] on input "[DEMOGRAPHIC_DATA] Reference (Ctrl + /)" at bounding box center [194, 116] width 127 height 19
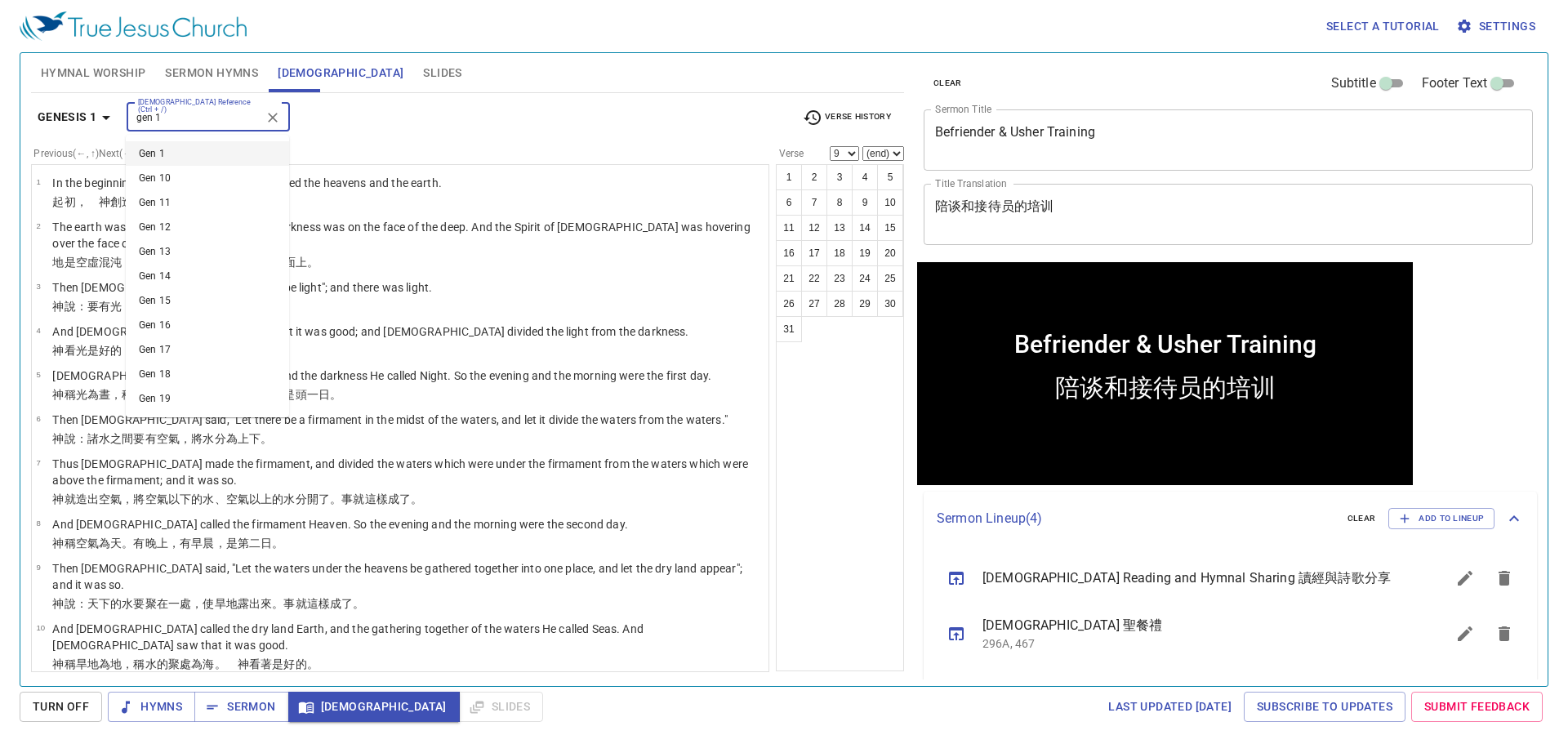
type input "gen 1"
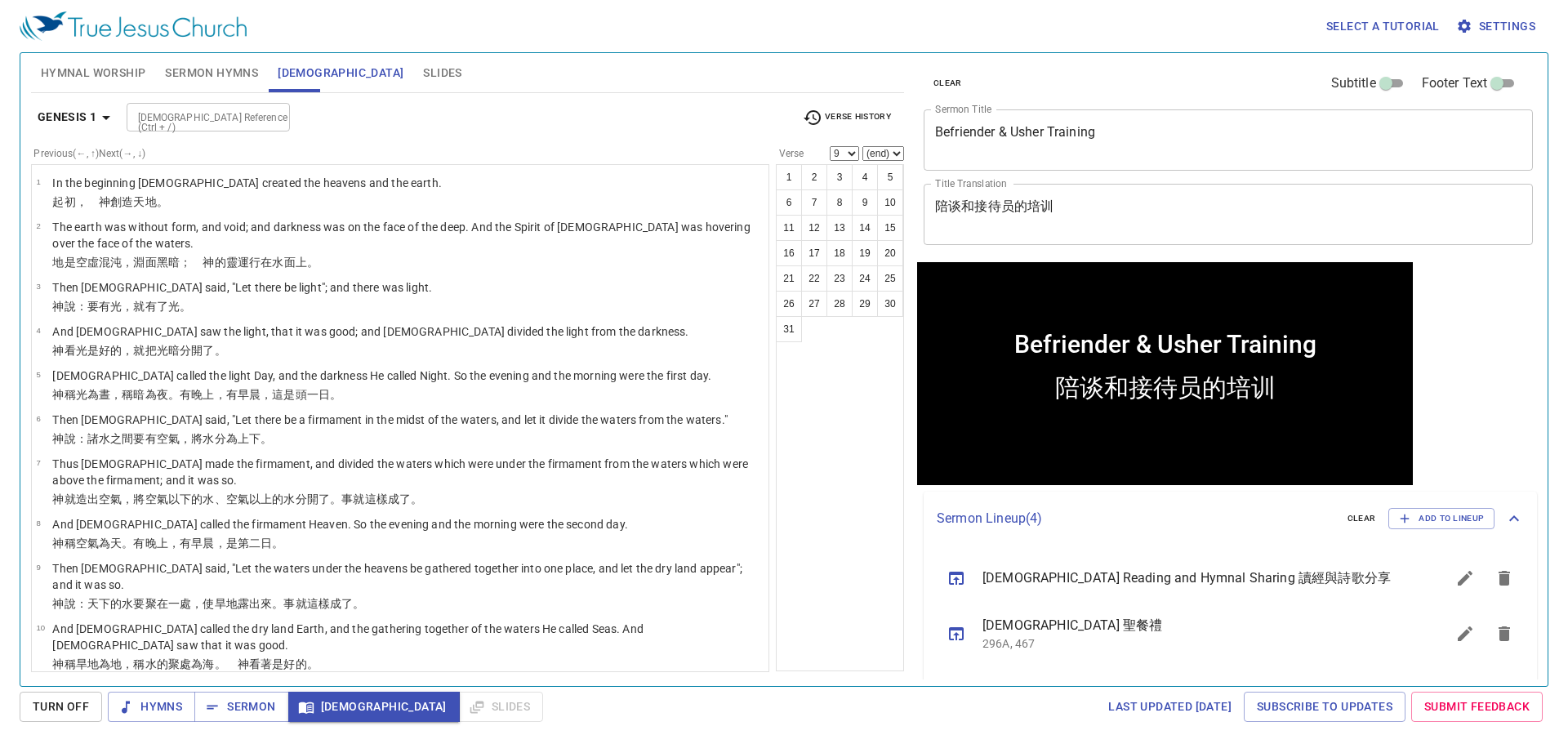
click at [328, 115] on div "[DEMOGRAPHIC_DATA] Reference (Ctrl + /) [DEMOGRAPHIC_DATA] Reference (Ctrl + /)" at bounding box center [458, 117] width 663 height 28
click at [468, 135] on div "[DEMOGRAPHIC_DATA] 1 [DEMOGRAPHIC_DATA] Reference (Ctrl + /) [DEMOGRAPHIC_DATA]…" at bounding box center [468, 123] width 873 height 45
click at [558, 148] on div "Previous (←, ↑) Next (→, ↓)" at bounding box center [400, 154] width 738 height 15
click at [364, 130] on div "[DEMOGRAPHIC_DATA] Reference (Ctrl + /) [DEMOGRAPHIC_DATA] Reference (Ctrl + /)" at bounding box center [458, 117] width 663 height 28
click at [225, 128] on div "[DEMOGRAPHIC_DATA] Reference (Ctrl + /)" at bounding box center [209, 117] width 163 height 28
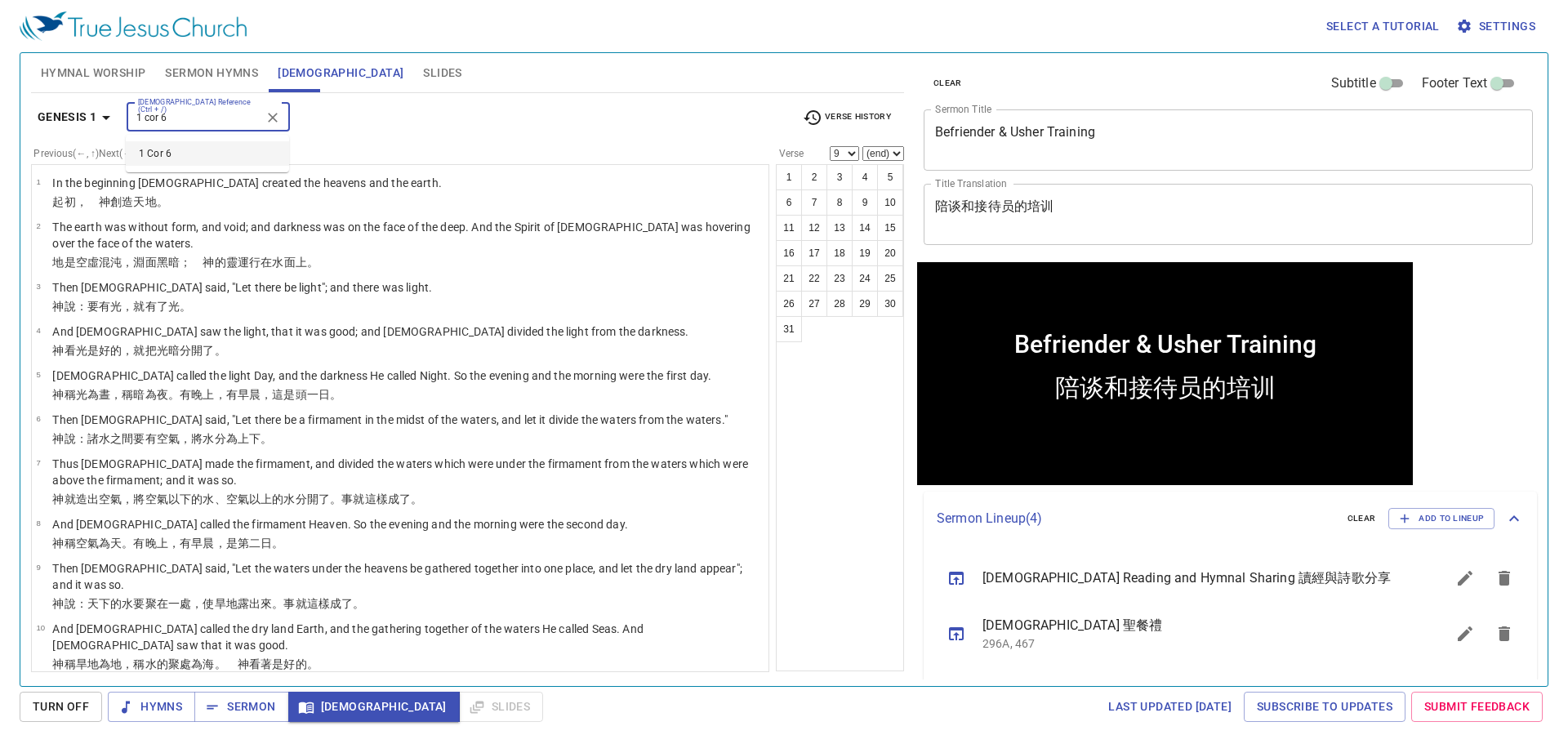
type input "1 cor 6"
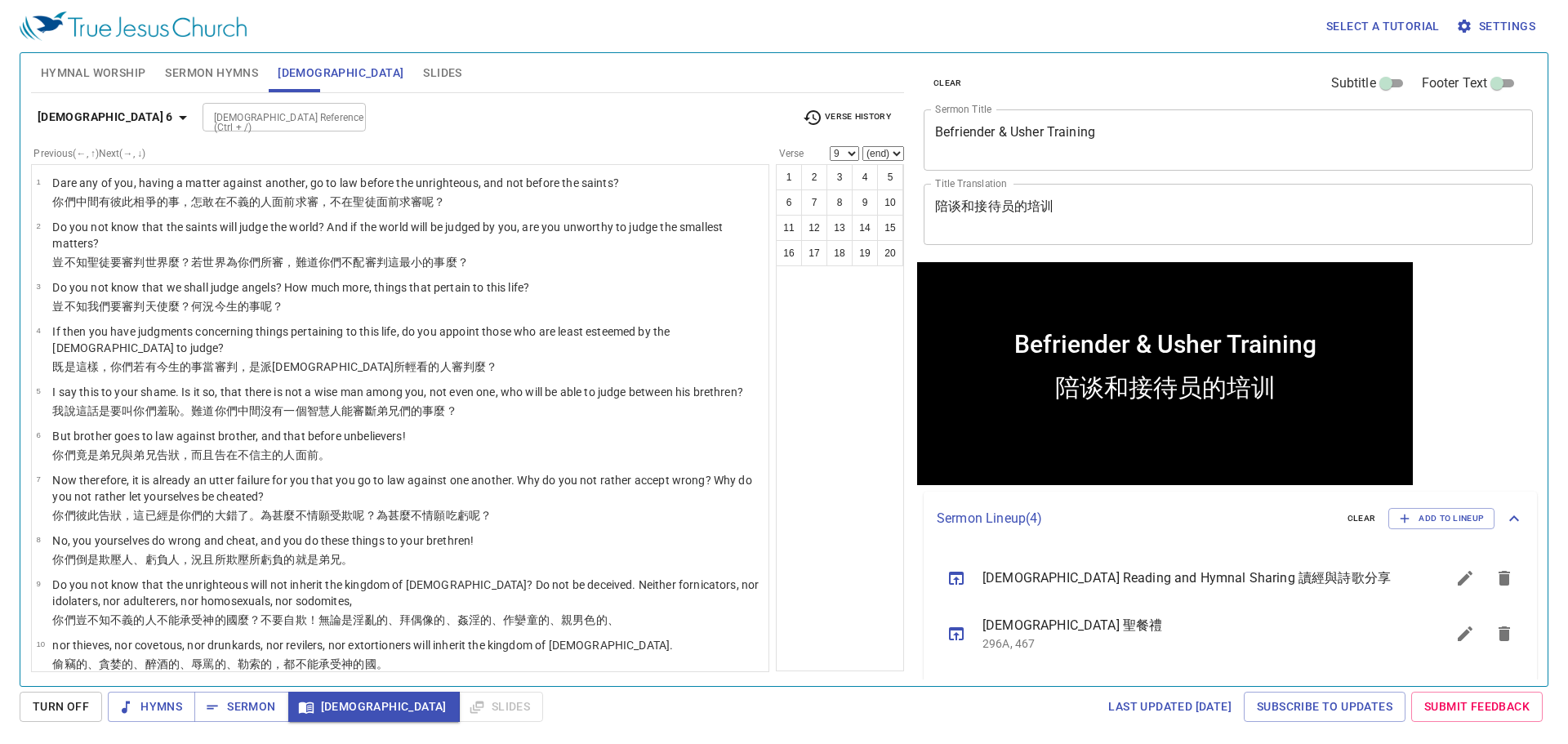
click at [821, 488] on div "1 2 3 4 5 6 7 8 9 10 11 12 13 14 15 16 17 18 19 20" at bounding box center [839, 417] width 128 height 507
click at [639, 116] on div "[DEMOGRAPHIC_DATA] Reference (Ctrl + /) [DEMOGRAPHIC_DATA] Reference (Ctrl + /)" at bounding box center [495, 117] width 587 height 28
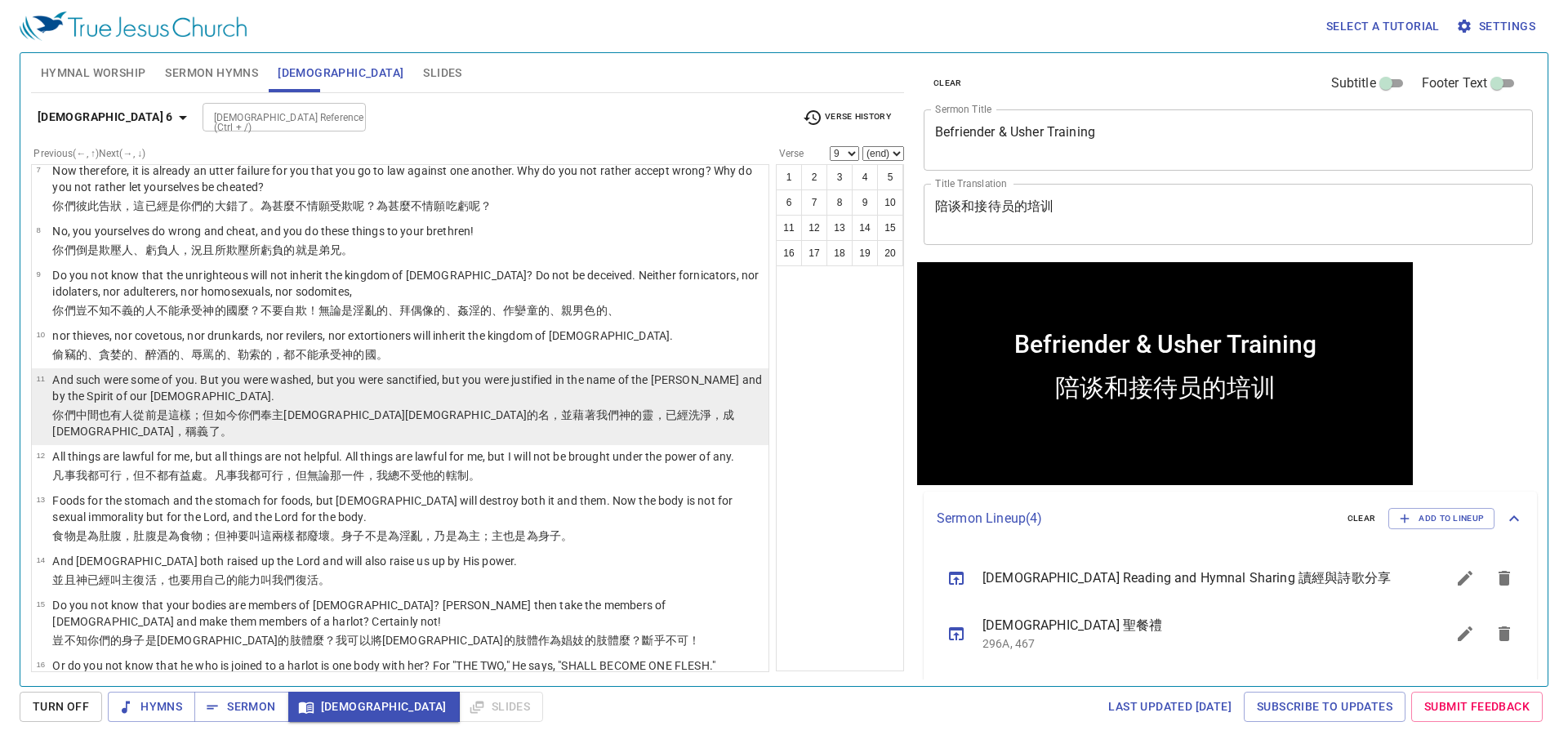
scroll to position [193, 0]
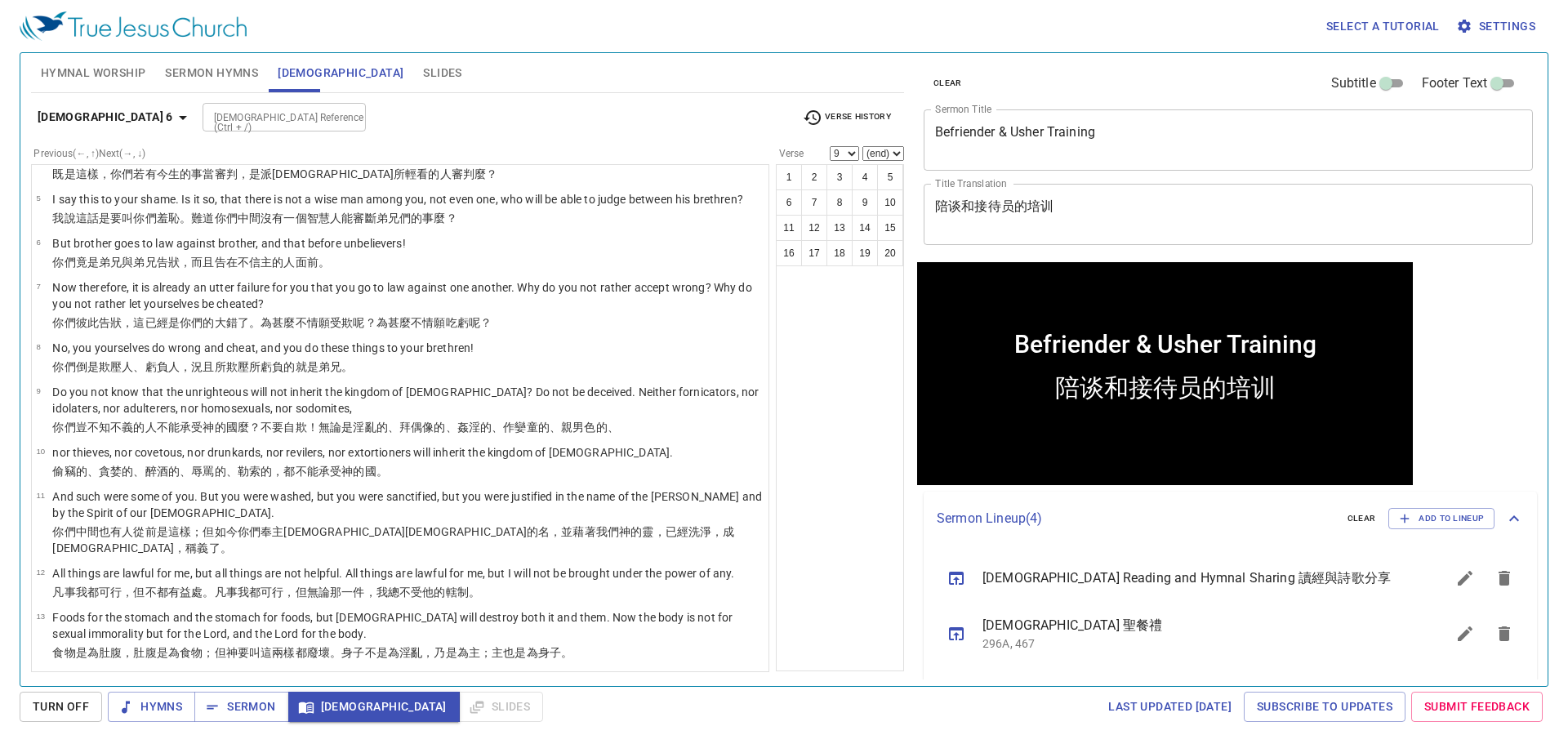
click at [686, 706] on div "Last updated [DATE] Subscribe to Updates Submit Feedback" at bounding box center [1048, 707] width 999 height 30
click at [423, 83] on span "Slides" at bounding box center [442, 73] width 38 height 20
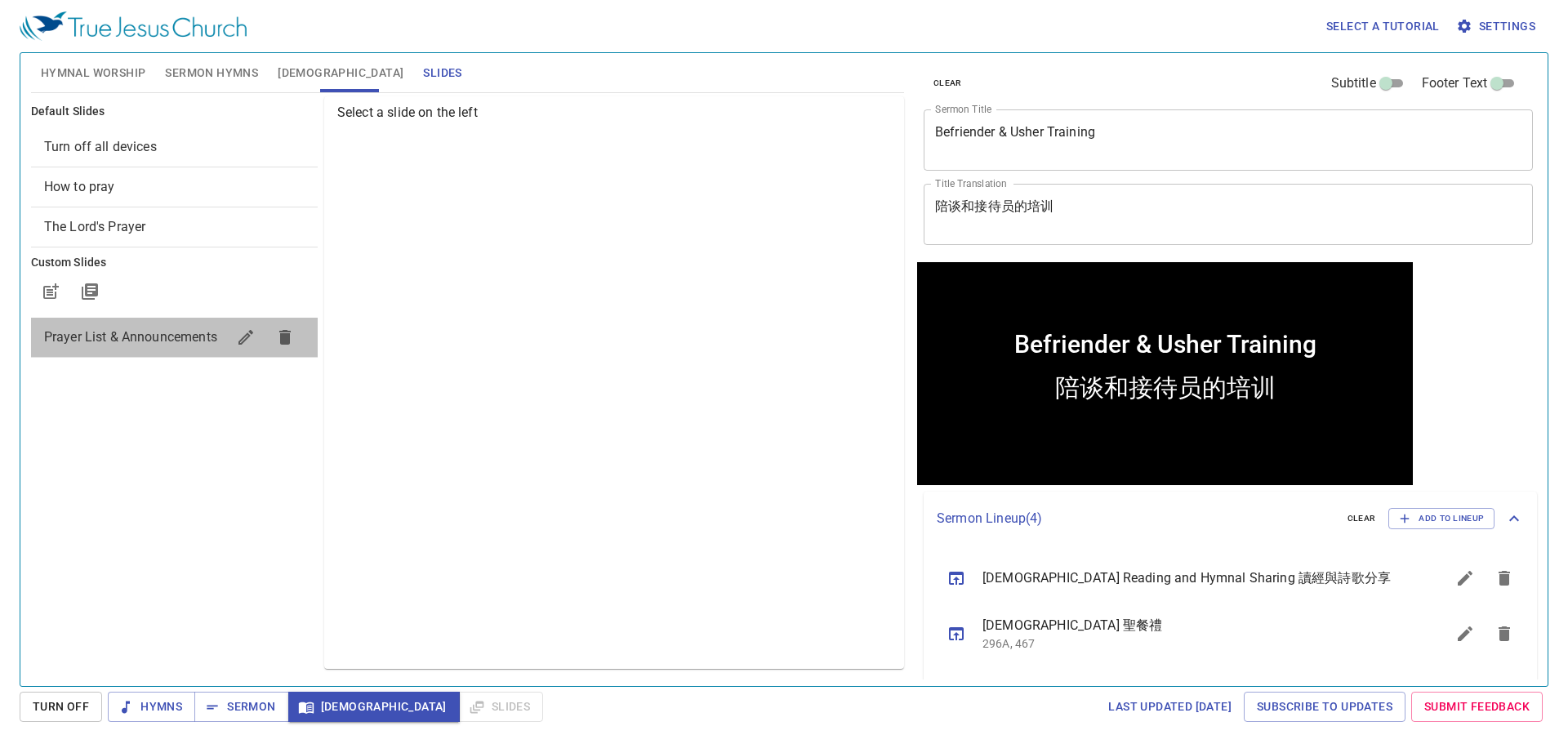
click at [169, 344] on span "Prayer List & Announcements" at bounding box center [130, 336] width 173 height 15
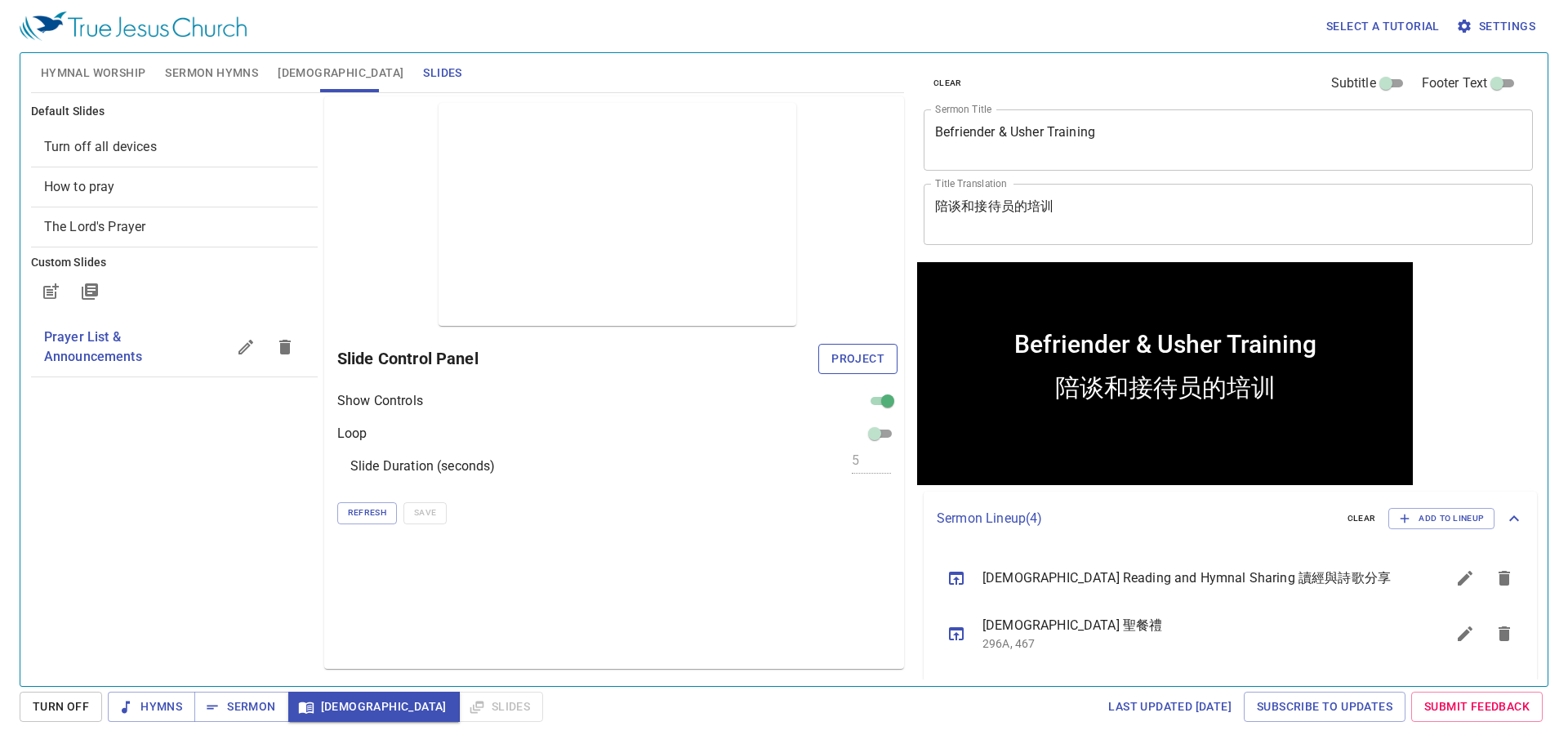
click at [851, 345] on button "Project" at bounding box center [857, 359] width 79 height 30
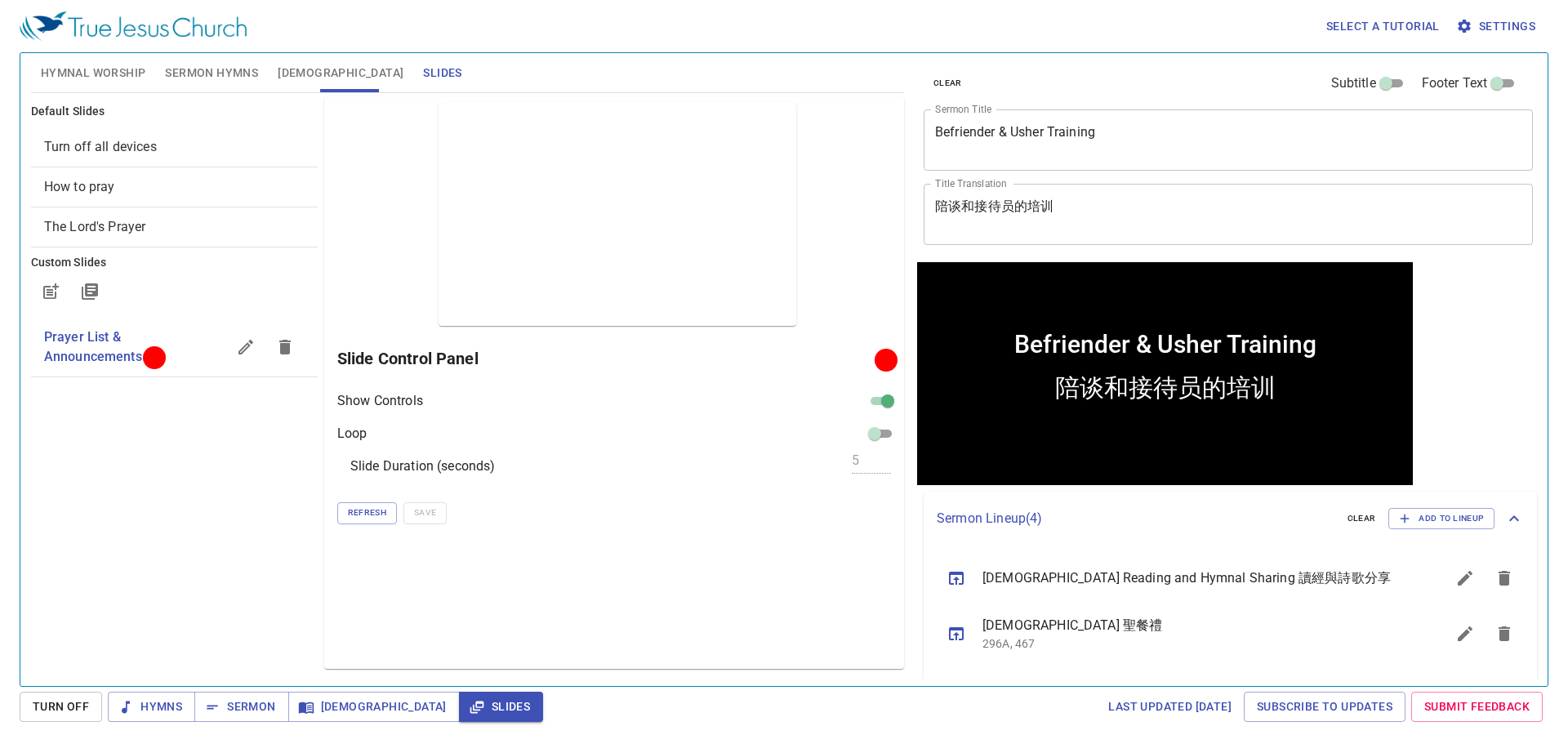
click at [668, 31] on div "Select a tutorial Settings" at bounding box center [780, 26] width 1522 height 52
